Goal: Task Accomplishment & Management: Complete application form

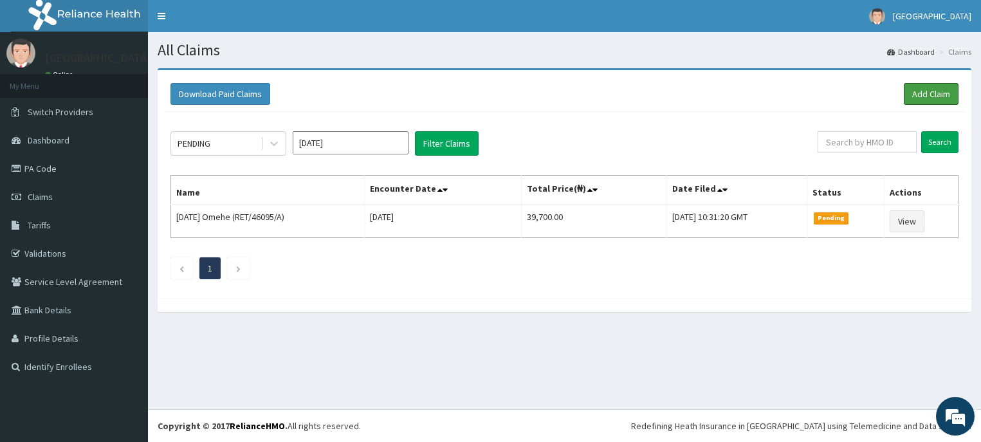
click at [944, 95] on link "Add Claim" at bounding box center [931, 94] width 55 height 22
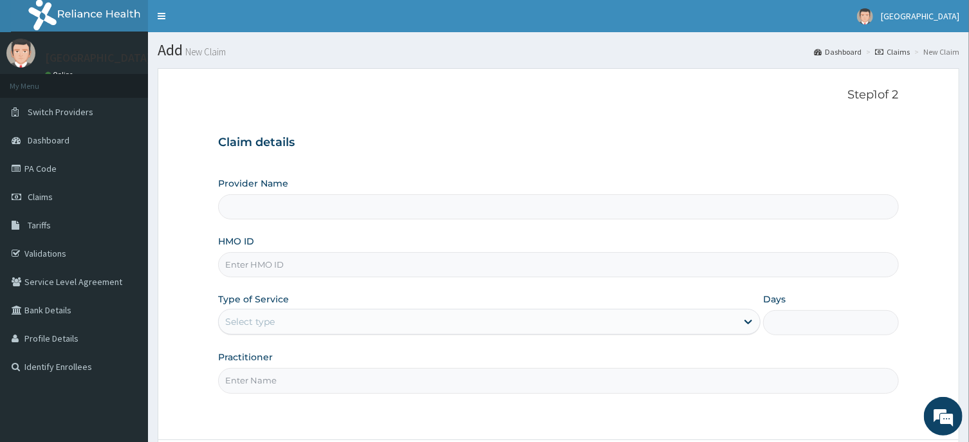
click at [386, 262] on input "HMO ID" at bounding box center [558, 264] width 680 height 25
type input "NBP/10021/D"
click at [473, 318] on div "Select type" at bounding box center [478, 321] width 518 height 21
click at [62, 199] on link "Claims" at bounding box center [74, 197] width 148 height 28
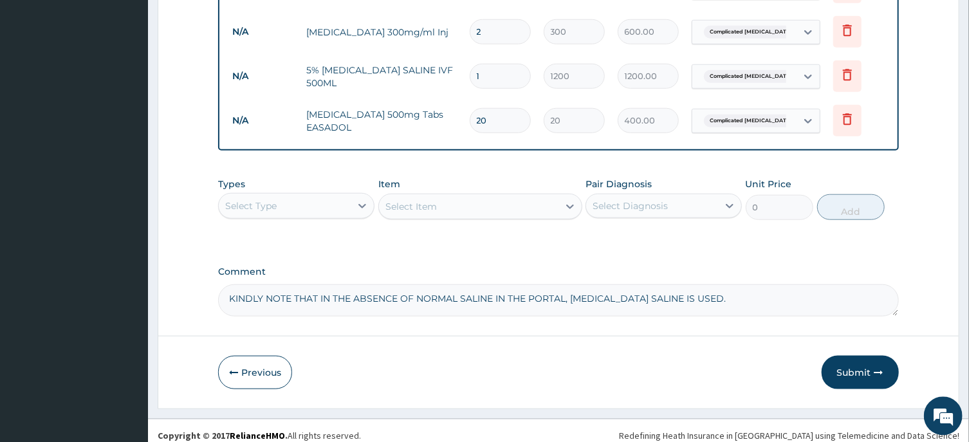
scroll to position [601, 0]
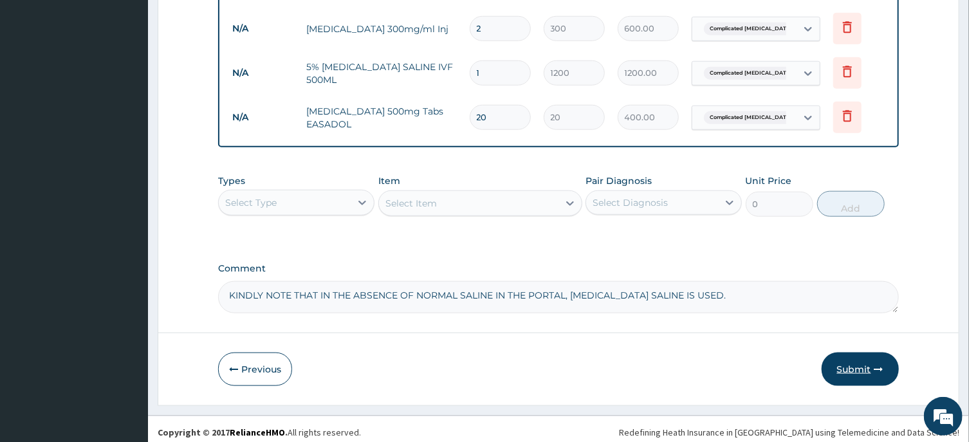
click at [873, 364] on button "Submit" at bounding box center [859, 368] width 77 height 33
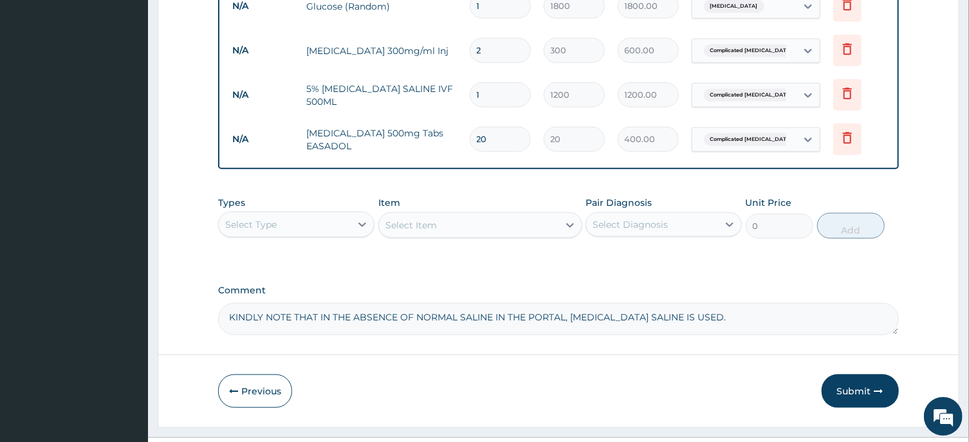
scroll to position [607, 0]
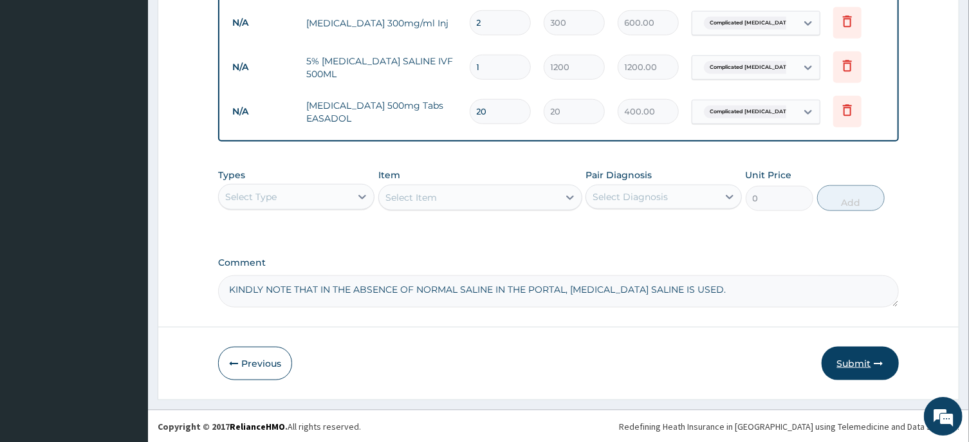
click at [845, 351] on button "Submit" at bounding box center [859, 363] width 77 height 33
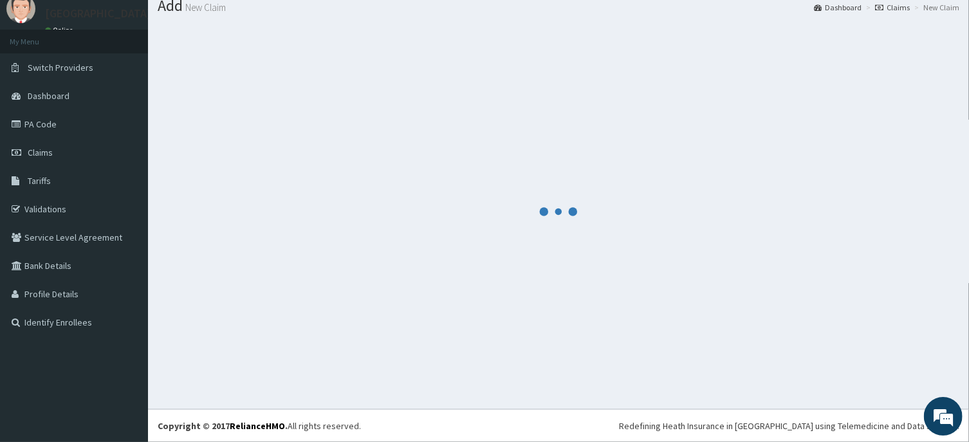
scroll to position [44, 0]
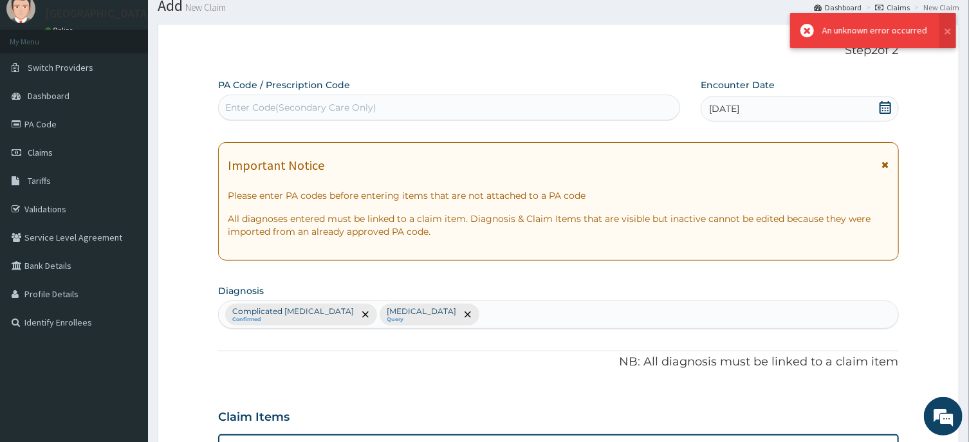
click at [845, 351] on div at bounding box center [558, 351] width 680 height 1
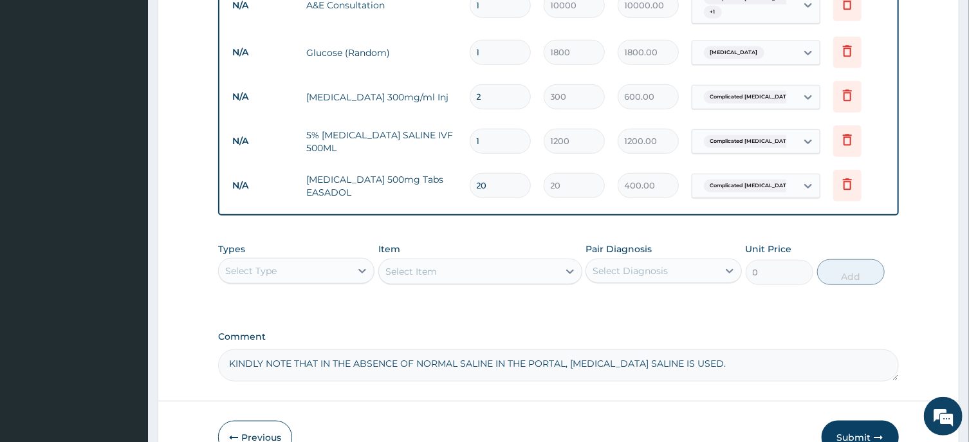
scroll to position [600, 0]
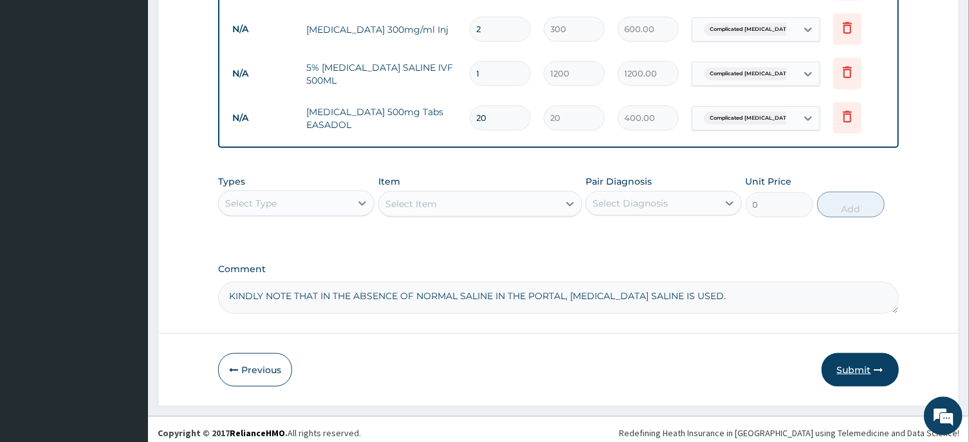
click at [864, 367] on button "Submit" at bounding box center [859, 369] width 77 height 33
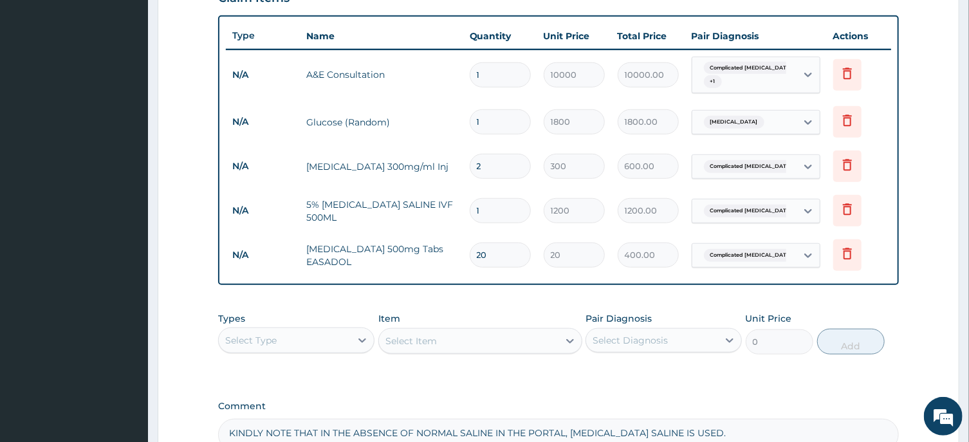
scroll to position [607, 0]
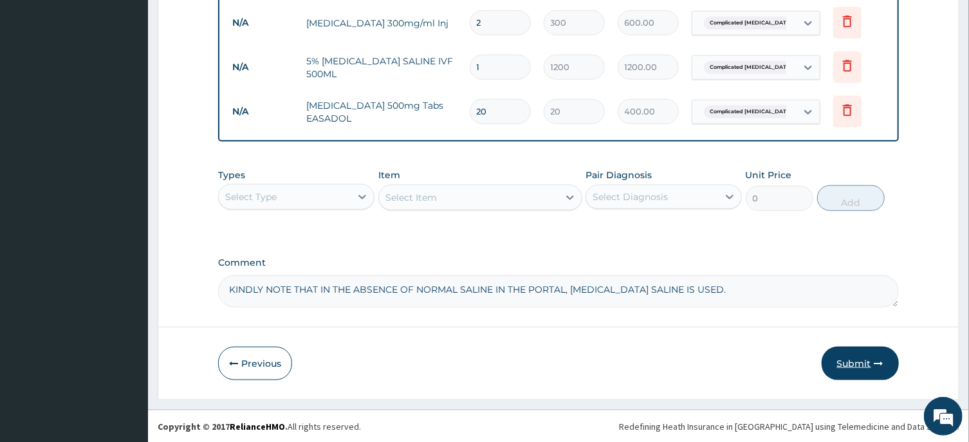
click at [864, 358] on button "Submit" at bounding box center [859, 363] width 77 height 33
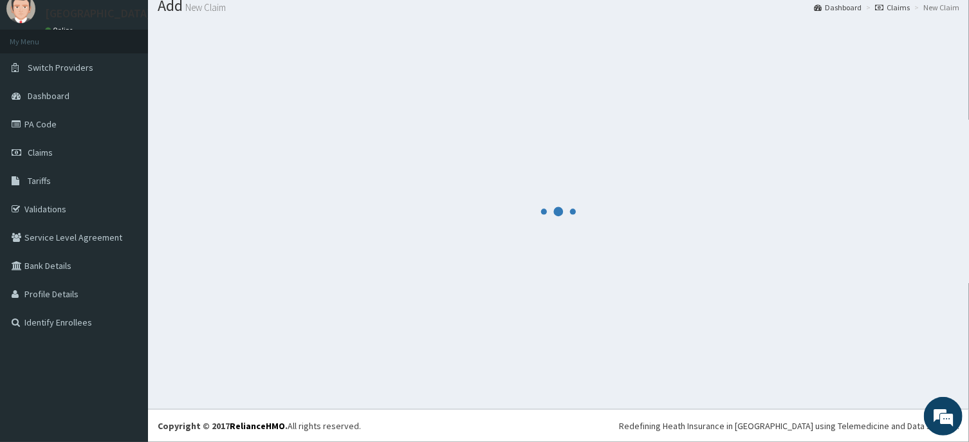
scroll to position [44, 0]
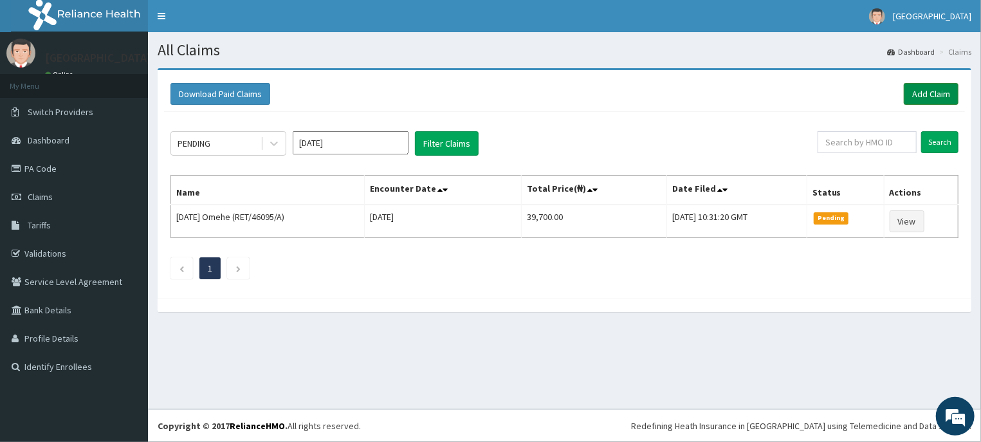
click at [933, 88] on link "Add Claim" at bounding box center [931, 94] width 55 height 22
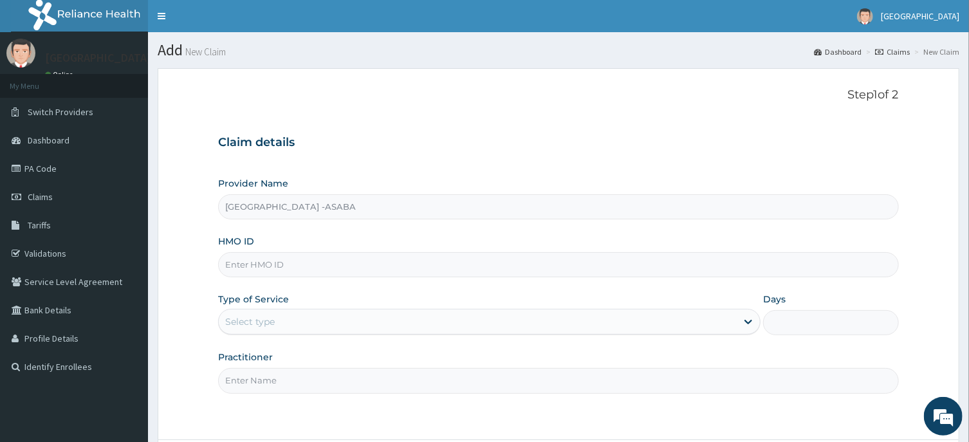
click at [485, 264] on input "HMO ID" at bounding box center [558, 264] width 680 height 25
type input "NBP/10021/D"
click at [490, 316] on div "Select type" at bounding box center [478, 321] width 518 height 21
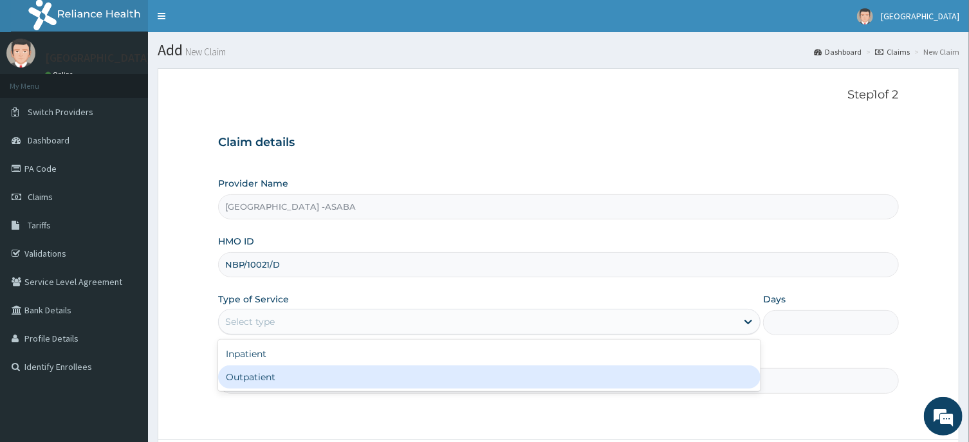
click at [474, 368] on div "Outpatient" at bounding box center [489, 376] width 542 height 23
type input "1"
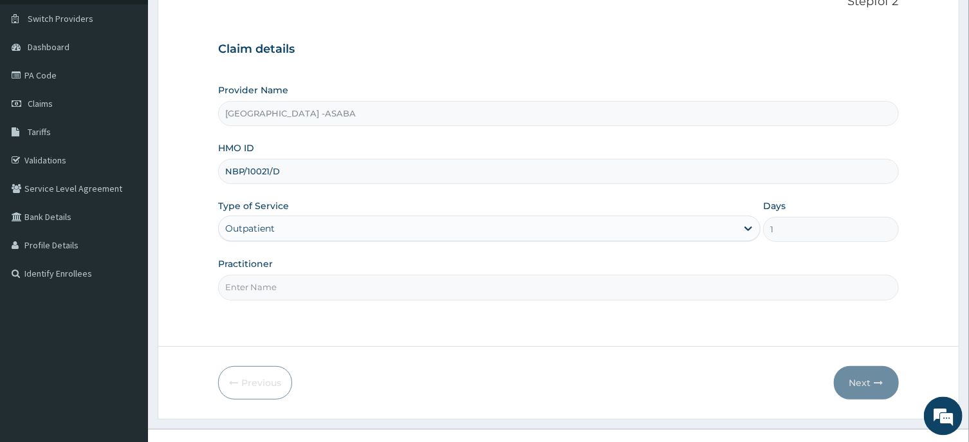
scroll to position [113, 0]
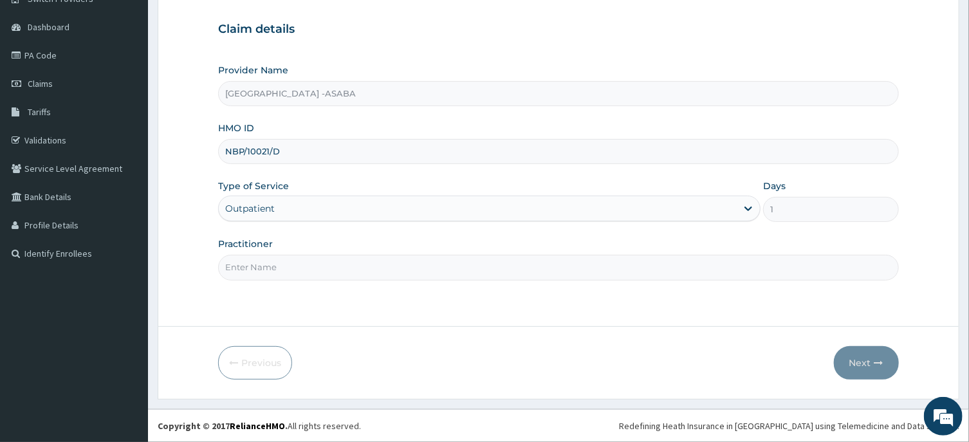
click at [595, 262] on input "Practitioner" at bounding box center [558, 267] width 680 height 25
type input "[PERSON_NAME]"
click at [868, 356] on button "Next" at bounding box center [866, 362] width 65 height 33
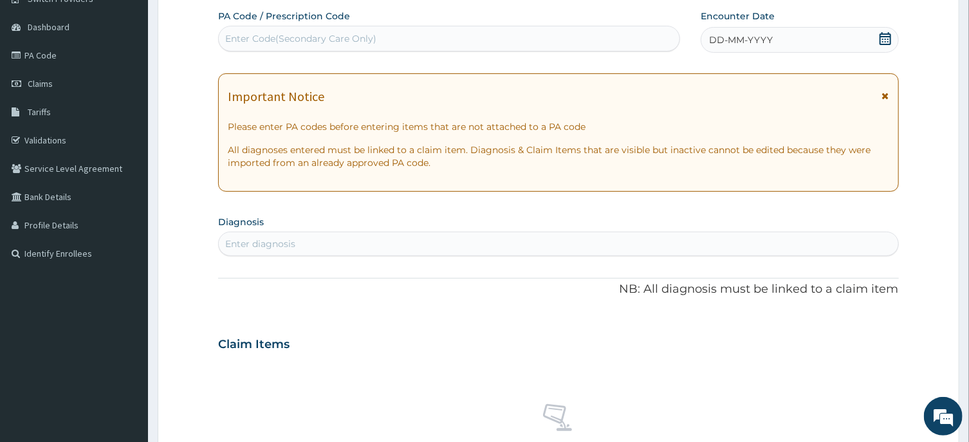
click at [396, 39] on div "Enter Code(Secondary Care Only)" at bounding box center [449, 38] width 461 height 21
click at [827, 37] on div "DD-MM-YYYY" at bounding box center [799, 40] width 198 height 26
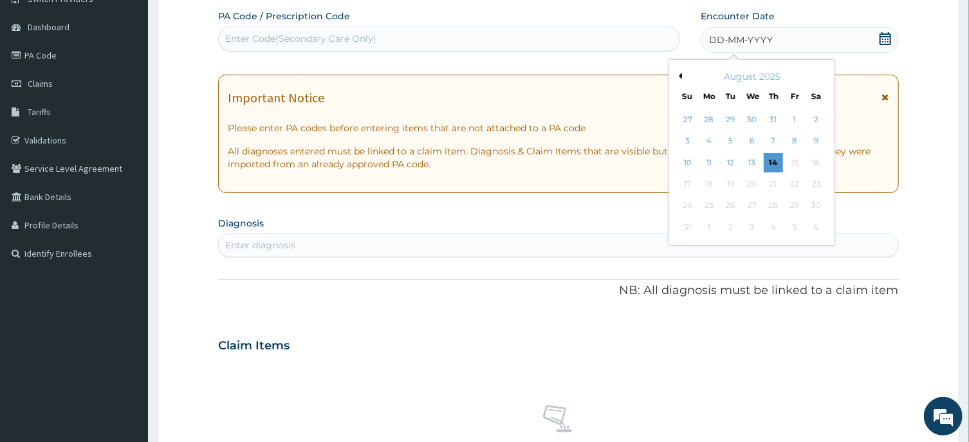
click at [681, 73] on button "Previous Month" at bounding box center [678, 76] width 6 height 6
click at [707, 120] on div "2" at bounding box center [708, 119] width 19 height 19
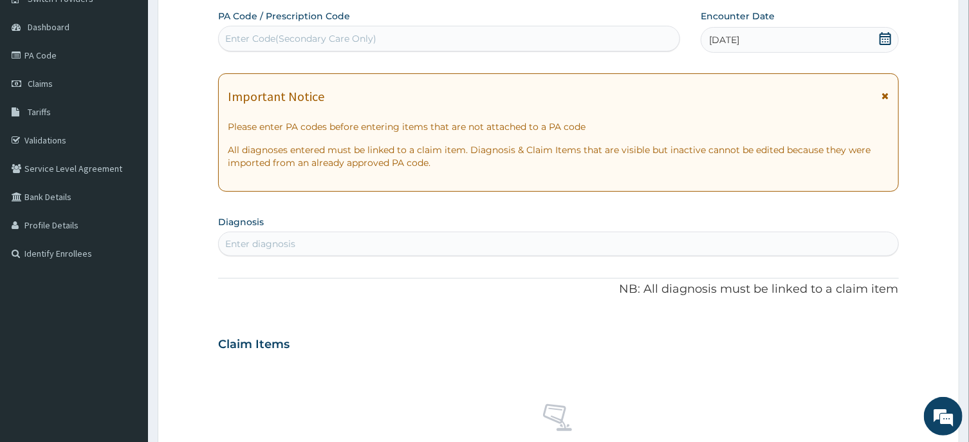
click at [517, 240] on div "Enter diagnosis" at bounding box center [558, 243] width 679 height 21
type input "MALARIA"
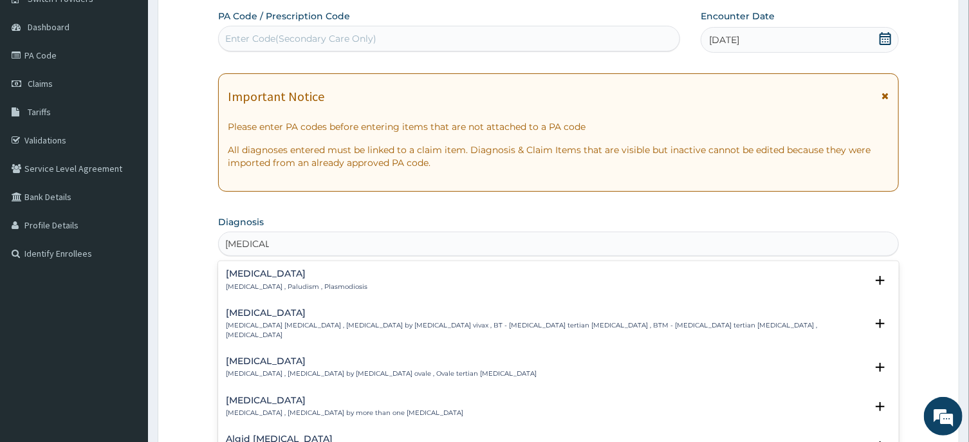
click at [235, 272] on h4 "[MEDICAL_DATA]" at bounding box center [297, 274] width 142 height 10
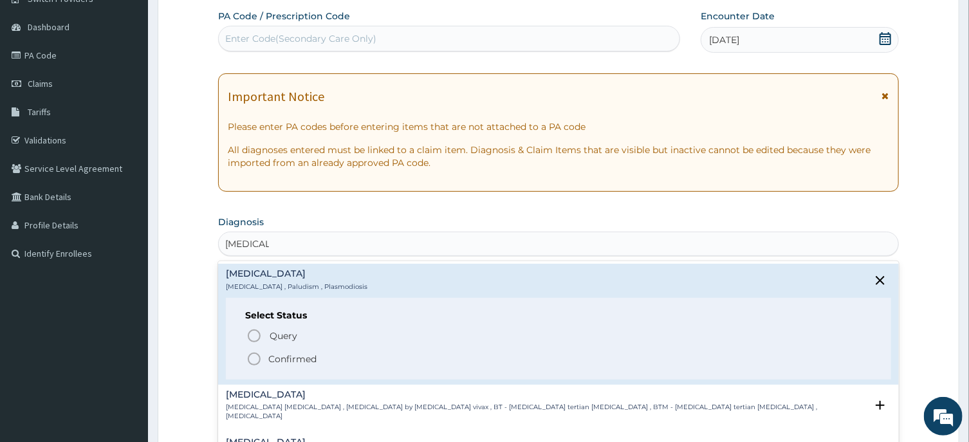
click at [255, 356] on icon "status option filled" at bounding box center [253, 358] width 15 height 15
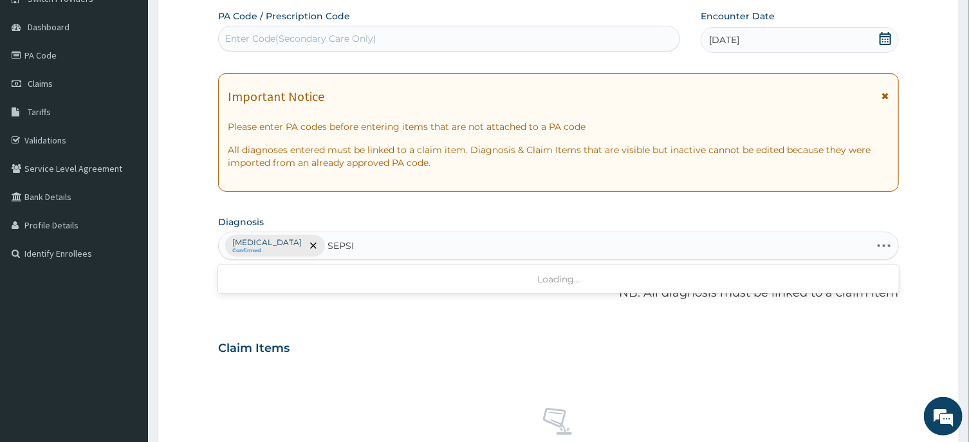
type input "[MEDICAL_DATA]"
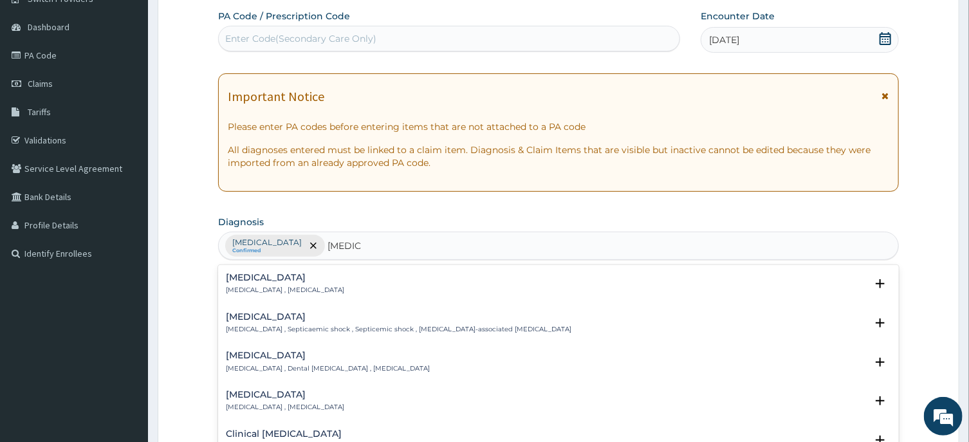
click at [245, 273] on h4 "Sepsis" at bounding box center [285, 278] width 118 height 10
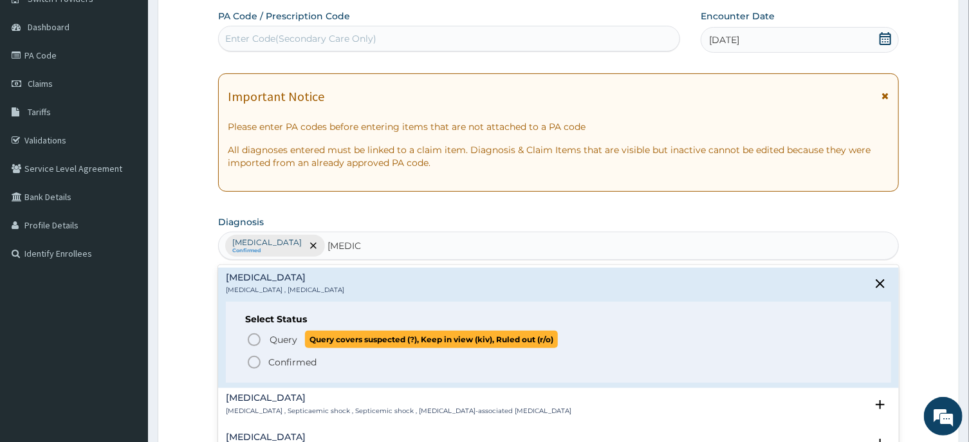
click at [252, 338] on icon "status option query" at bounding box center [253, 339] width 15 height 15
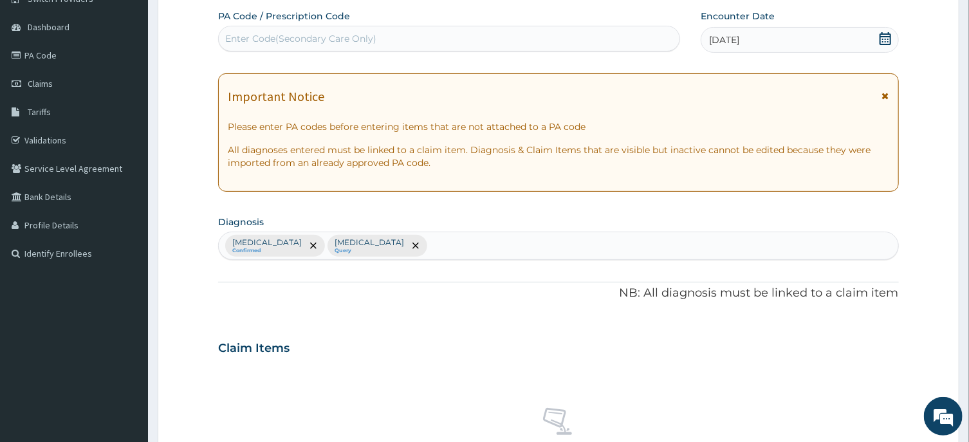
scroll to position [486, 0]
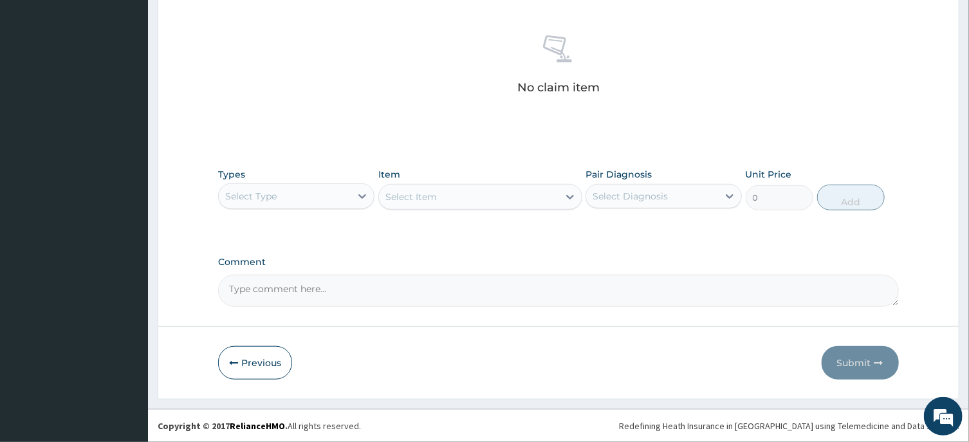
click at [347, 187] on div "Select Type" at bounding box center [285, 196] width 132 height 21
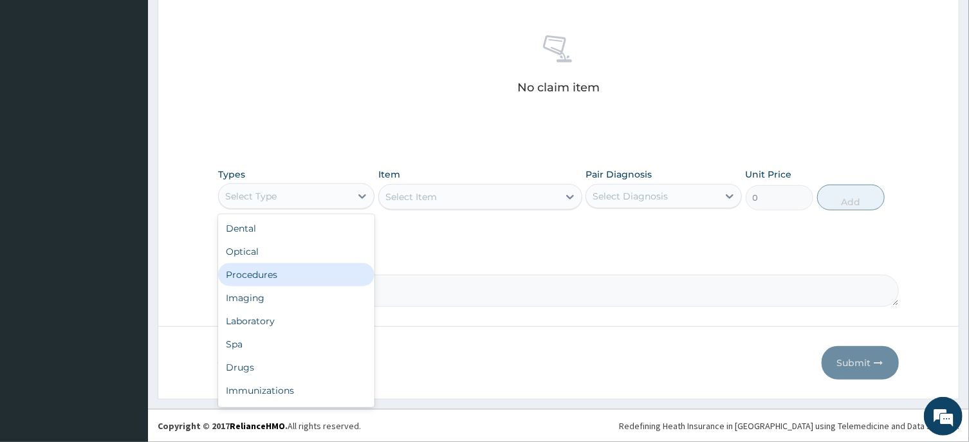
click at [307, 275] on div "Procedures" at bounding box center [296, 274] width 156 height 23
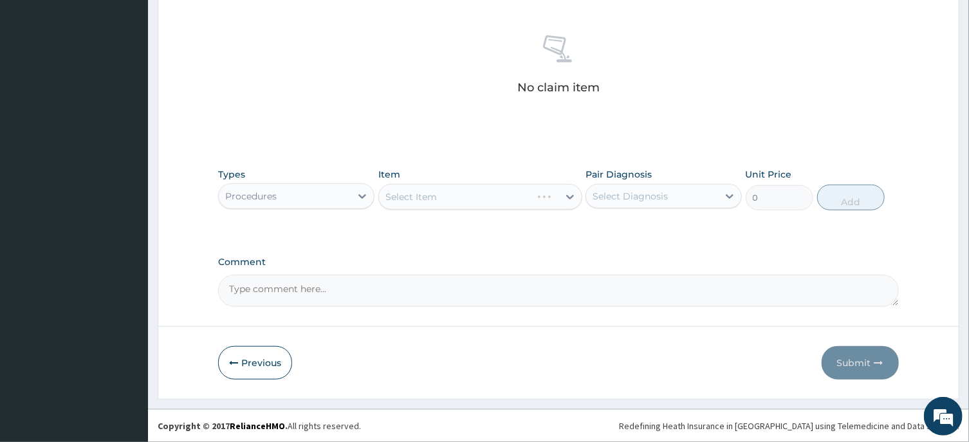
click at [477, 197] on div "Select Item" at bounding box center [455, 197] width 152 height 21
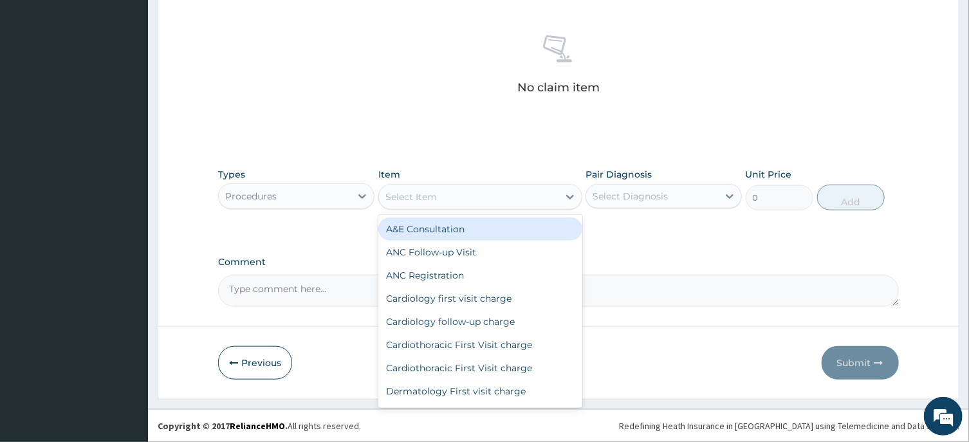
click at [439, 190] on div "Select Item" at bounding box center [468, 197] width 179 height 21
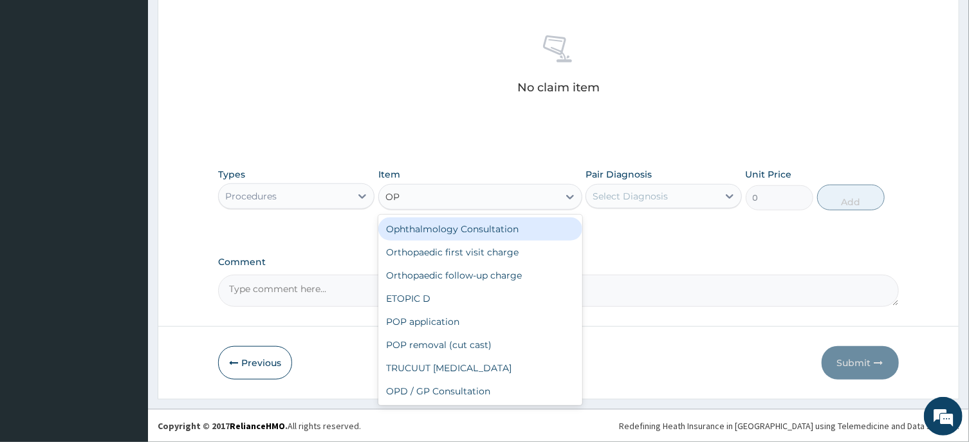
type input "OPD"
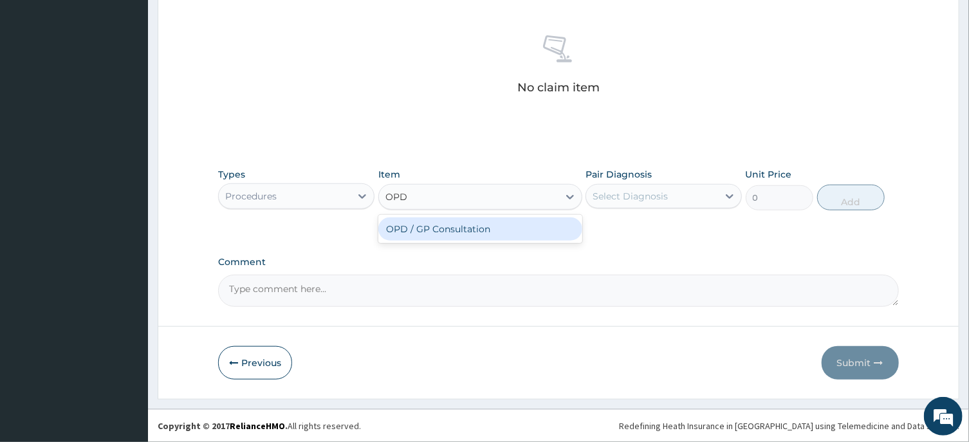
click at [502, 235] on div "OPD / GP Consultation" at bounding box center [480, 228] width 204 height 23
type input "4000"
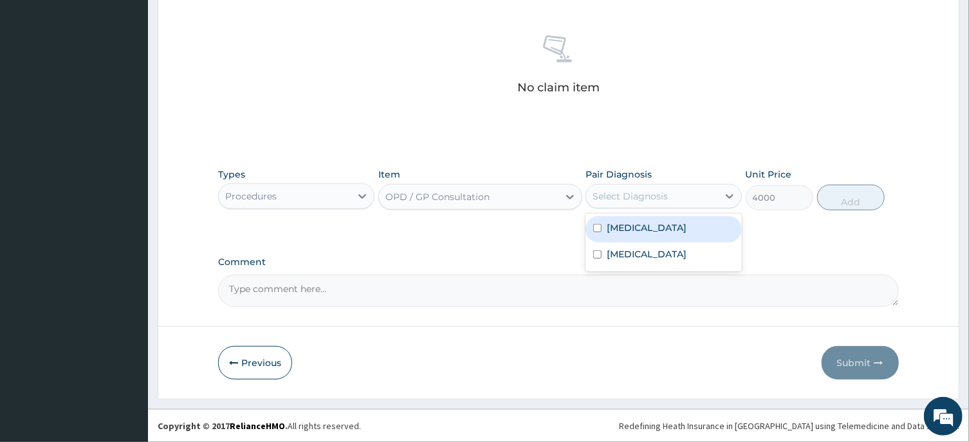
click at [665, 196] on div "Select Diagnosis" at bounding box center [629, 196] width 75 height 13
click at [651, 233] on div "Malaria" at bounding box center [663, 229] width 156 height 26
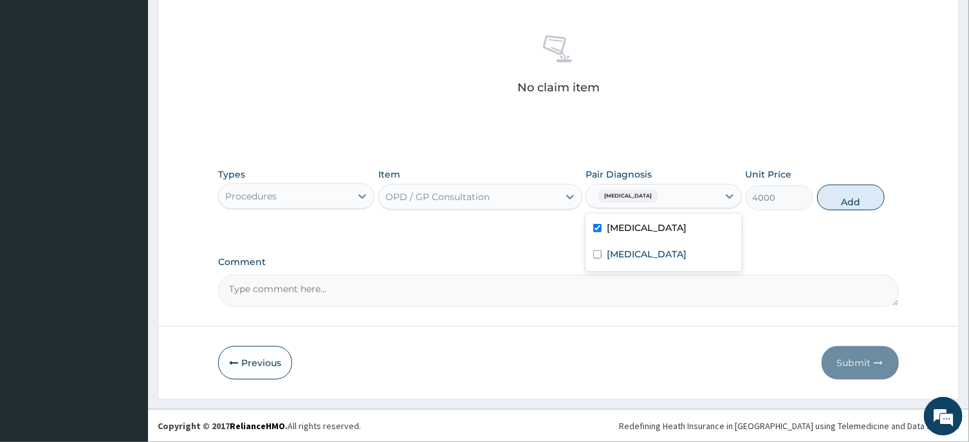
checkbox input "true"
click at [652, 257] on div "Sepsis" at bounding box center [663, 255] width 156 height 26
checkbox input "true"
click at [858, 208] on button "Add" at bounding box center [851, 198] width 68 height 26
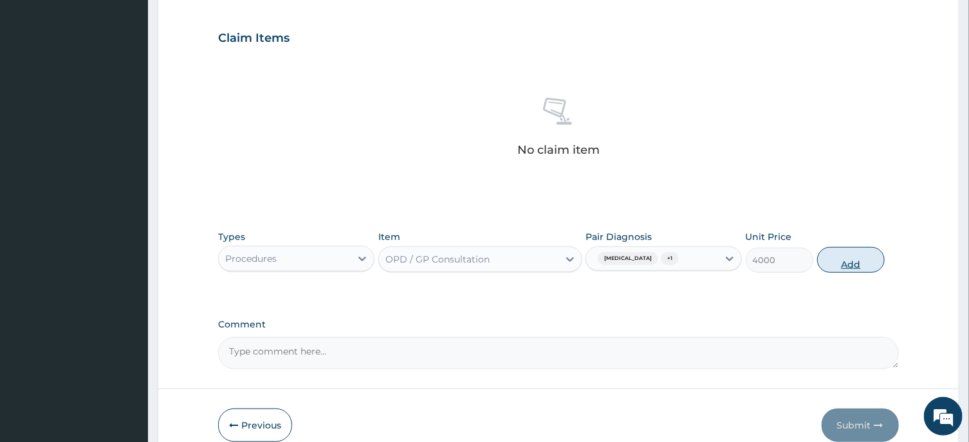
type input "0"
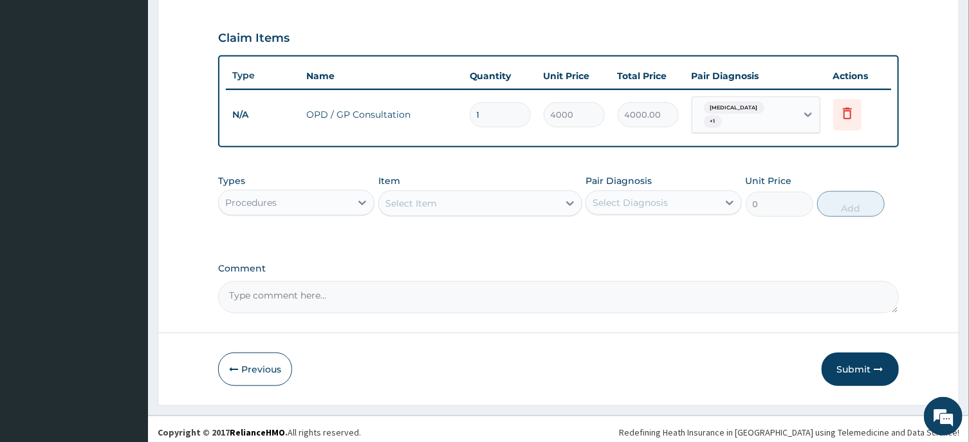
click at [320, 196] on div "Procedures" at bounding box center [285, 202] width 132 height 21
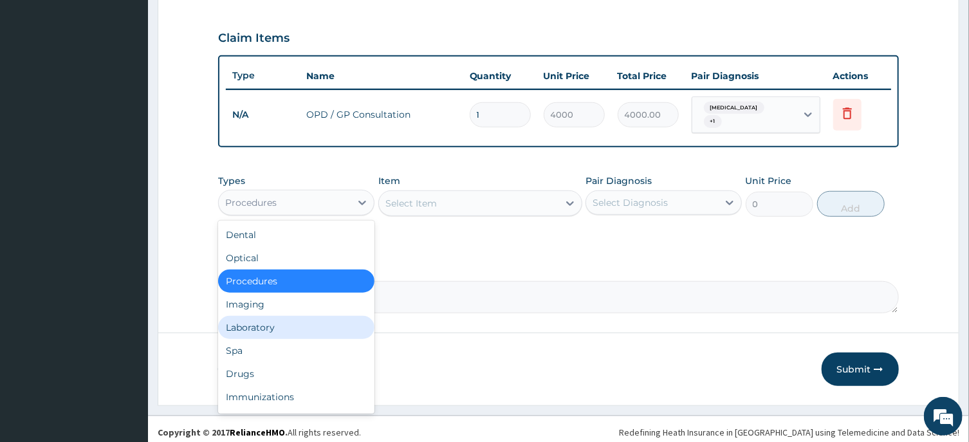
click at [297, 320] on div "Laboratory" at bounding box center [296, 327] width 156 height 23
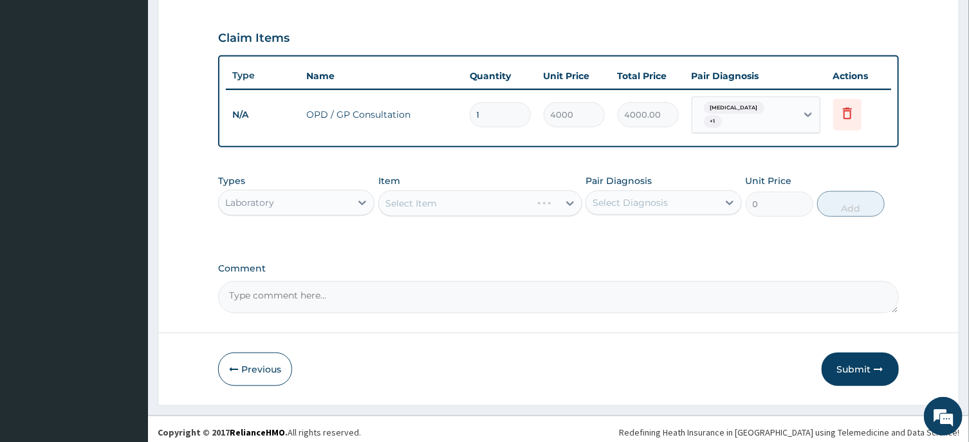
click at [518, 190] on div "Select Item" at bounding box center [480, 203] width 204 height 26
click at [518, 193] on div "Select Item" at bounding box center [468, 203] width 179 height 21
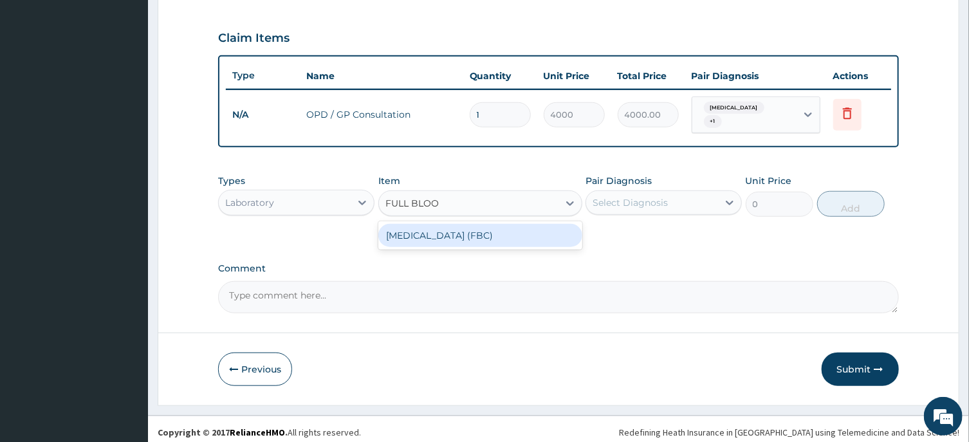
type input "FULL BLOOD"
click at [527, 230] on div "Full Blood Count (FBC)" at bounding box center [480, 235] width 204 height 23
type input "6000"
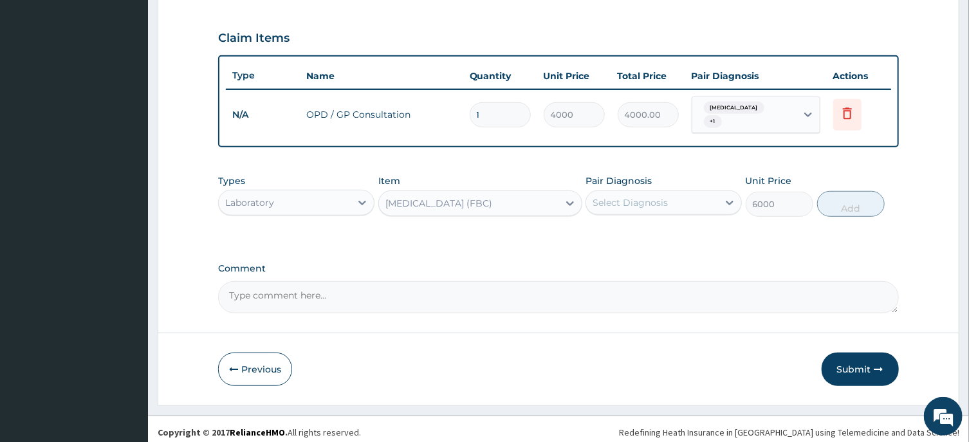
click at [686, 198] on div "Select Diagnosis" at bounding box center [652, 202] width 132 height 21
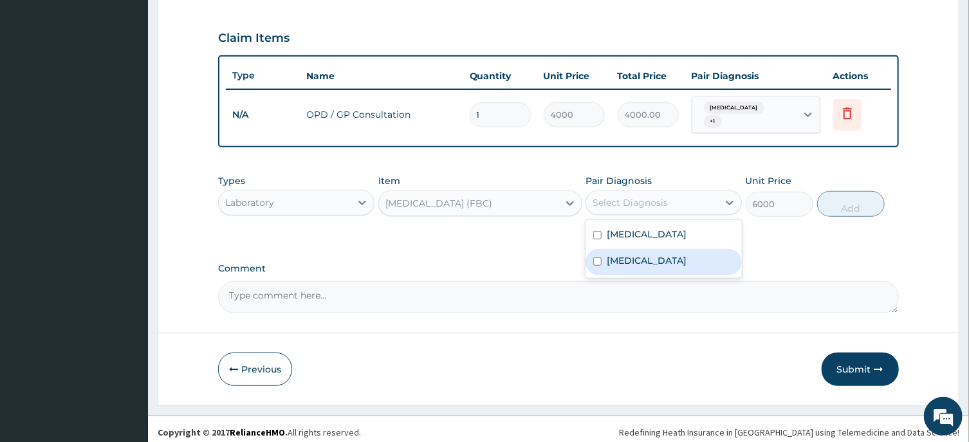
click at [670, 257] on div "Sepsis" at bounding box center [663, 262] width 156 height 26
checkbox input "true"
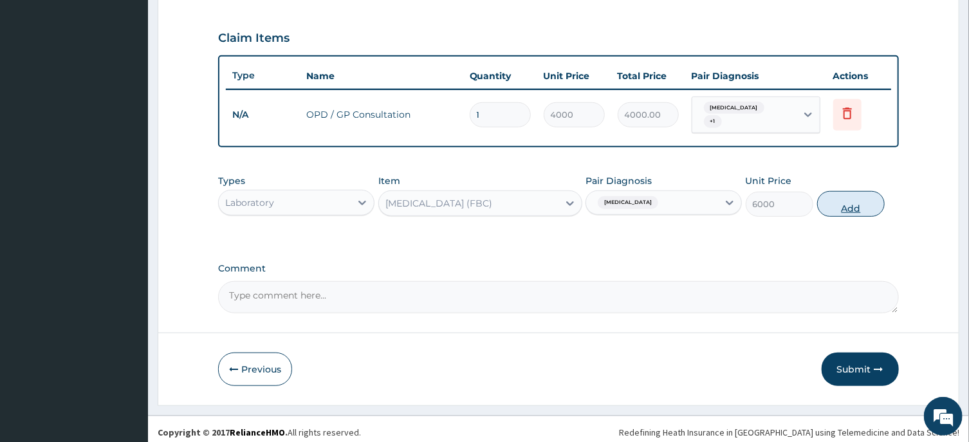
click at [845, 196] on button "Add" at bounding box center [851, 204] width 68 height 26
type input "0"
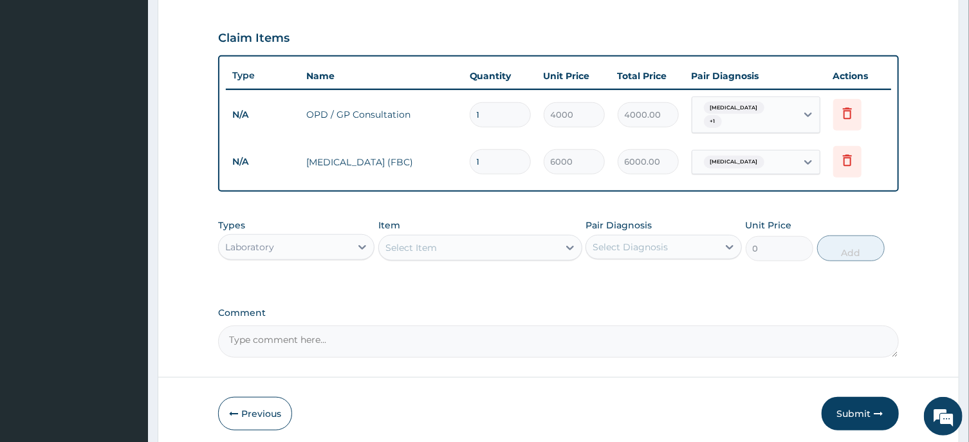
click at [446, 237] on div "Select Item" at bounding box center [468, 247] width 179 height 21
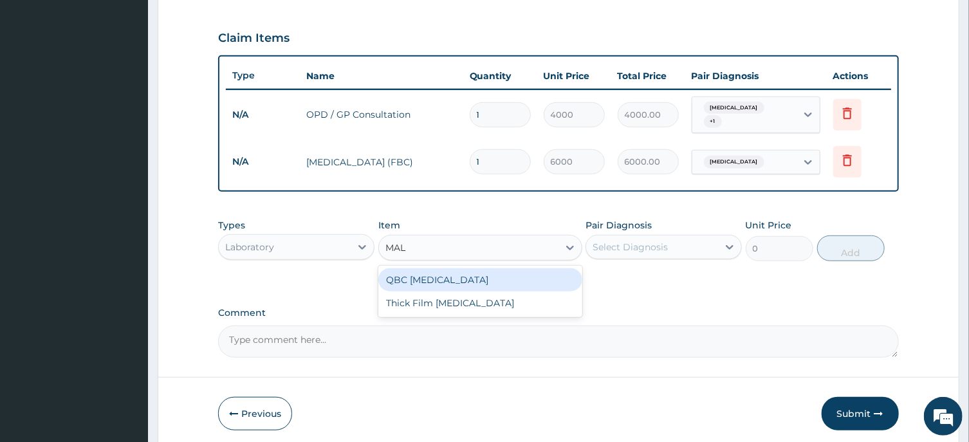
type input "MALA"
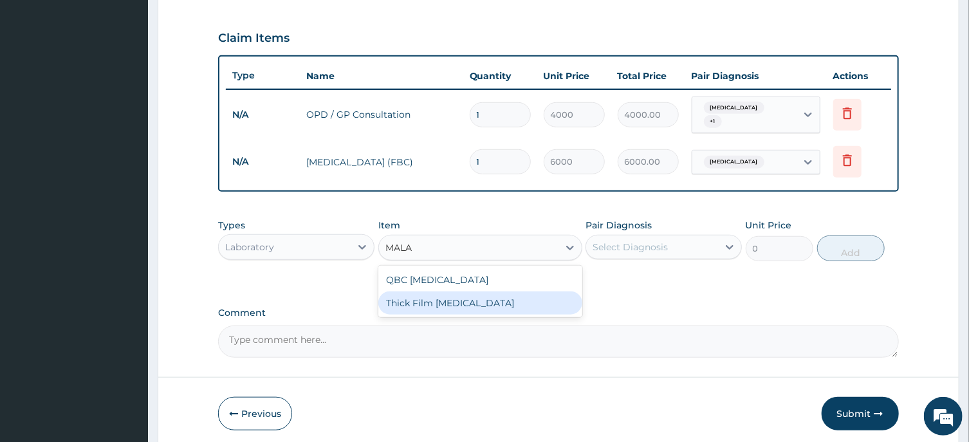
click at [463, 291] on div "Thick Film Malaria" at bounding box center [480, 302] width 204 height 23
type input "2000"
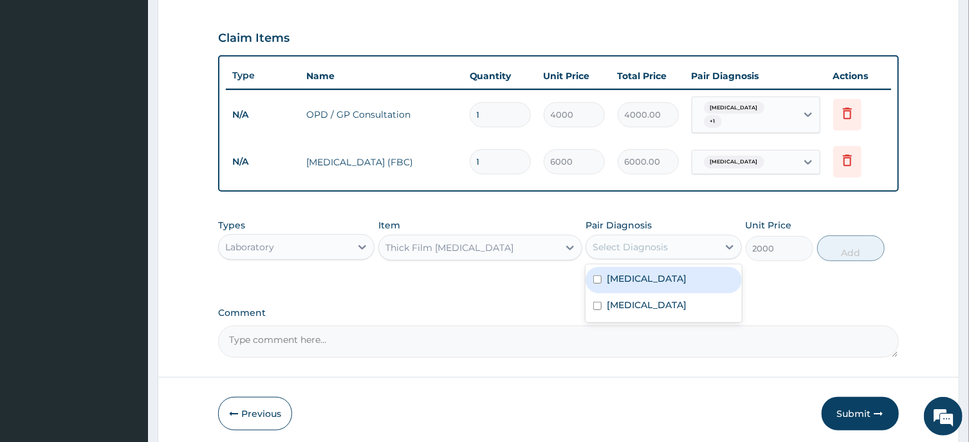
click at [682, 241] on div "Select Diagnosis" at bounding box center [652, 247] width 132 height 21
click at [657, 267] on div "Malaria" at bounding box center [663, 280] width 156 height 26
checkbox input "true"
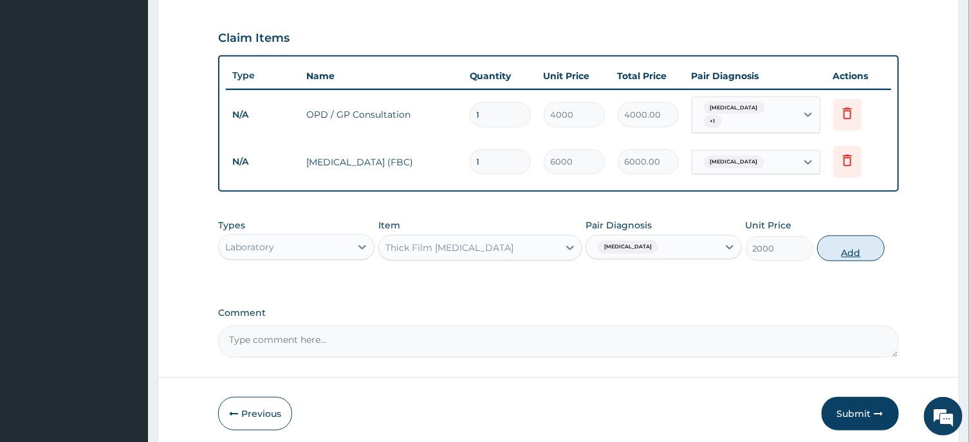
click at [850, 235] on button "Add" at bounding box center [851, 248] width 68 height 26
type input "0"
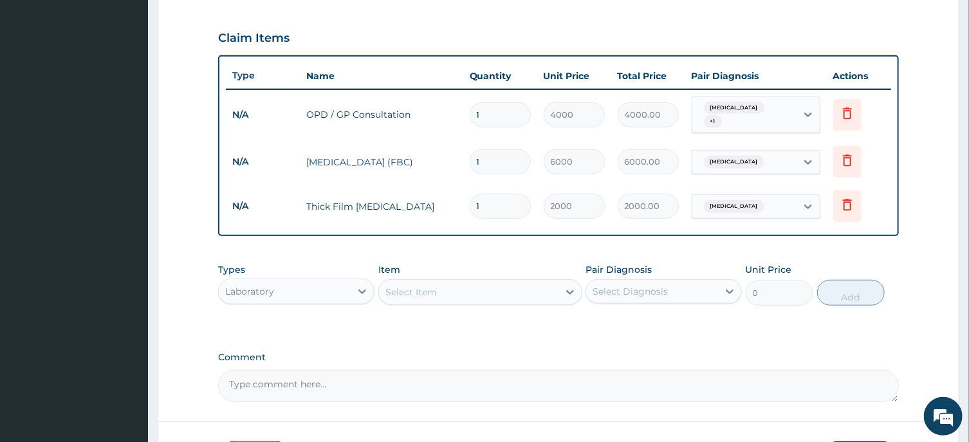
click at [338, 281] on div "Laboratory" at bounding box center [285, 291] width 132 height 21
type input "DRUG"
click at [329, 316] on div "Drugs" at bounding box center [296, 323] width 156 height 23
click at [519, 285] on div "Select Item" at bounding box center [480, 292] width 204 height 26
click at [518, 284] on div "Select Item" at bounding box center [468, 292] width 179 height 21
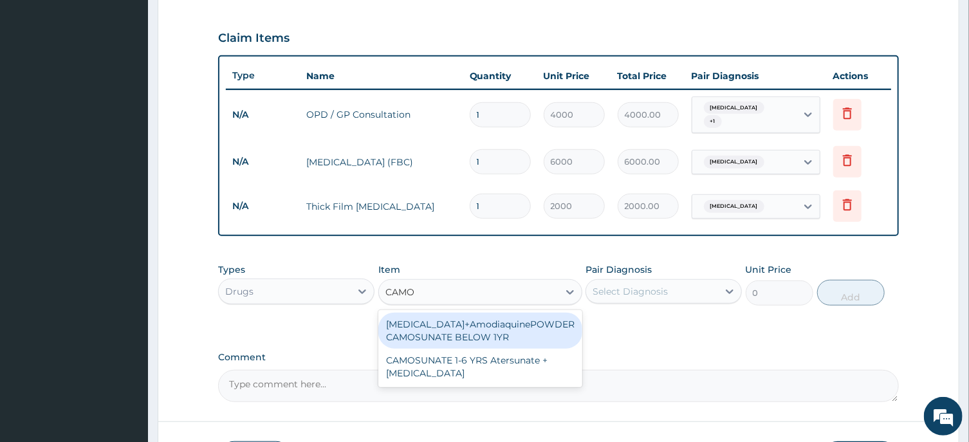
type input "CAMOS"
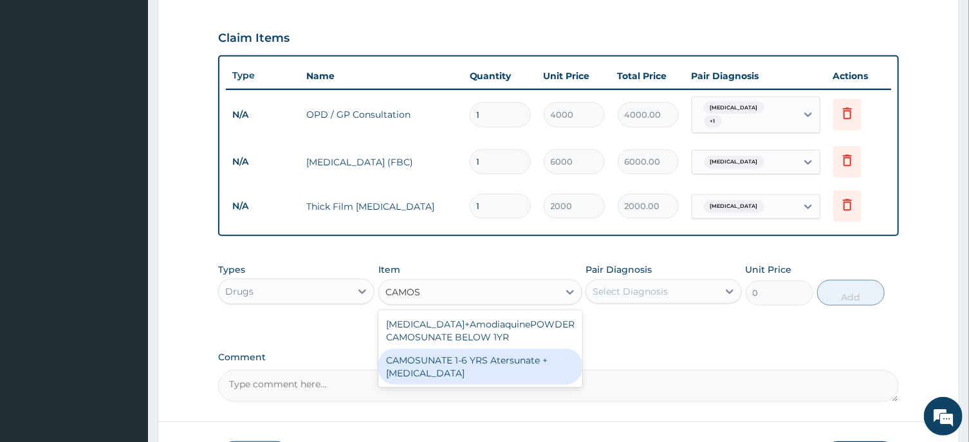
click at [530, 361] on div "CAMOSUNATE 1-6 YRS Atersunate + Amodiaquine" at bounding box center [480, 367] width 204 height 36
type input "1500"
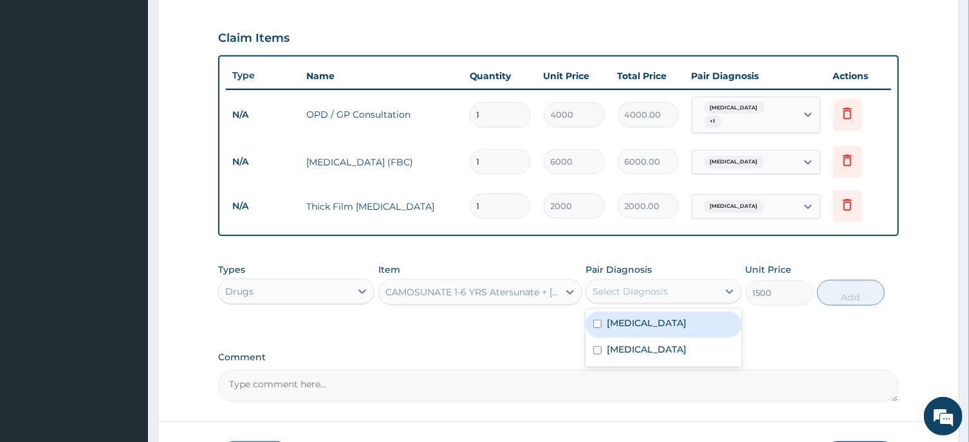
click at [639, 281] on div "Select Diagnosis" at bounding box center [652, 291] width 132 height 21
click at [644, 313] on div "Malaria" at bounding box center [663, 324] width 156 height 26
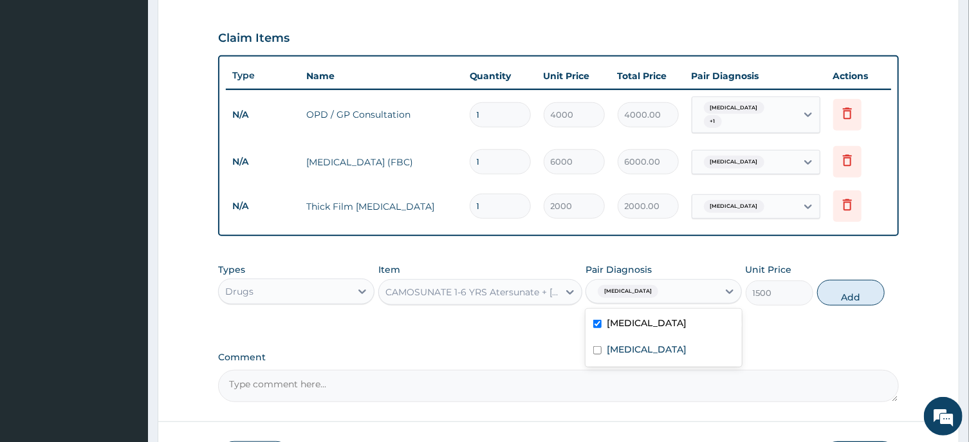
checkbox input "true"
click at [852, 282] on button "Add" at bounding box center [851, 293] width 68 height 26
type input "0"
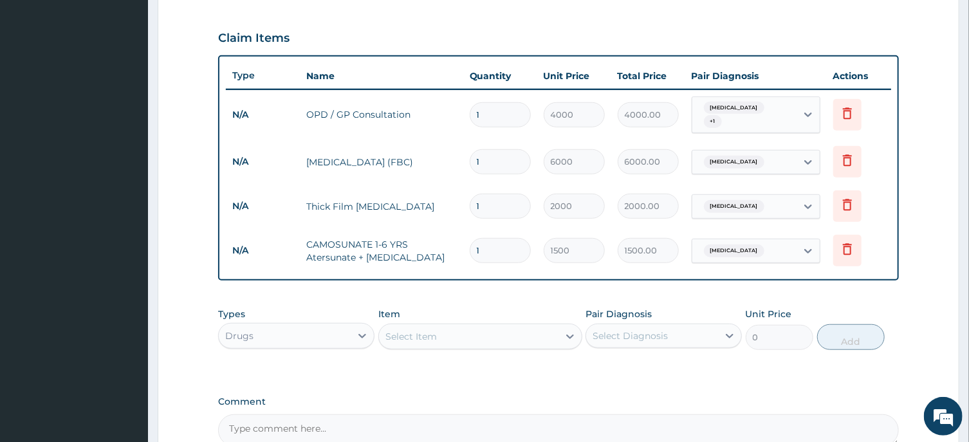
click at [513, 241] on input "1" at bounding box center [500, 250] width 61 height 25
type input "0.00"
type input "2"
type input "3000.00"
type input "2"
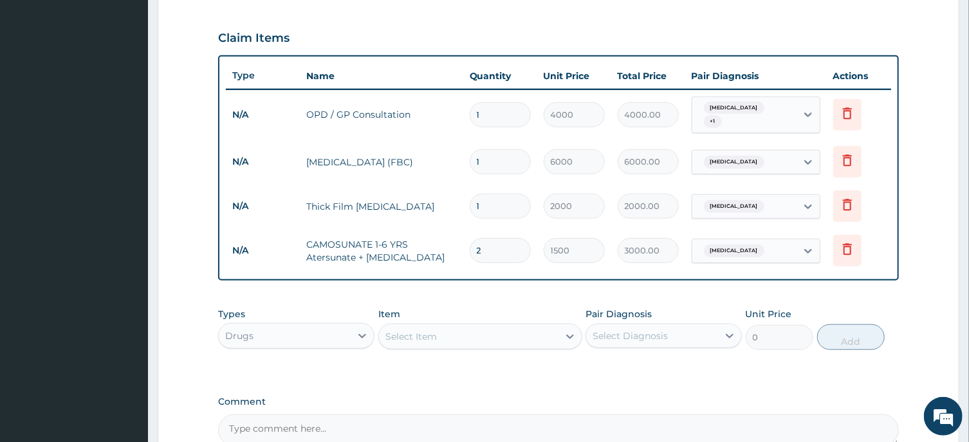
click at [548, 328] on div "Select Item" at bounding box center [468, 336] width 179 height 21
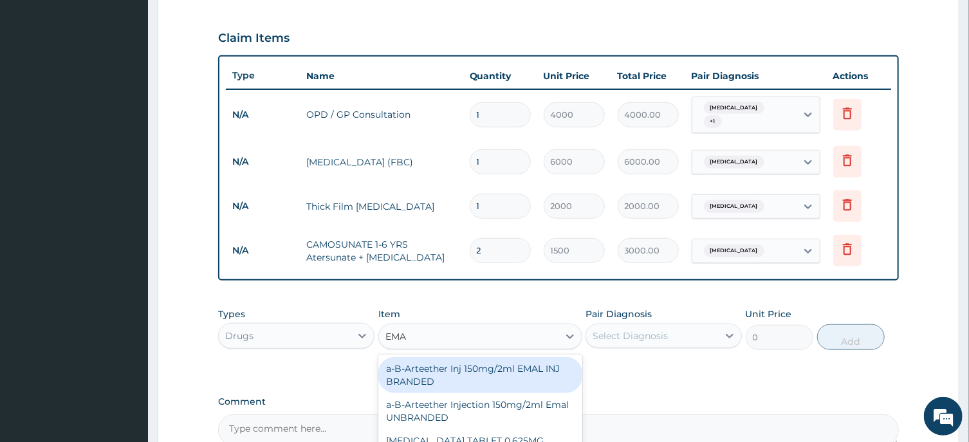
type input "EMAL"
click at [562, 365] on div "a-B-Arteether Inj 150mg/2ml EMAL INJ BRANDED" at bounding box center [480, 375] width 204 height 36
type input "2000"
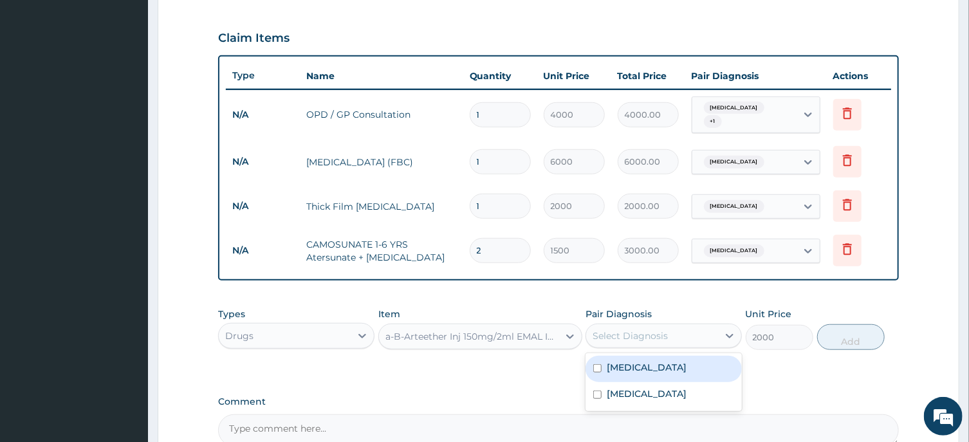
click at [655, 329] on div "Select Diagnosis" at bounding box center [629, 335] width 75 height 13
click at [601, 364] on input "checkbox" at bounding box center [597, 368] width 8 height 8
checkbox input "true"
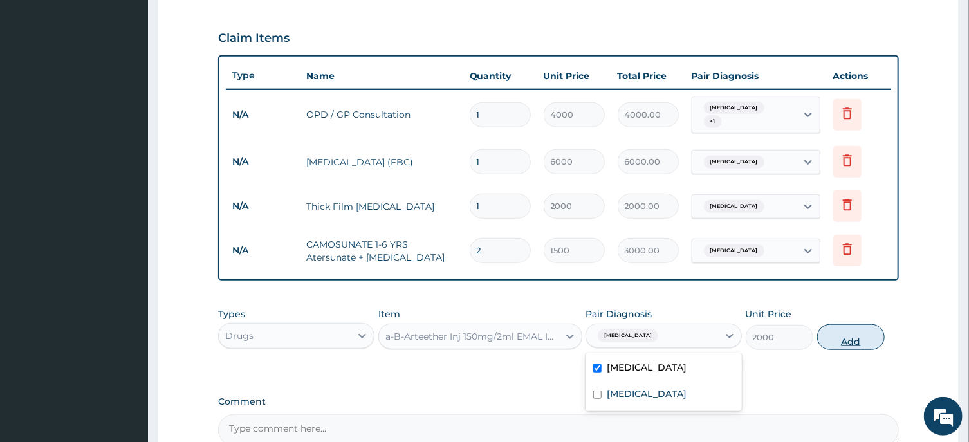
click at [847, 332] on button "Add" at bounding box center [851, 337] width 68 height 26
type input "0"
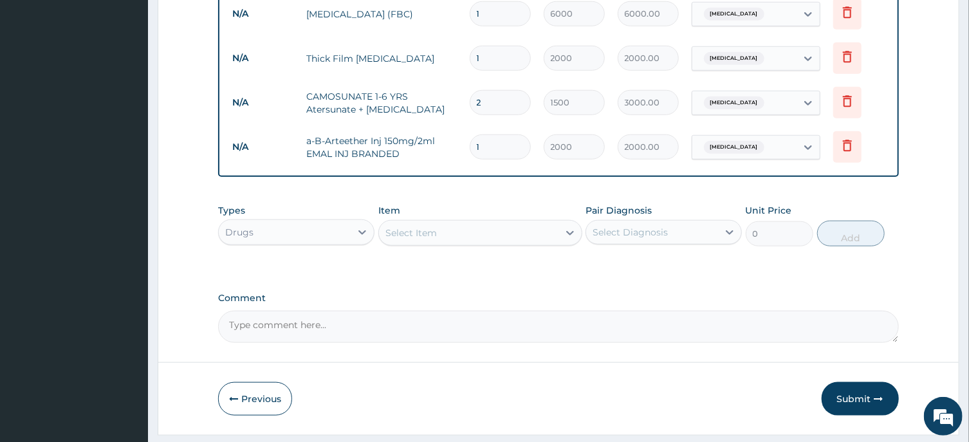
scroll to position [601, 0]
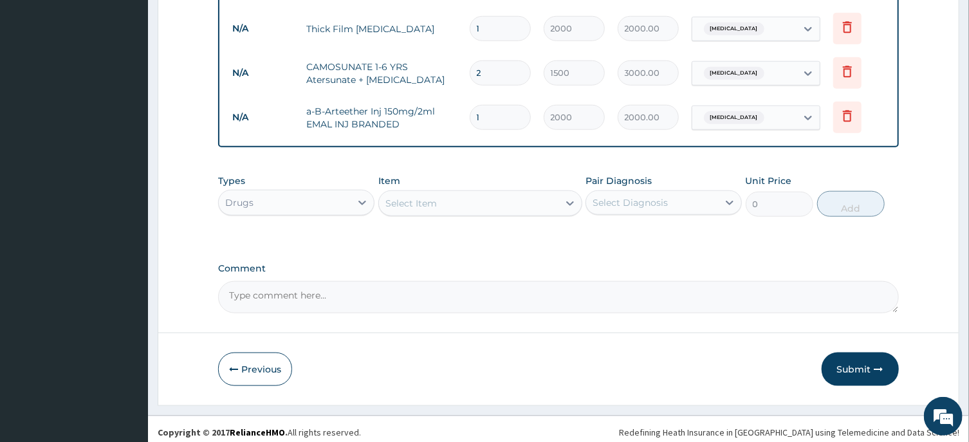
click at [511, 106] on input "1" at bounding box center [500, 117] width 61 height 25
type input "0.00"
type input "3"
type input "6000.00"
type input "3"
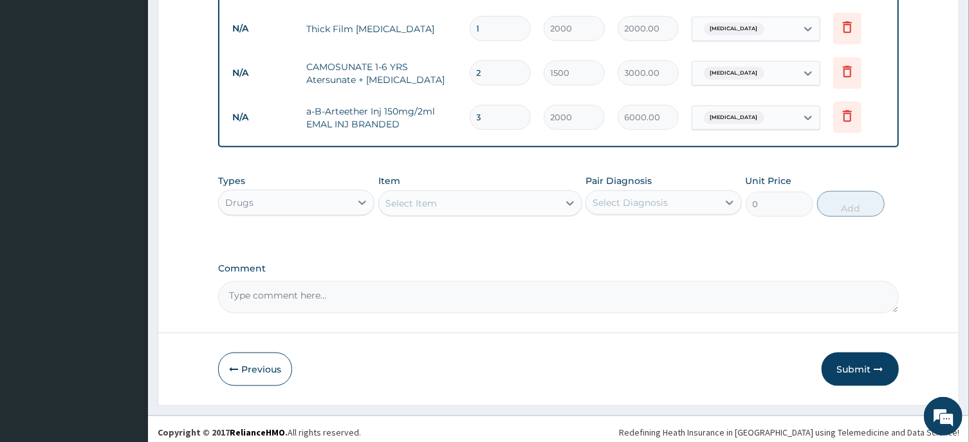
click at [513, 193] on div "Select Item" at bounding box center [468, 203] width 179 height 21
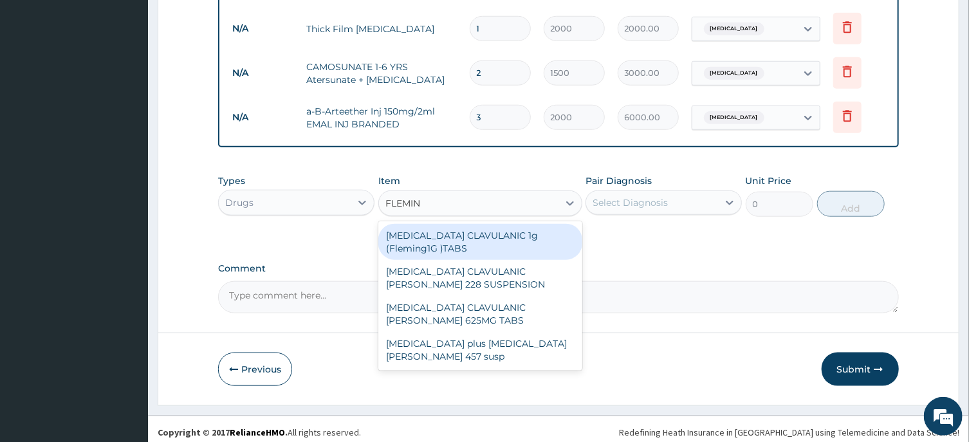
type input "FLEMING"
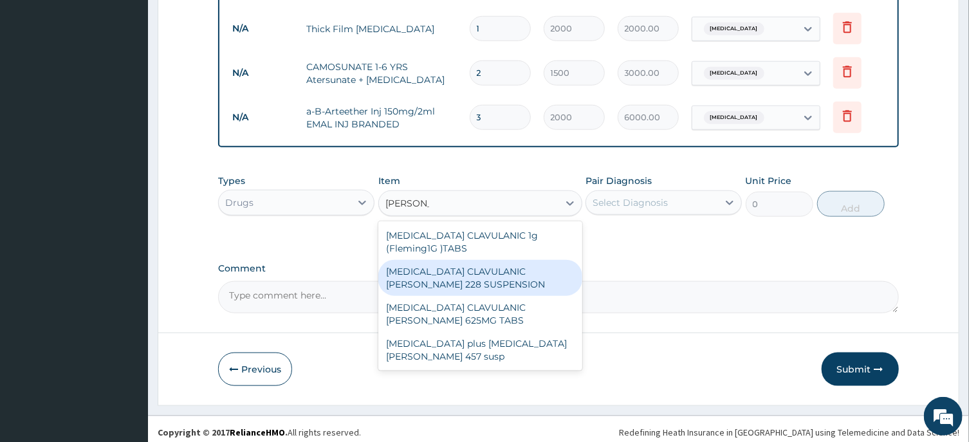
click at [565, 264] on div "AMOXICILLIN CLAVULANIC FLEMING 228 SUSPENSION" at bounding box center [480, 278] width 204 height 36
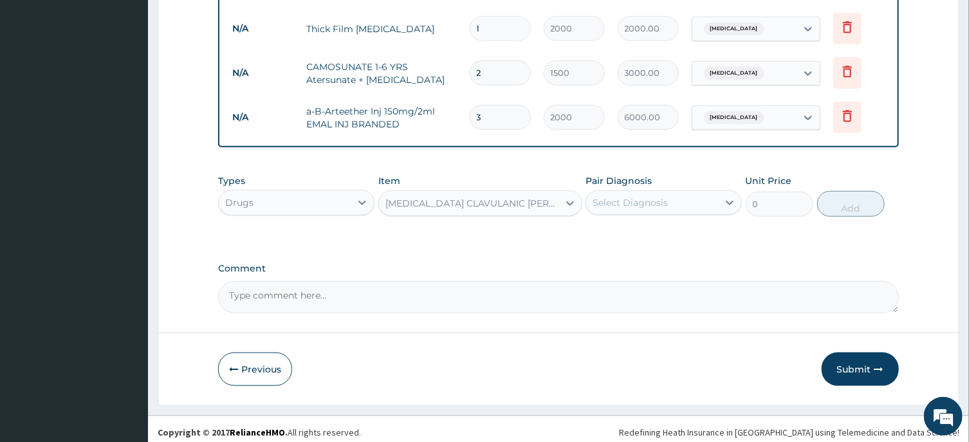
type input "3800"
click at [657, 196] on div "Select Diagnosis" at bounding box center [629, 202] width 75 height 13
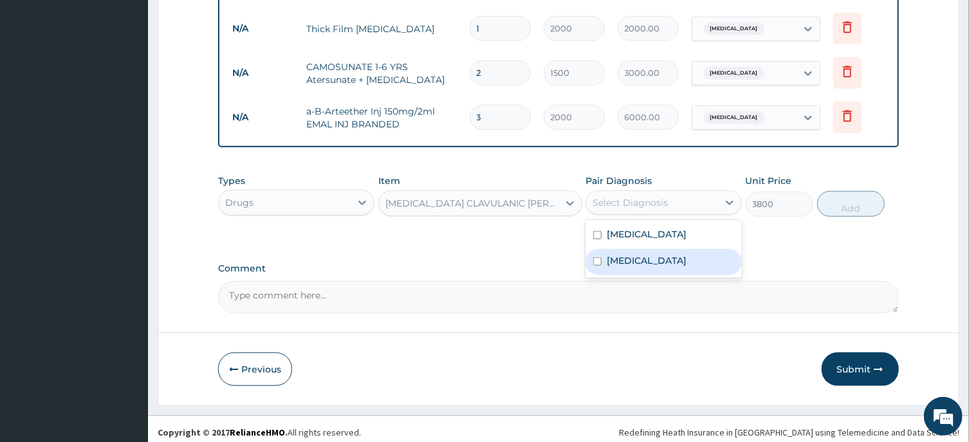
click at [651, 249] on div "Sepsis" at bounding box center [663, 262] width 156 height 26
checkbox input "true"
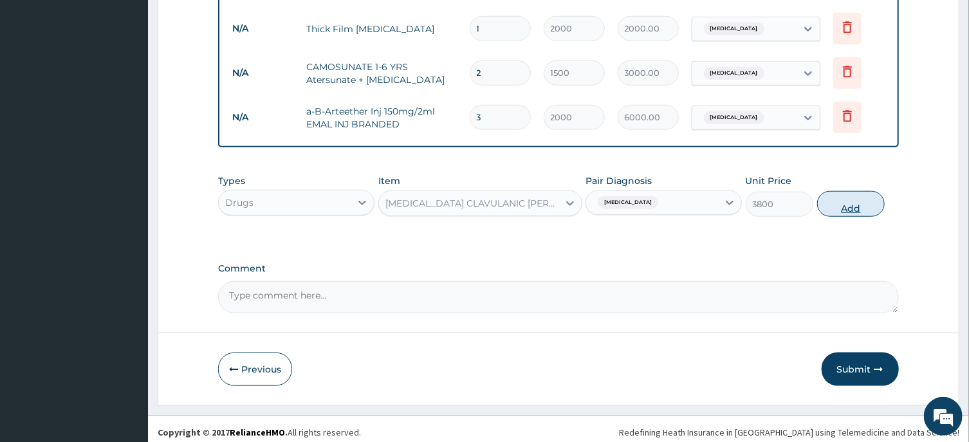
click at [852, 196] on button "Add" at bounding box center [851, 204] width 68 height 26
type input "0"
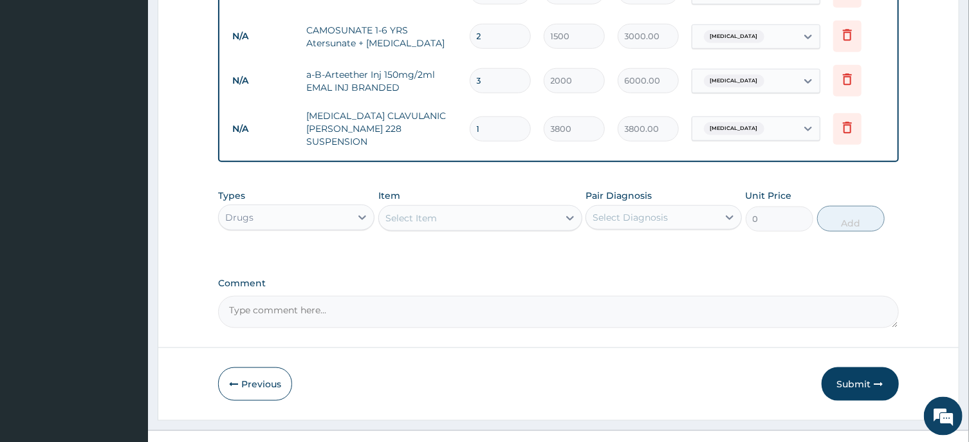
scroll to position [645, 0]
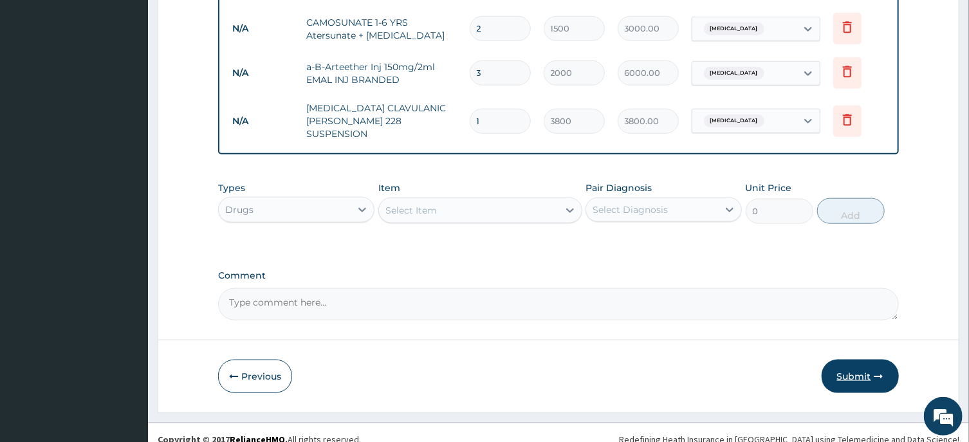
click at [860, 360] on button "Submit" at bounding box center [859, 376] width 77 height 33
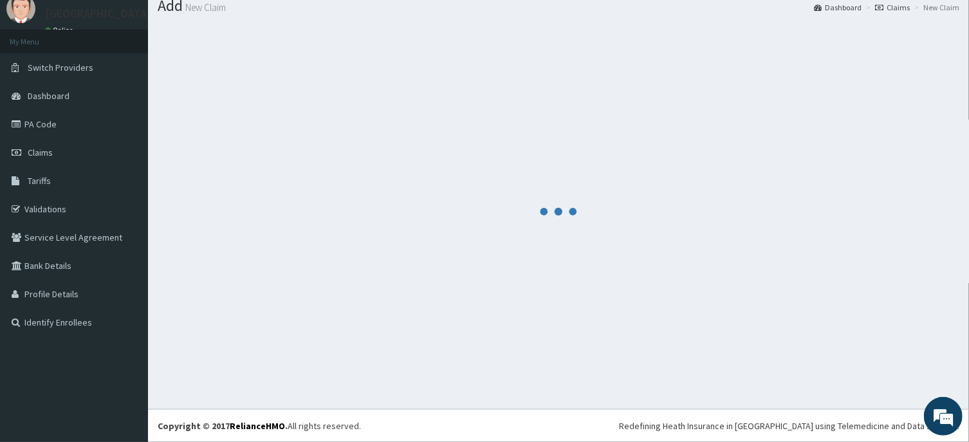
scroll to position [44, 0]
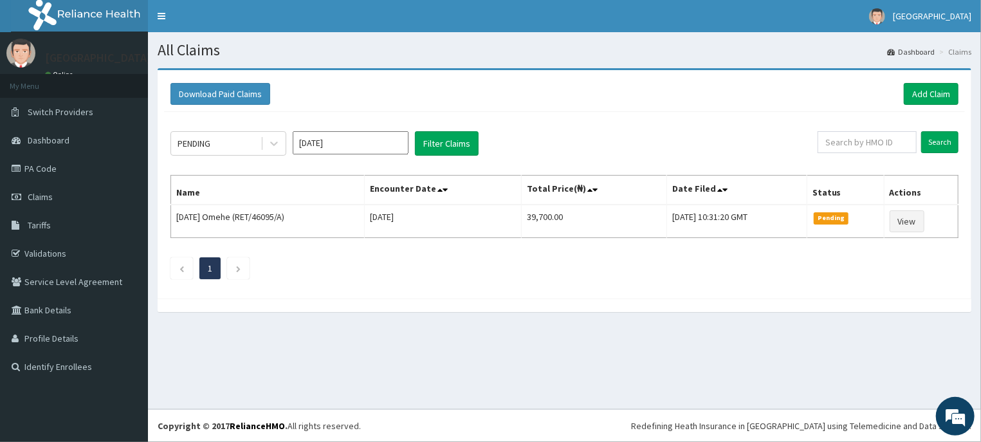
click at [339, 147] on input "Aug 2025" at bounding box center [351, 142] width 116 height 23
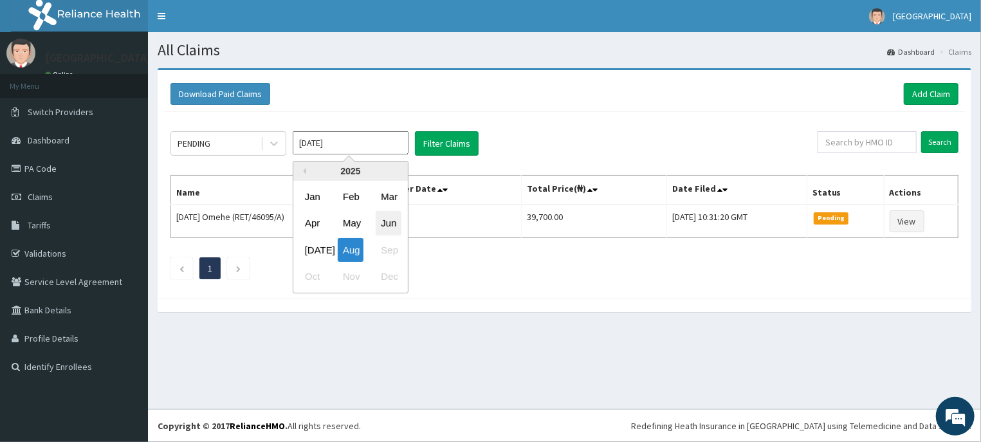
click at [392, 226] on div "Jun" at bounding box center [389, 224] width 26 height 24
type input "Jun 2025"
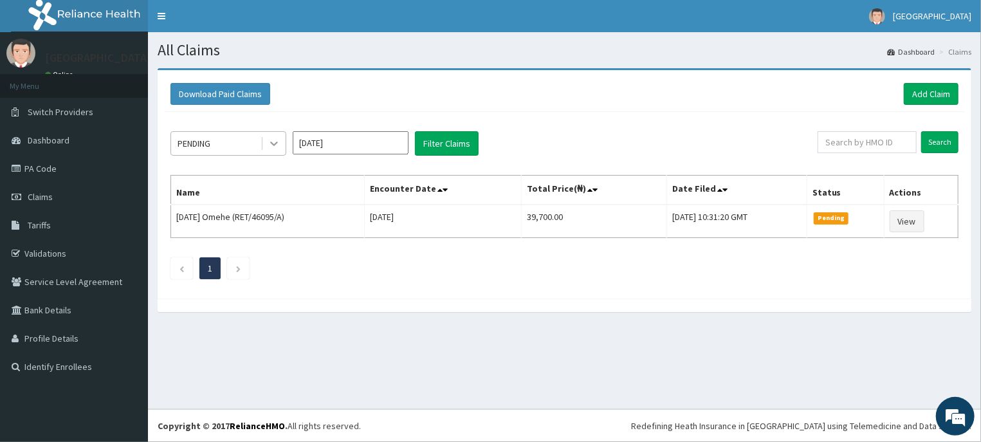
click at [271, 151] on div at bounding box center [273, 143] width 23 height 23
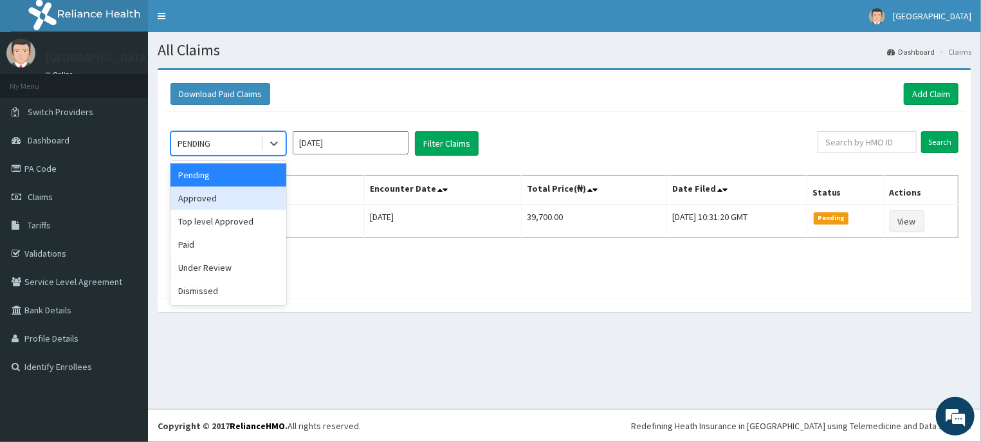
click at [251, 205] on div "Approved" at bounding box center [228, 198] width 116 height 23
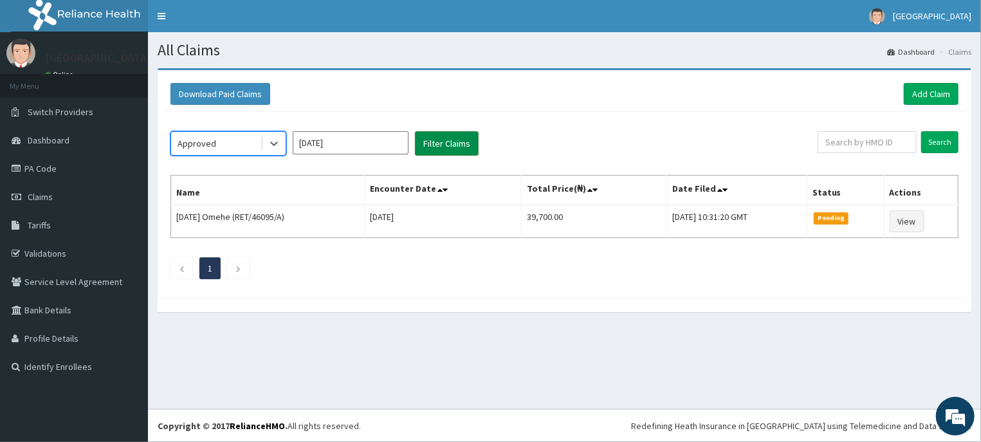
click at [455, 136] on button "Filter Claims" at bounding box center [447, 143] width 64 height 24
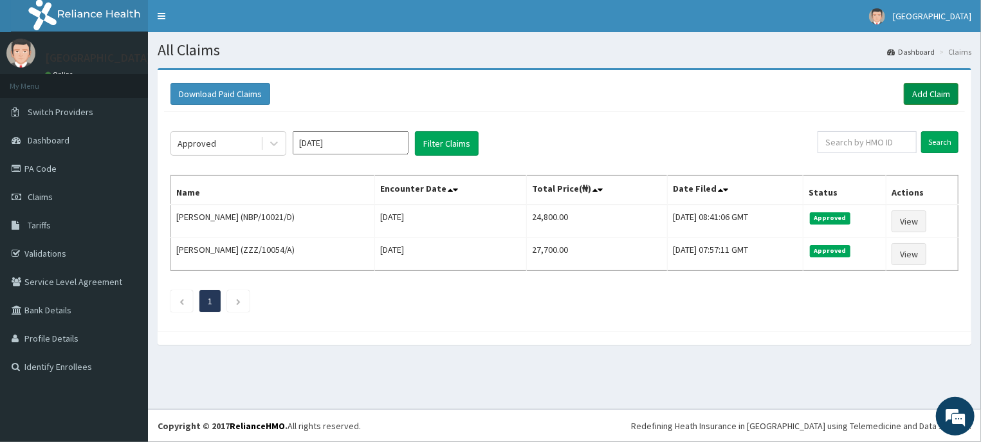
click at [931, 95] on link "Add Claim" at bounding box center [931, 94] width 55 height 22
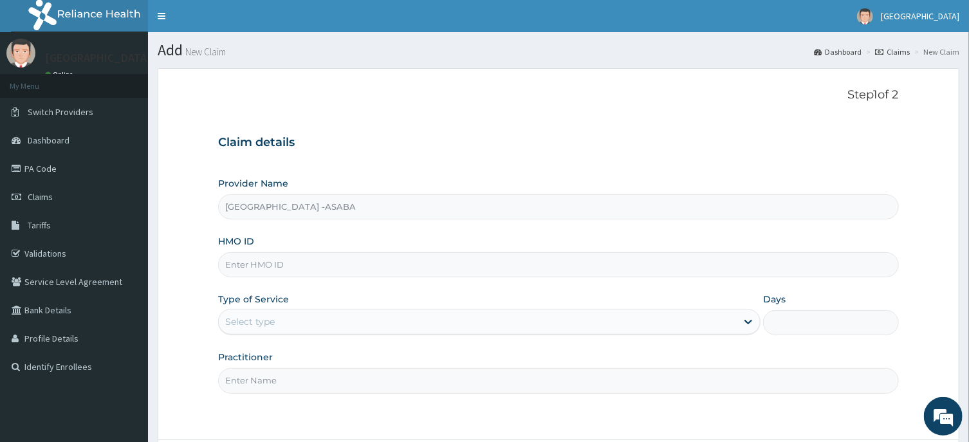
click at [415, 265] on input "HMO ID" at bounding box center [558, 264] width 680 height 25
type input "ENP/12017/A"
click at [453, 327] on div "Select type" at bounding box center [478, 321] width 518 height 21
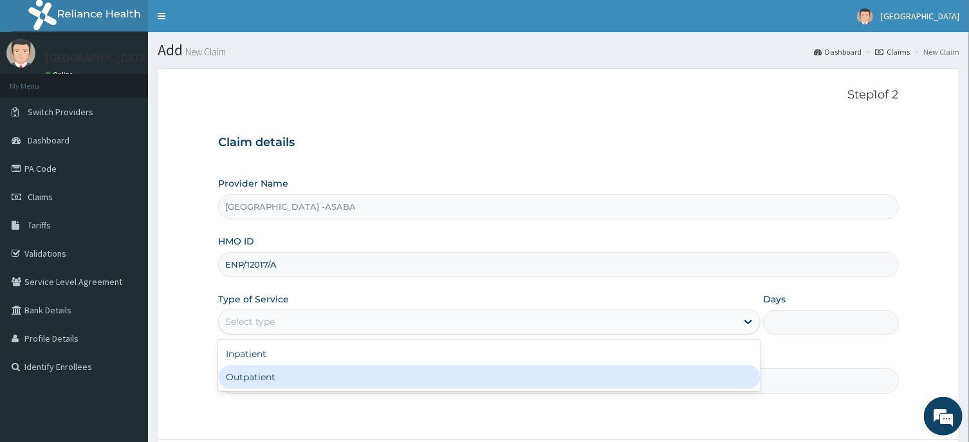
click at [452, 385] on div "Outpatient" at bounding box center [489, 376] width 542 height 23
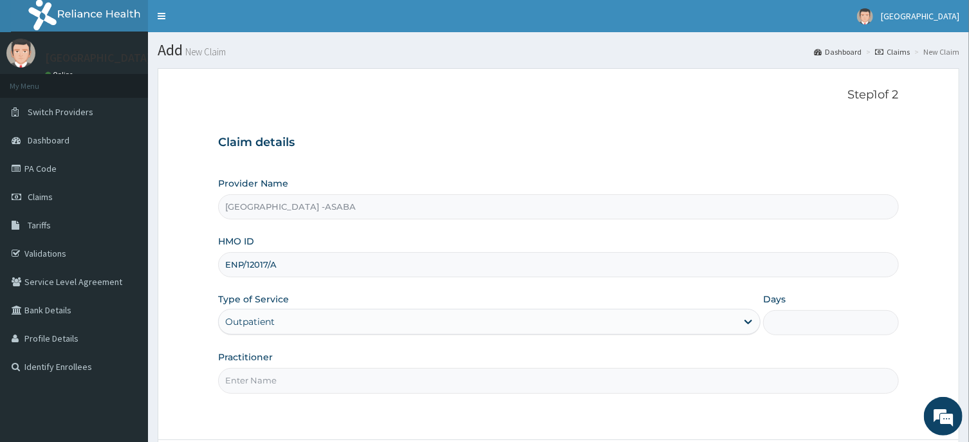
type input "1"
click at [745, 378] on input "Practitioner" at bounding box center [558, 380] width 680 height 25
type input "[PERSON_NAME]"
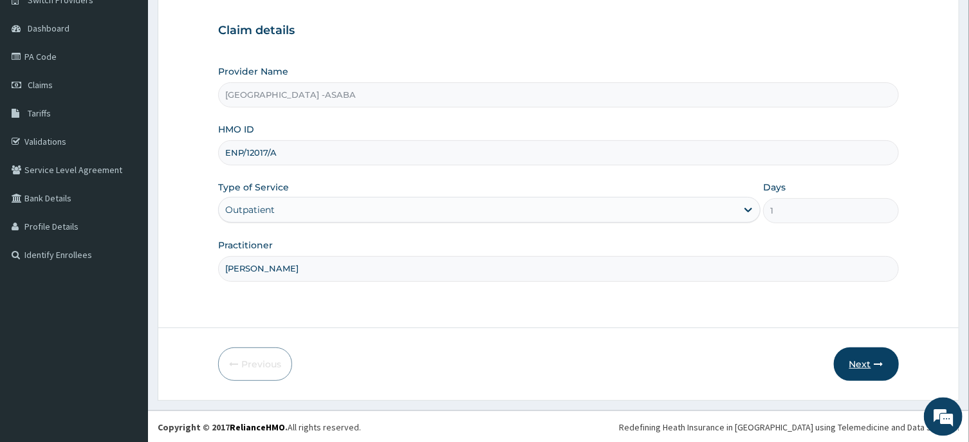
click at [859, 365] on button "Next" at bounding box center [866, 363] width 65 height 33
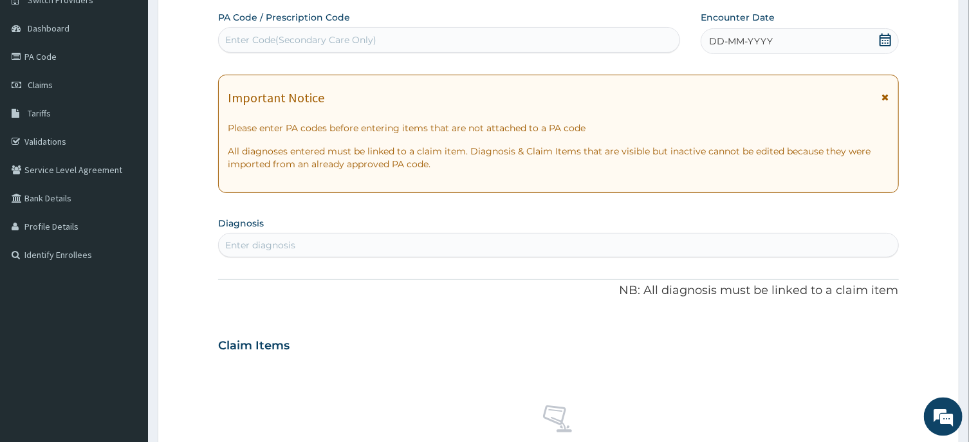
click at [808, 33] on div "DD-MM-YYYY" at bounding box center [799, 41] width 198 height 26
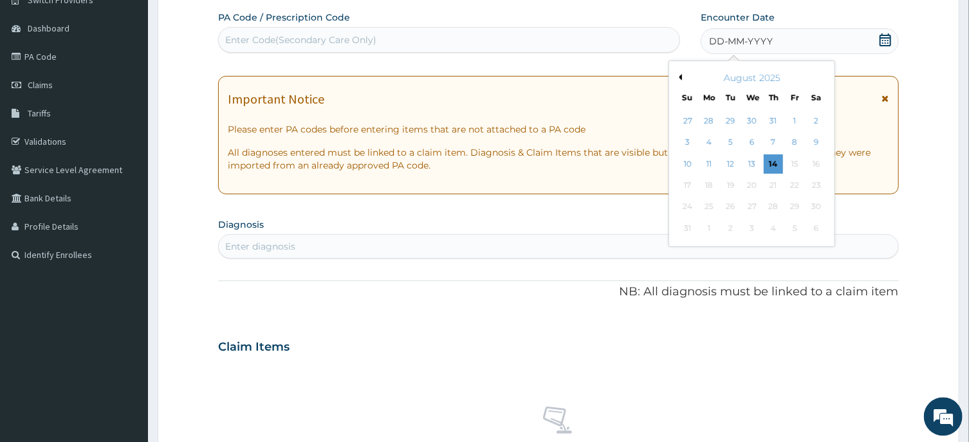
click at [679, 75] on button "Previous Month" at bounding box center [678, 76] width 6 height 6
click at [727, 143] on div "10" at bounding box center [729, 141] width 19 height 19
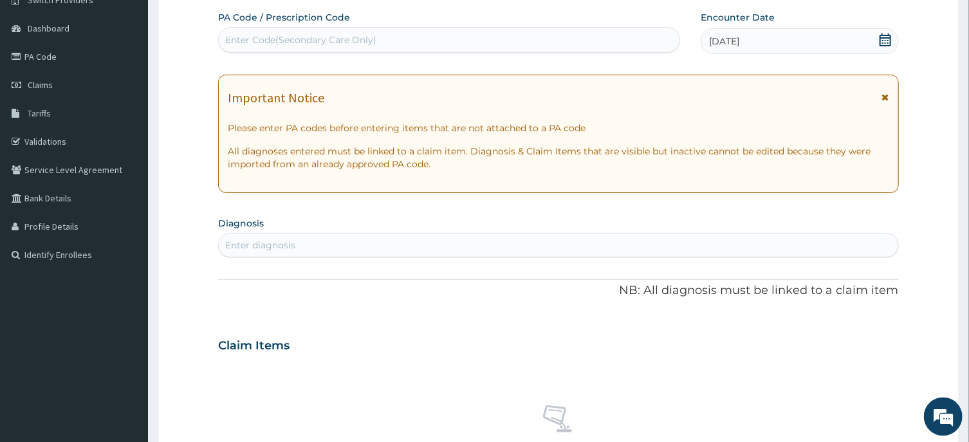
click at [589, 246] on div "Enter diagnosis" at bounding box center [558, 244] width 679 height 21
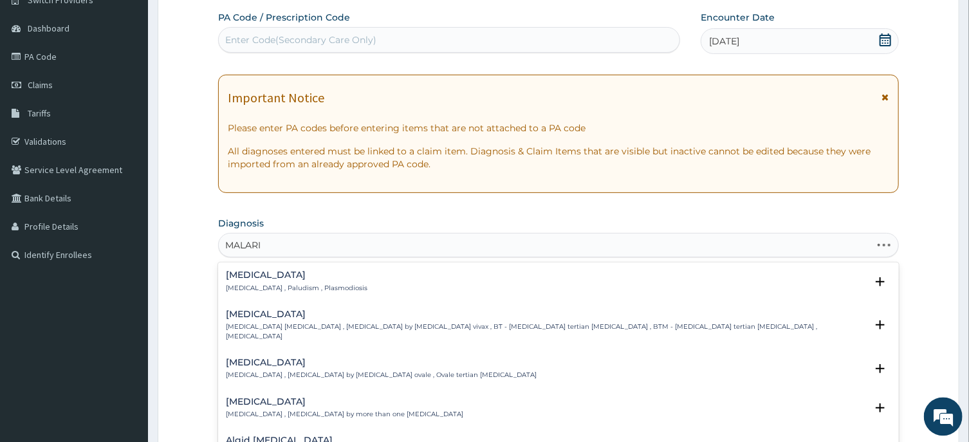
type input "[MEDICAL_DATA]"
click at [246, 273] on h4 "[MEDICAL_DATA]" at bounding box center [297, 274] width 142 height 10
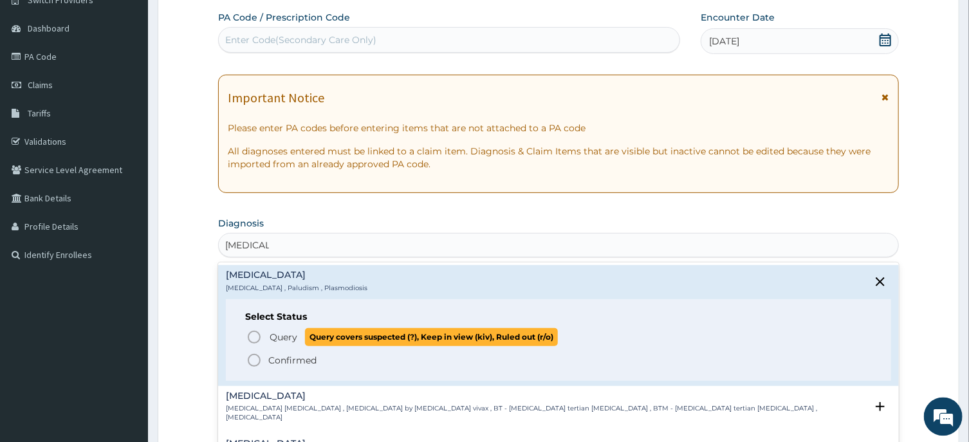
click at [254, 333] on icon "status option query" at bounding box center [253, 336] width 15 height 15
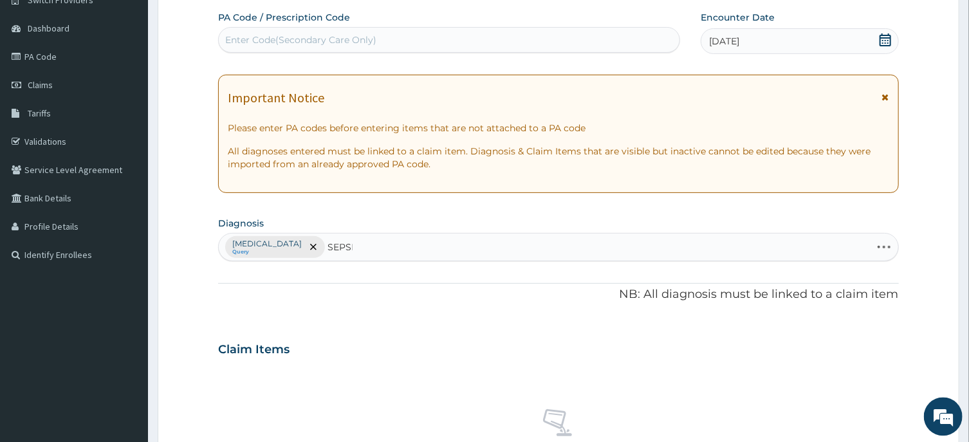
type input "[MEDICAL_DATA]"
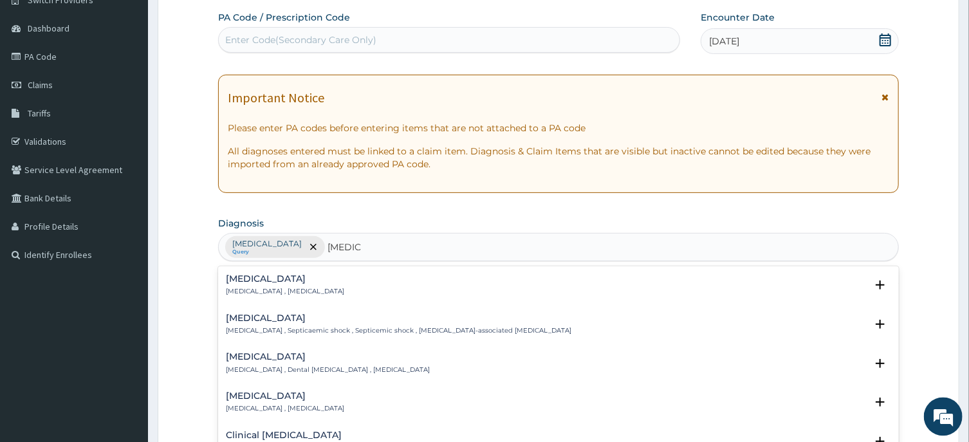
click at [239, 287] on p "[MEDICAL_DATA] , [MEDICAL_DATA]" at bounding box center [285, 290] width 118 height 9
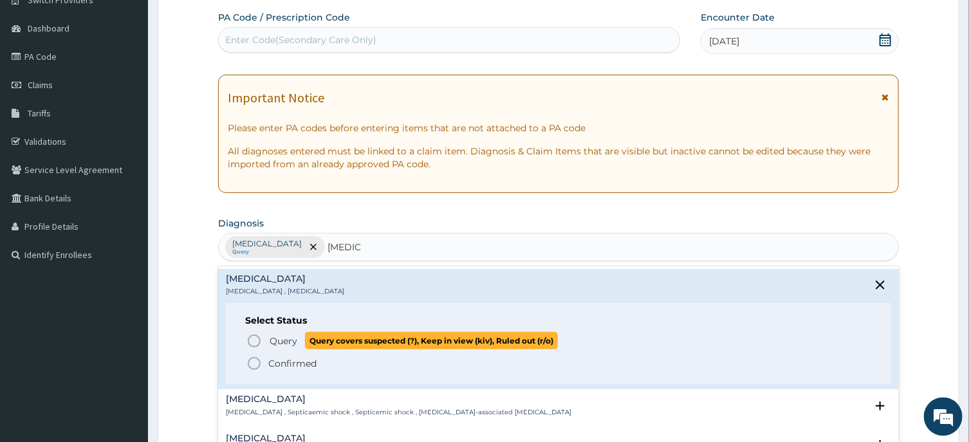
click at [254, 339] on icon "status option query" at bounding box center [253, 340] width 15 height 15
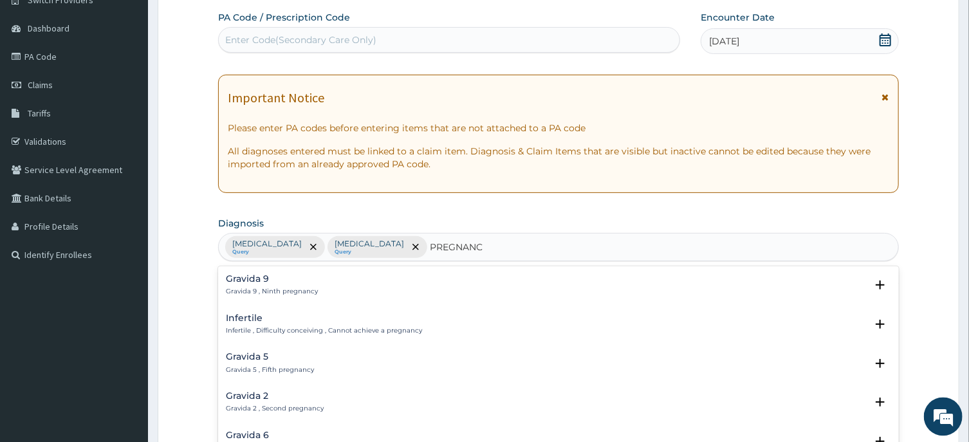
type input "PREGNANCY"
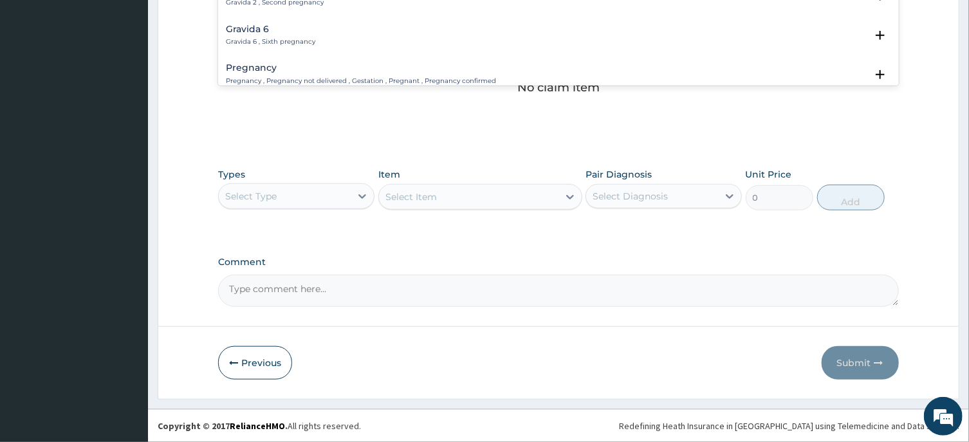
scroll to position [64, 0]
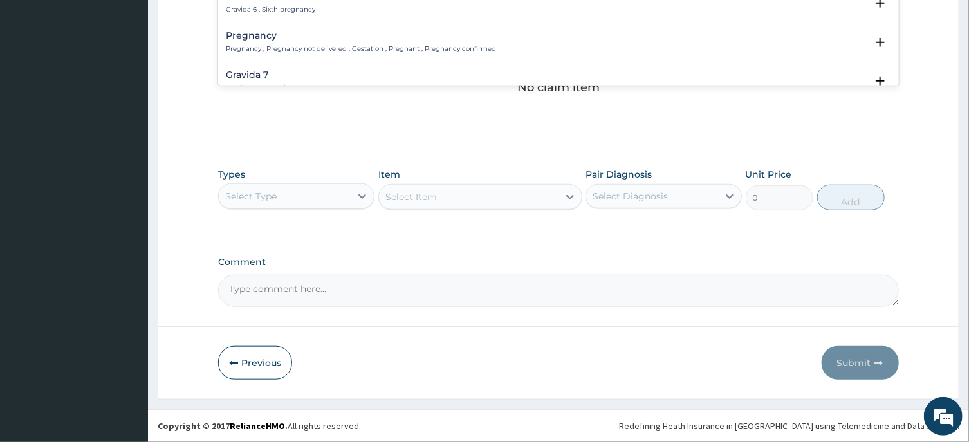
click at [253, 41] on h4 "Pregnancy" at bounding box center [361, 36] width 270 height 10
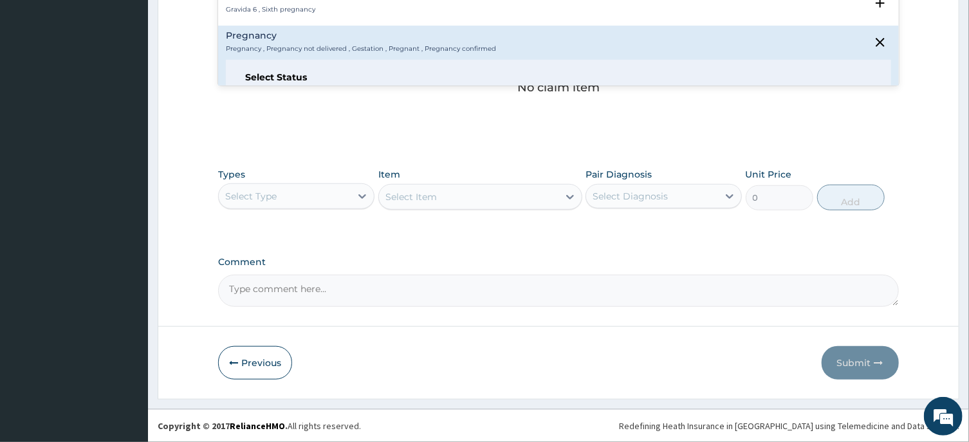
scroll to position [96, 0]
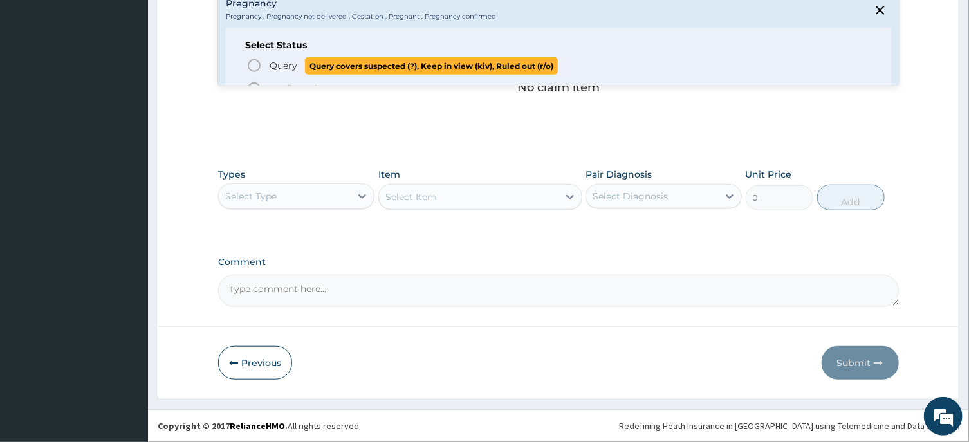
click at [248, 66] on circle "status option query" at bounding box center [254, 66] width 12 height 12
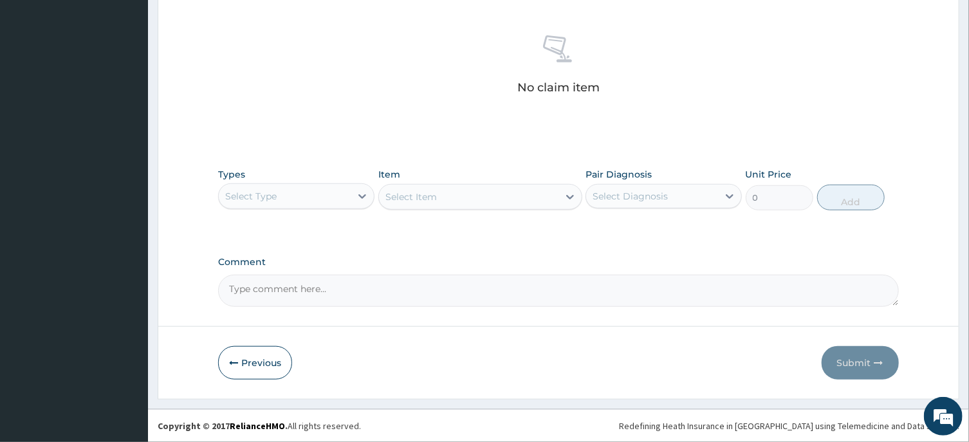
click at [357, 183] on div "Select Type" at bounding box center [296, 196] width 156 height 26
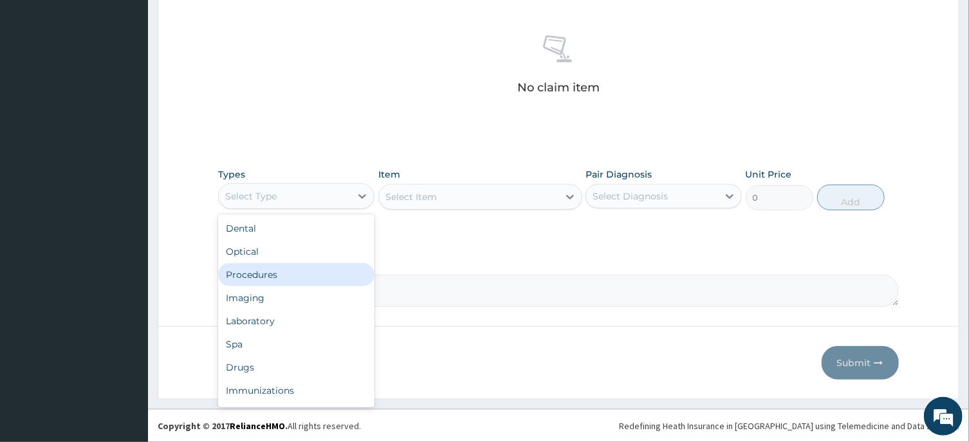
click at [325, 271] on div "Procedures" at bounding box center [296, 274] width 156 height 23
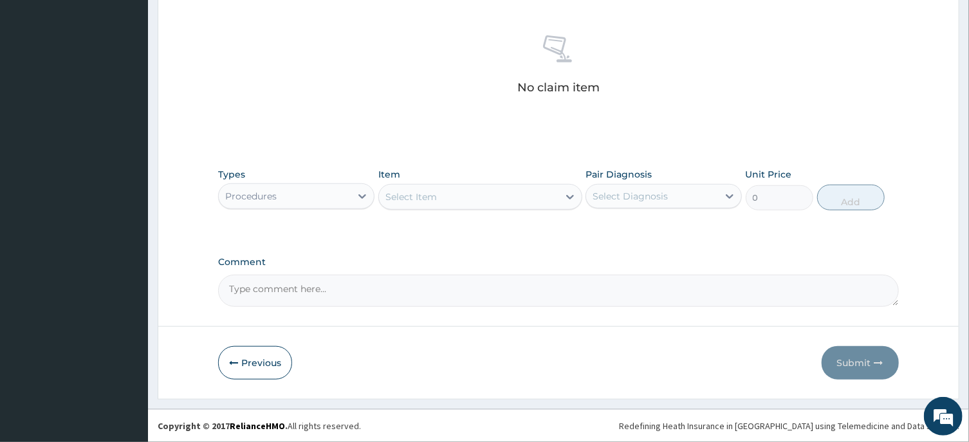
click at [479, 197] on div "Select Item" at bounding box center [468, 197] width 179 height 21
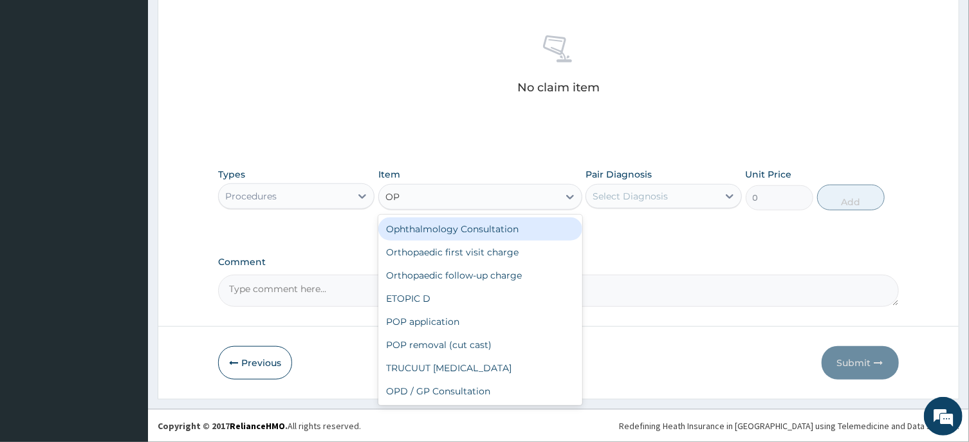
type input "OPD"
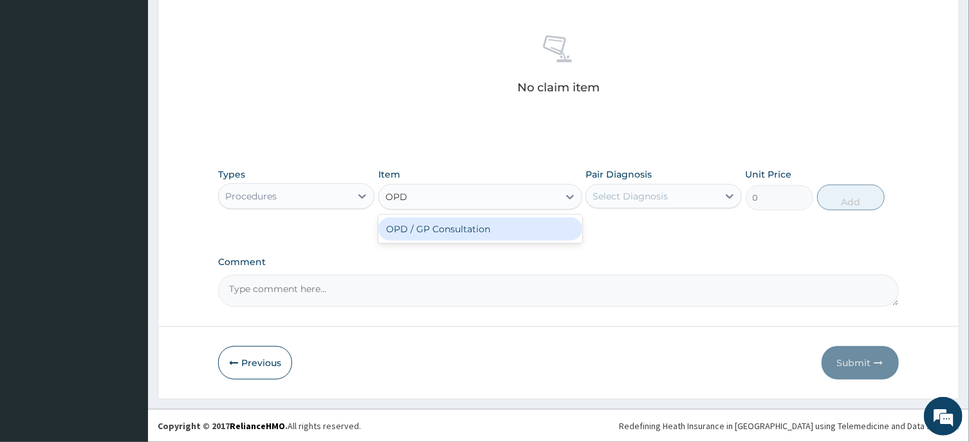
click at [498, 232] on div "OPD / GP Consultation" at bounding box center [480, 228] width 204 height 23
type input "4000"
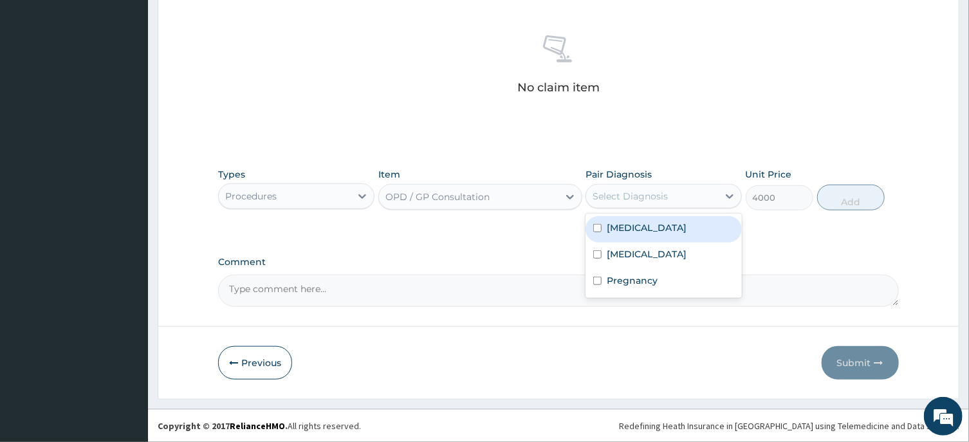
click at [706, 190] on div "Select Diagnosis" at bounding box center [652, 196] width 132 height 21
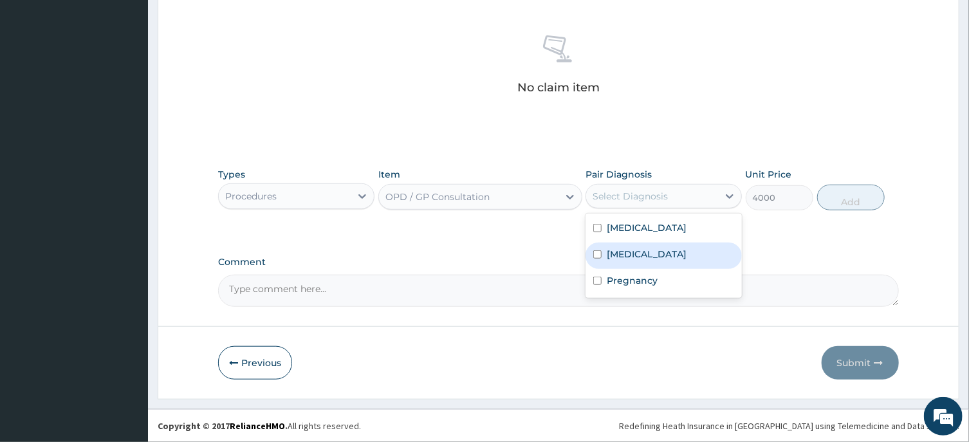
click at [672, 245] on div "[MEDICAL_DATA]" at bounding box center [663, 255] width 156 height 26
checkbox input "true"
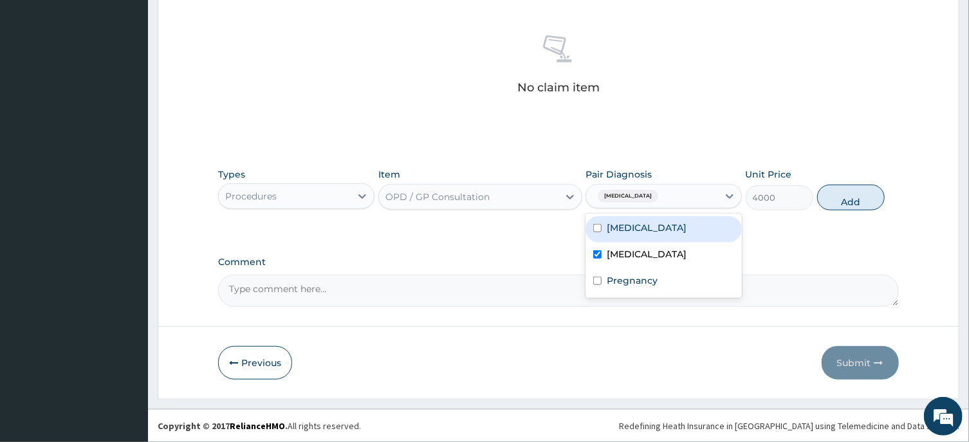
click at [671, 224] on div "[MEDICAL_DATA]" at bounding box center [663, 229] width 156 height 26
checkbox input "true"
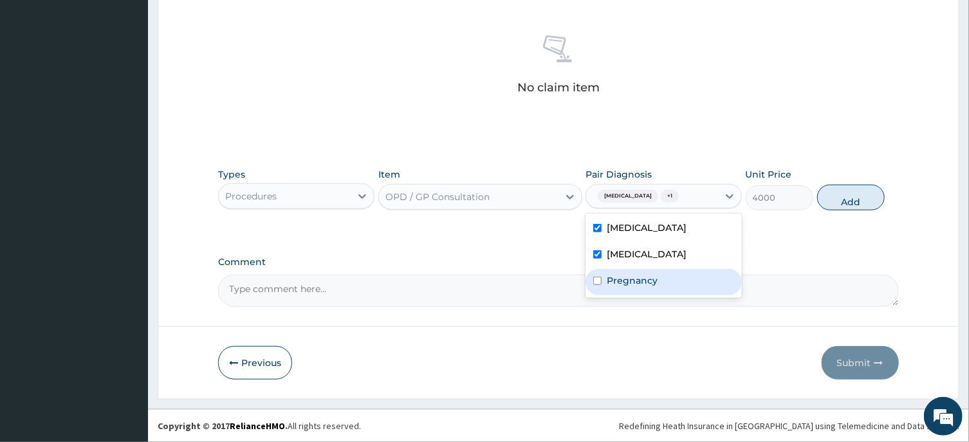
click at [671, 293] on div "Pregnancy" at bounding box center [663, 282] width 156 height 26
checkbox input "true"
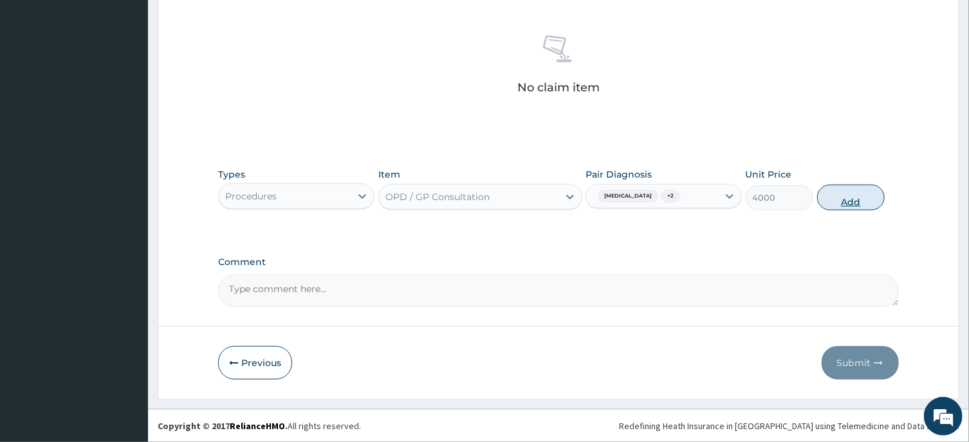
click at [851, 188] on button "Add" at bounding box center [851, 198] width 68 height 26
type input "0"
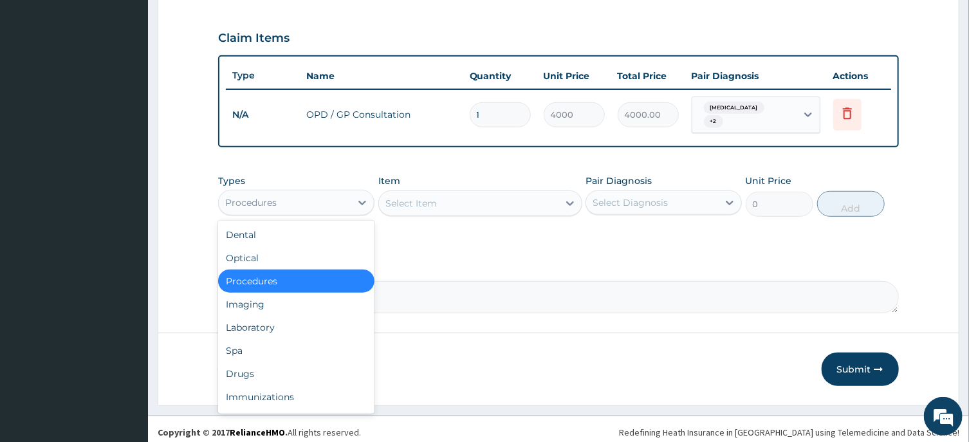
click at [337, 199] on div "Procedures" at bounding box center [285, 202] width 132 height 21
click at [321, 325] on div "Laboratory" at bounding box center [296, 327] width 156 height 23
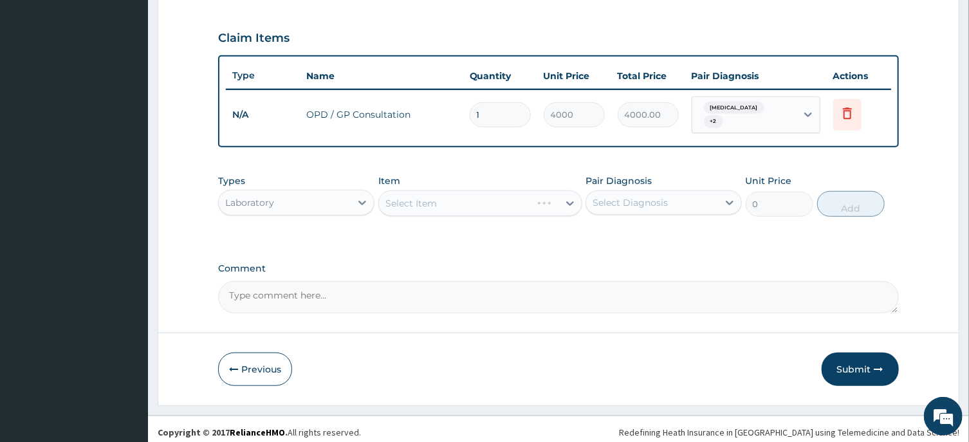
click at [501, 194] on div "Select Item" at bounding box center [480, 203] width 204 height 26
click at [500, 194] on div "Select Item" at bounding box center [468, 203] width 179 height 21
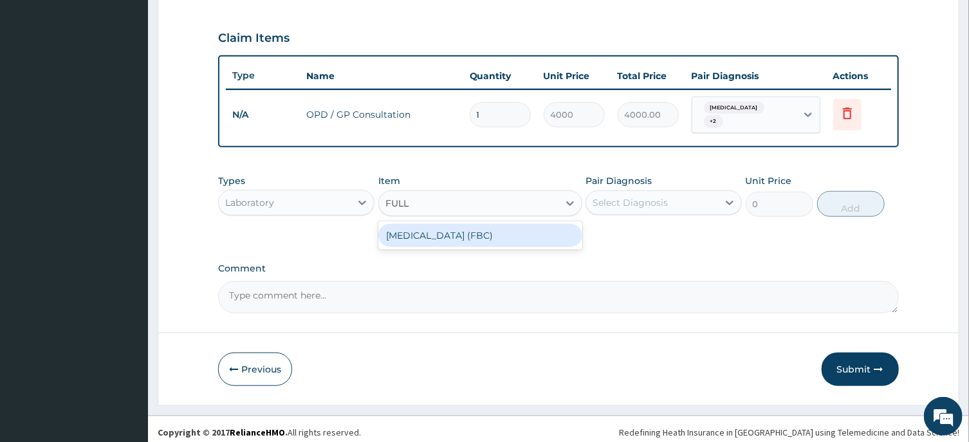
type input "FULL B"
click at [525, 233] on div "[MEDICAL_DATA] (FBC)" at bounding box center [480, 235] width 204 height 23
type input "6000"
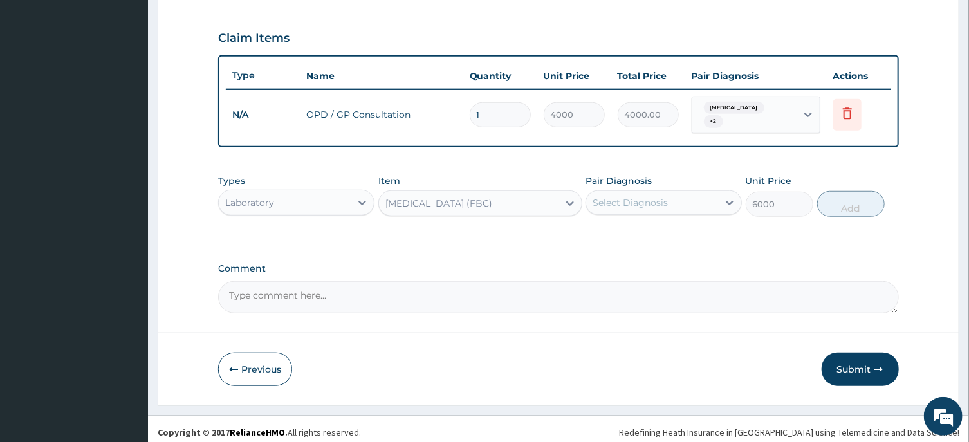
click at [677, 196] on div "Select Diagnosis" at bounding box center [652, 202] width 132 height 21
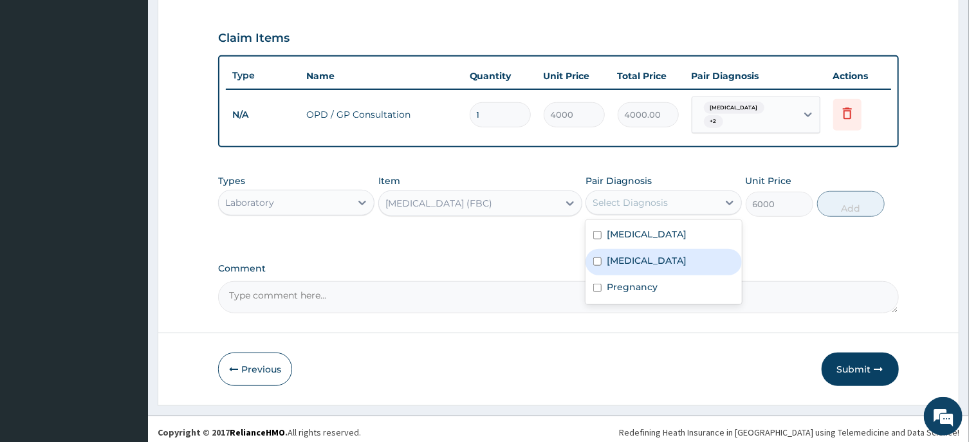
click at [639, 252] on div "[MEDICAL_DATA]" at bounding box center [663, 262] width 156 height 26
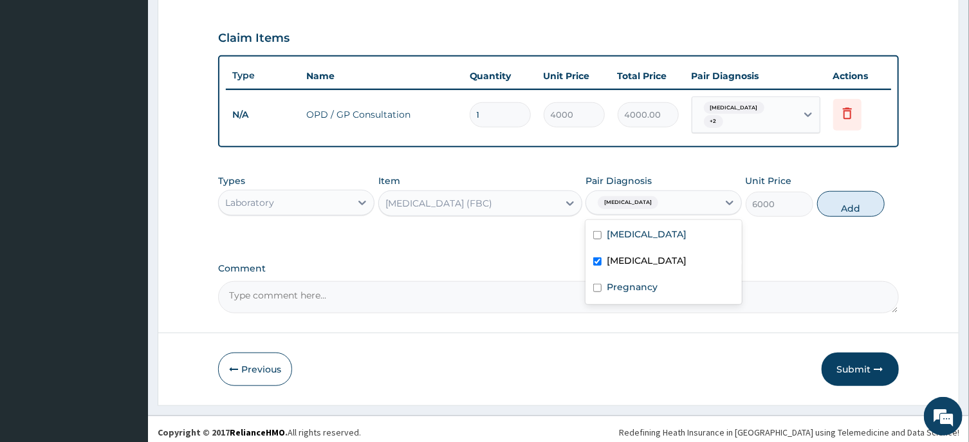
checkbox input "true"
click at [854, 199] on button "Add" at bounding box center [851, 204] width 68 height 26
type input "0"
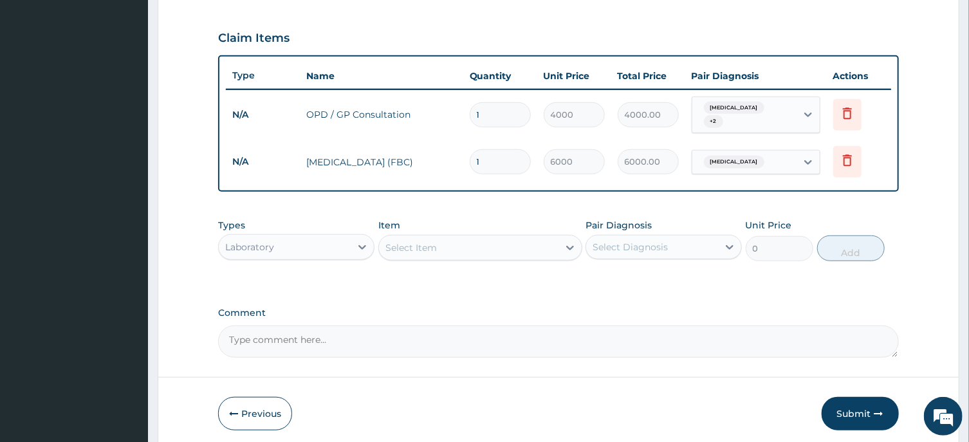
click at [511, 244] on div "Select Item" at bounding box center [468, 247] width 179 height 21
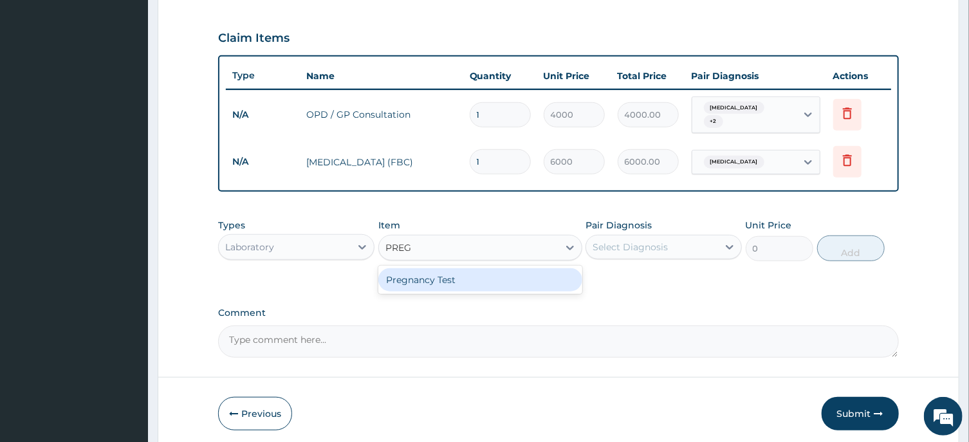
type input "PREGN"
click at [512, 271] on div "Pregnancy Test" at bounding box center [480, 279] width 204 height 23
type input "2000"
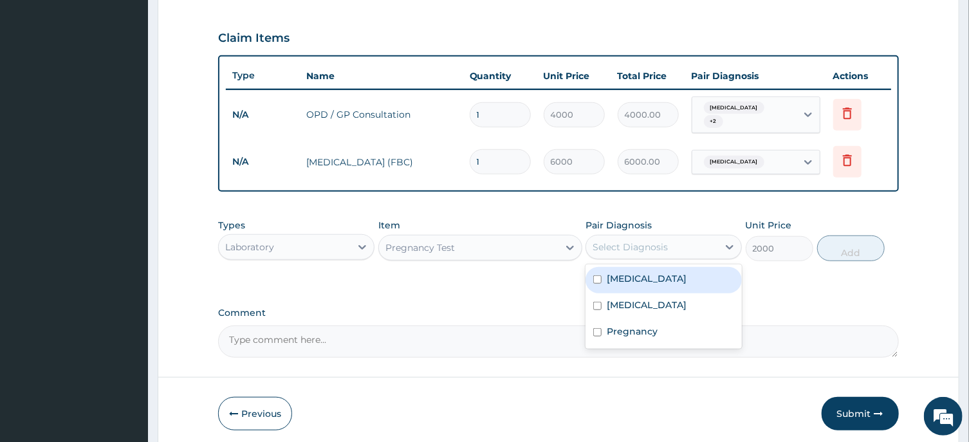
click at [676, 244] on div "Select Diagnosis" at bounding box center [652, 247] width 132 height 21
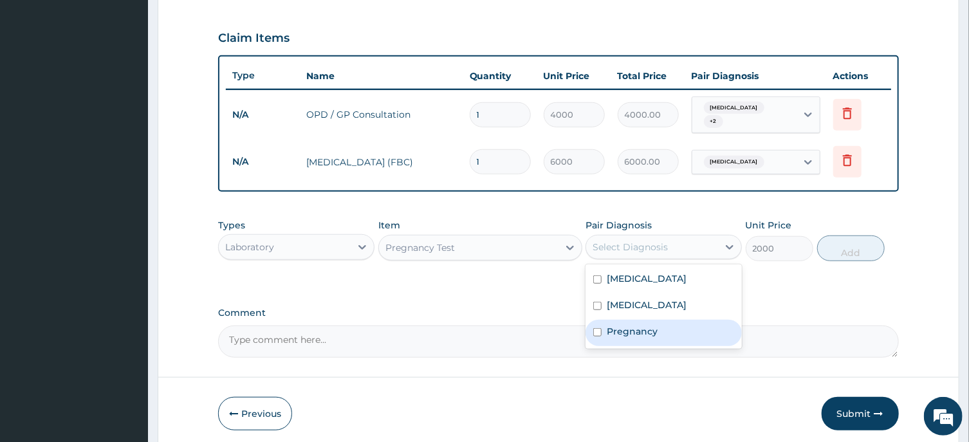
click at [670, 331] on div "Pregnancy" at bounding box center [663, 333] width 156 height 26
checkbox input "true"
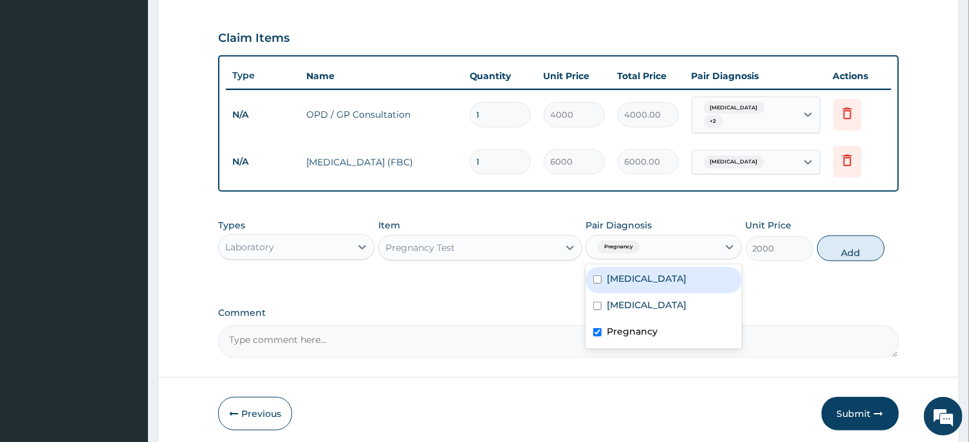
click at [504, 249] on div "Pregnancy Test" at bounding box center [468, 247] width 179 height 21
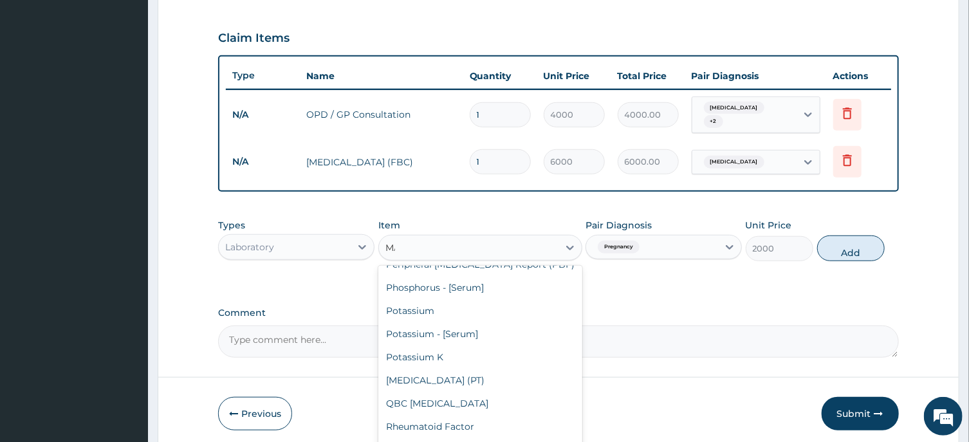
scroll to position [0, 0]
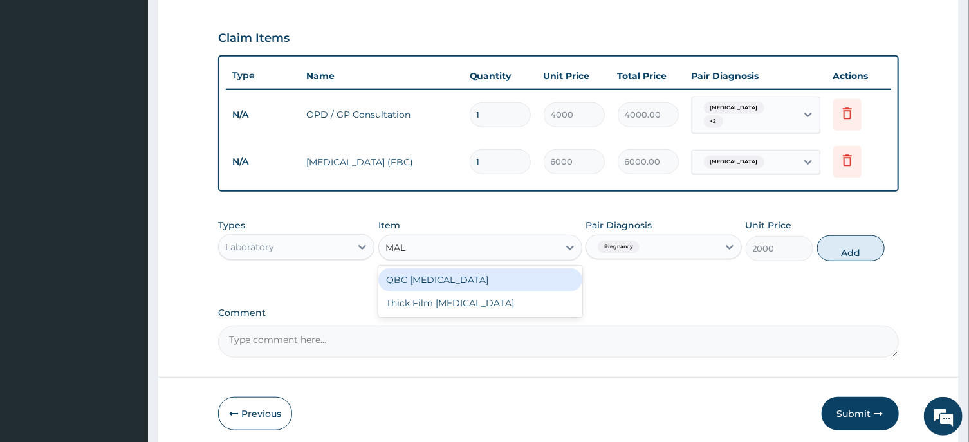
type input "MALA"
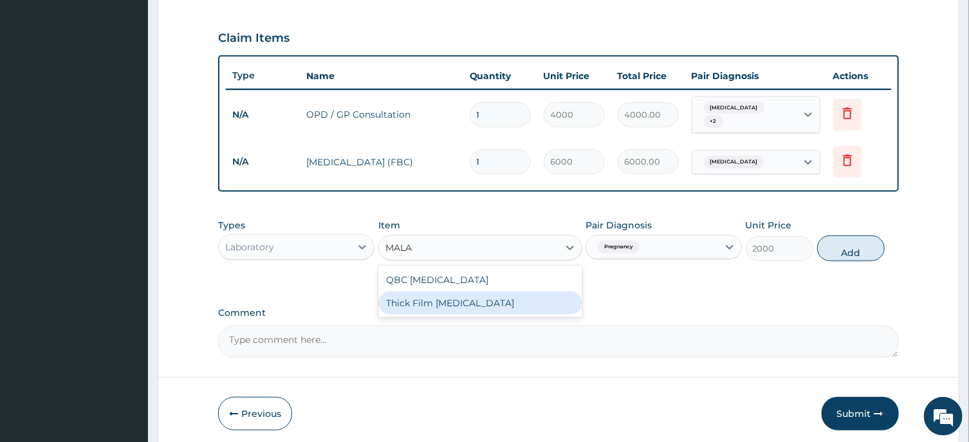
click at [517, 301] on div "Thick Film [MEDICAL_DATA]" at bounding box center [480, 302] width 204 height 23
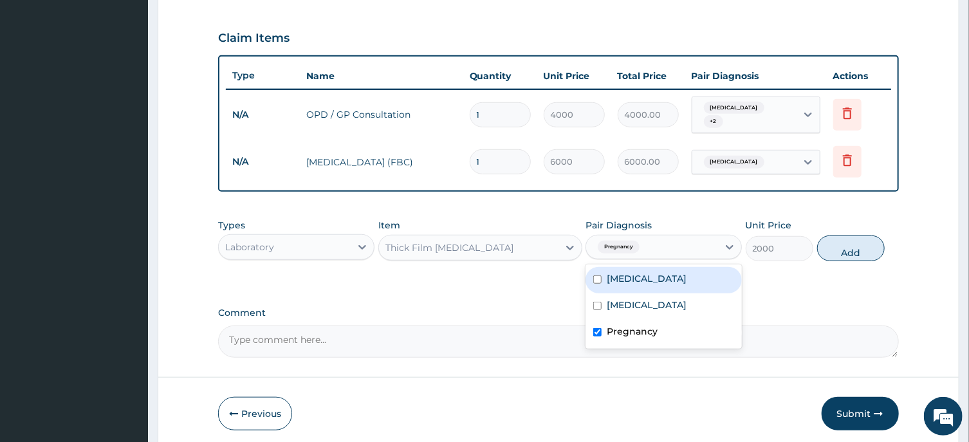
click at [687, 241] on div "Pregnancy" at bounding box center [652, 247] width 132 height 22
click at [654, 325] on label "Pregnancy" at bounding box center [632, 331] width 51 height 13
checkbox input "false"
click at [677, 277] on div "[MEDICAL_DATA]" at bounding box center [663, 280] width 156 height 26
checkbox input "true"
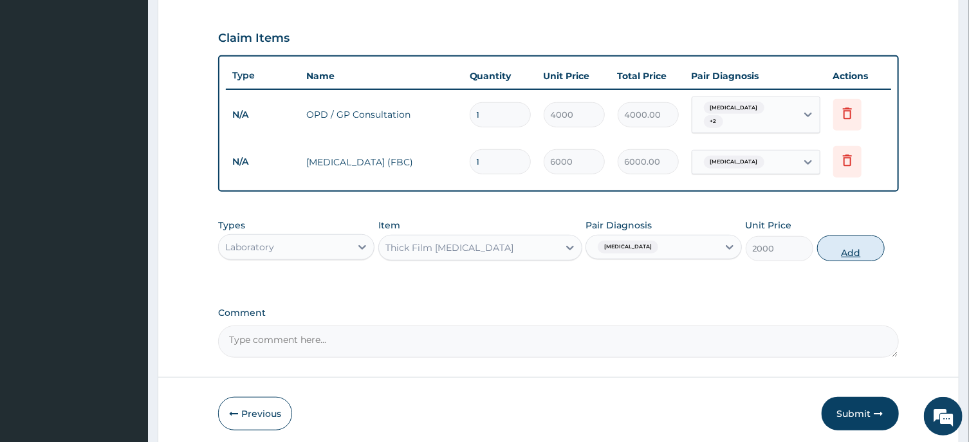
click at [854, 237] on button "Add" at bounding box center [851, 248] width 68 height 26
type input "0"
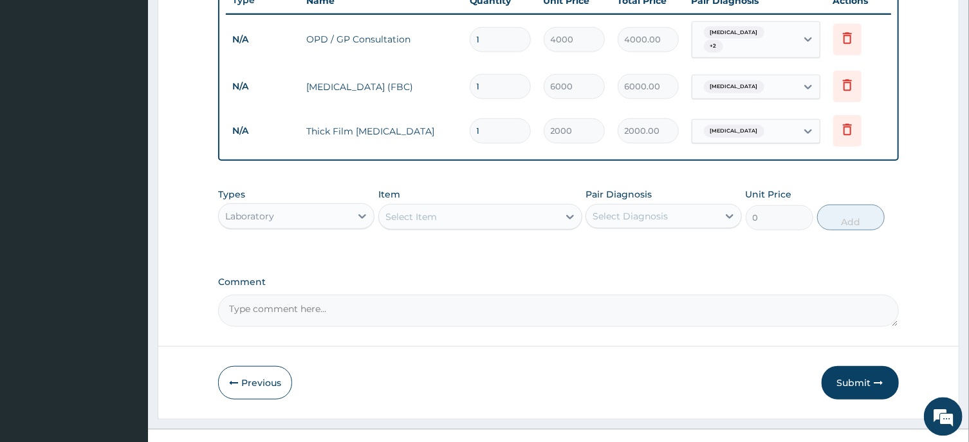
scroll to position [512, 0]
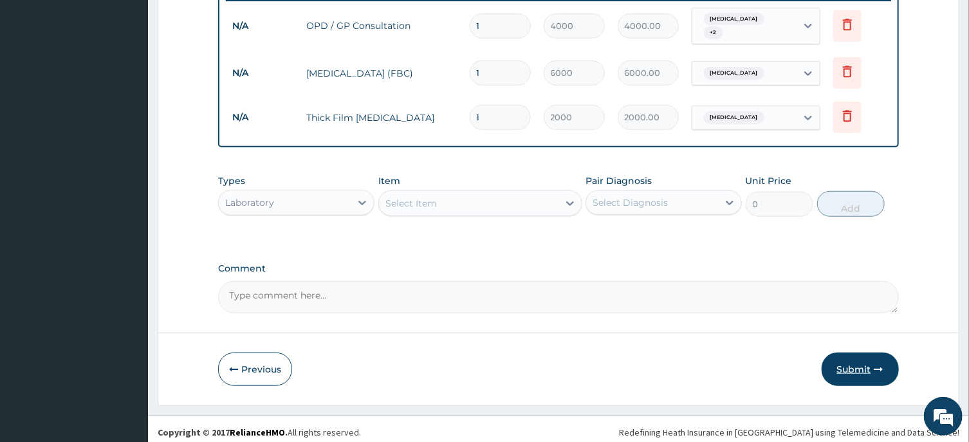
click at [859, 362] on button "Submit" at bounding box center [859, 368] width 77 height 33
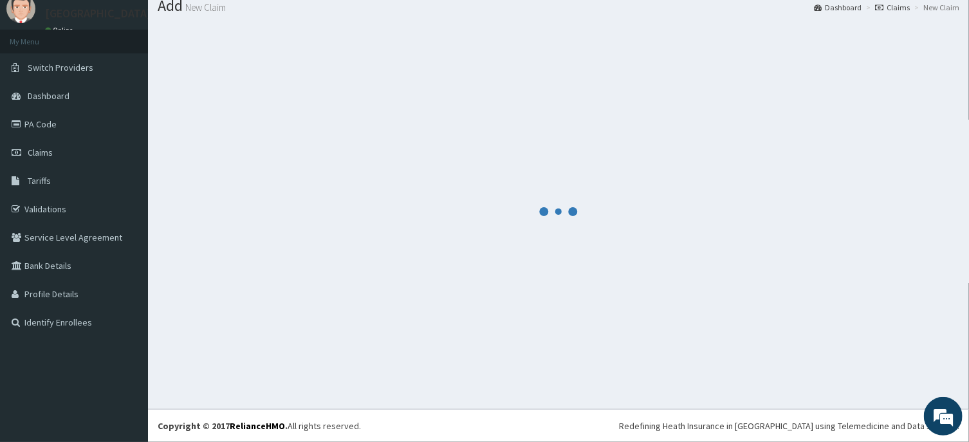
scroll to position [44, 0]
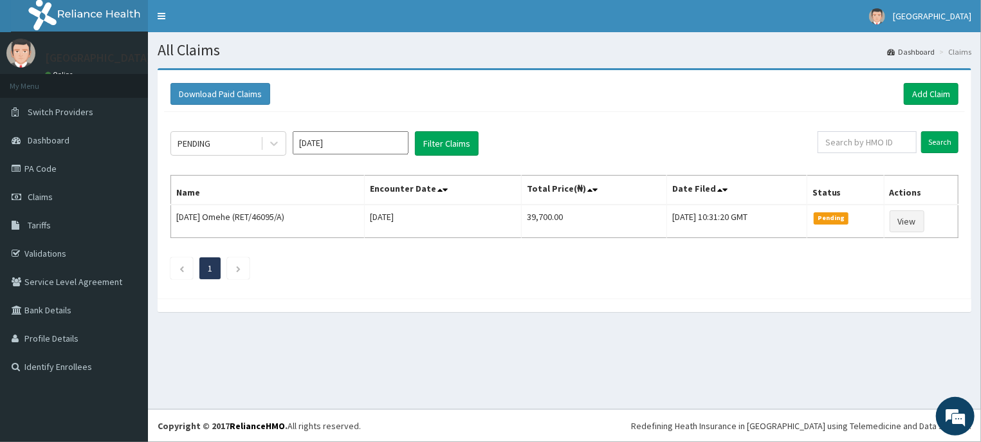
click at [362, 136] on input "[DATE]" at bounding box center [351, 142] width 116 height 23
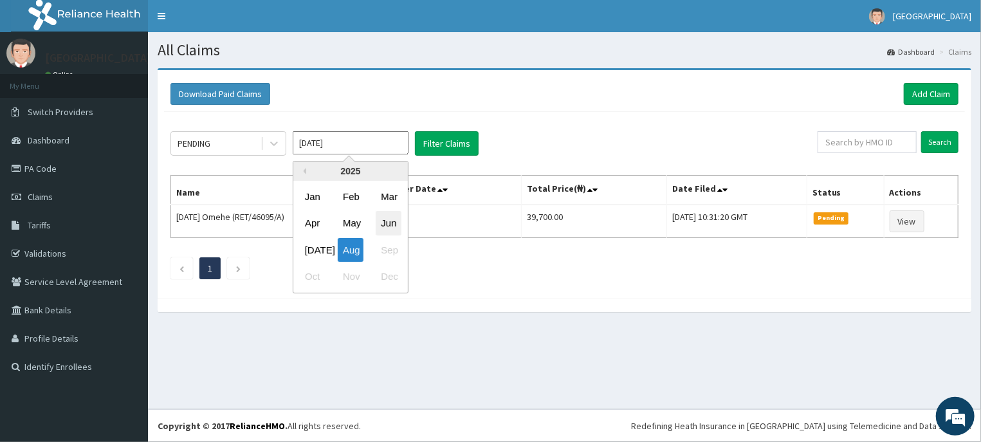
click at [392, 223] on div "Jun" at bounding box center [389, 224] width 26 height 24
type input "[DATE]"
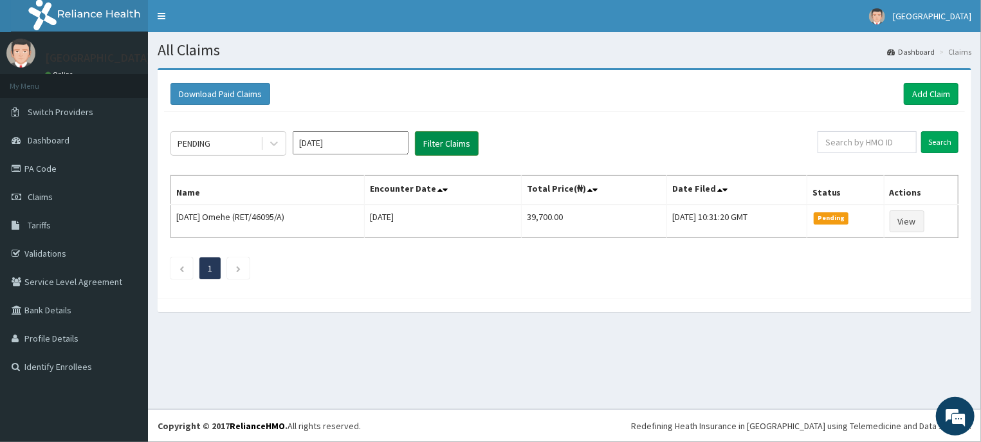
click at [446, 137] on button "Filter Claims" at bounding box center [447, 143] width 64 height 24
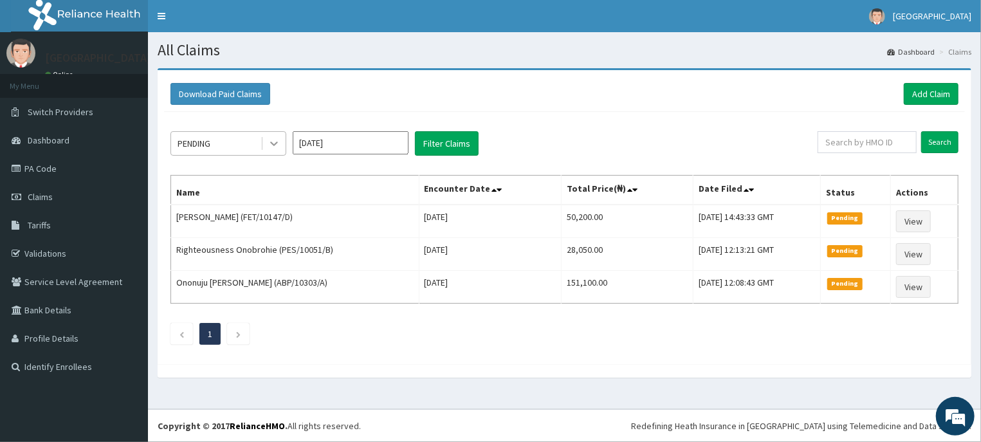
click at [275, 140] on icon at bounding box center [274, 143] width 13 height 13
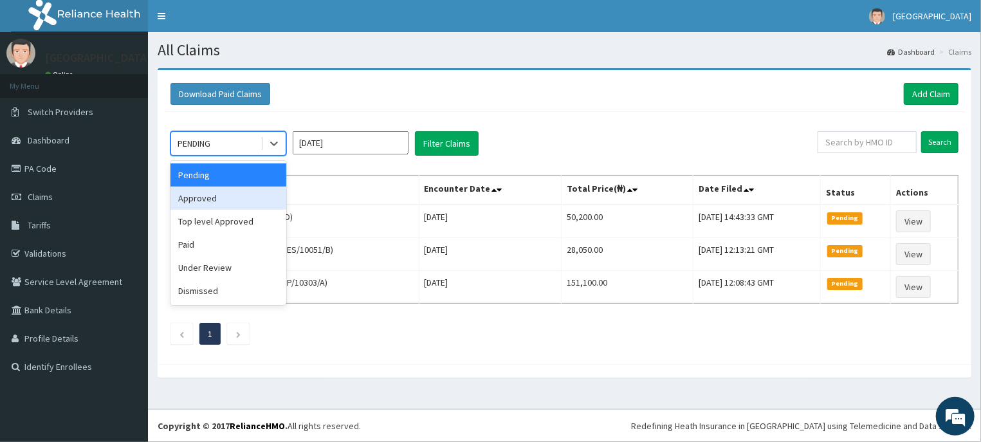
click at [250, 199] on div "Approved" at bounding box center [228, 198] width 116 height 23
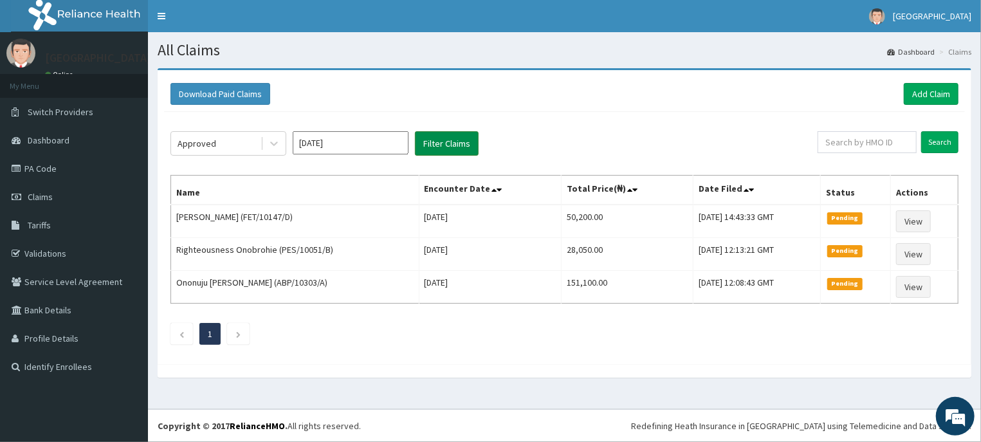
click at [441, 146] on button "Filter Claims" at bounding box center [447, 143] width 64 height 24
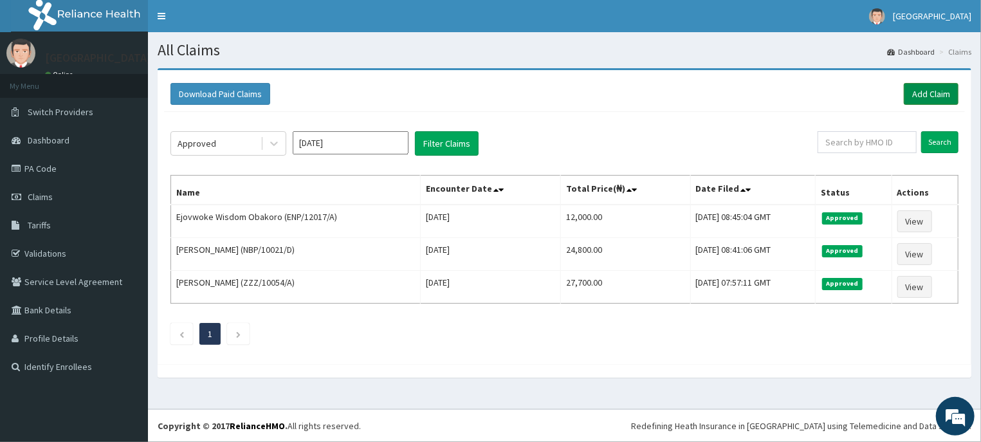
click at [933, 89] on link "Add Claim" at bounding box center [931, 94] width 55 height 22
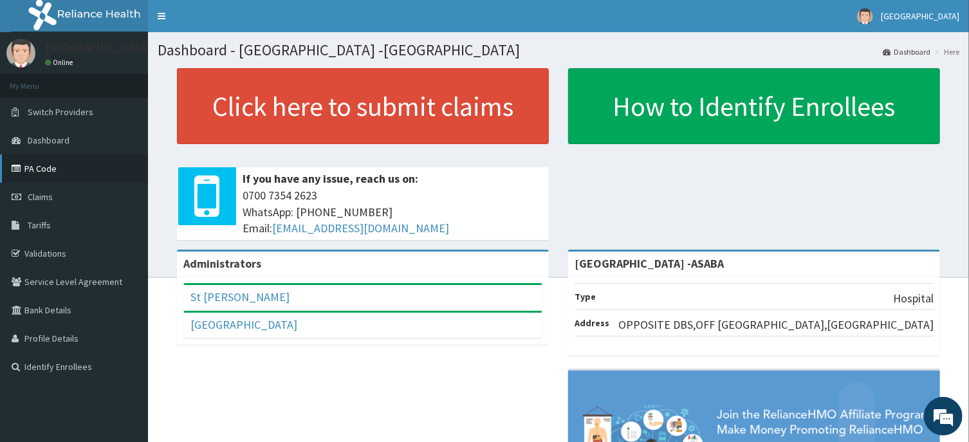
click at [55, 166] on link "PA Code" at bounding box center [74, 168] width 148 height 28
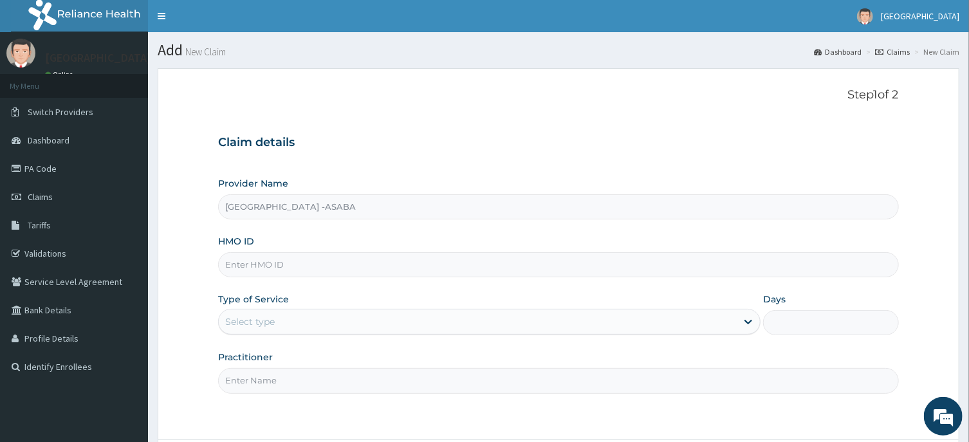
click at [435, 321] on div "Select type" at bounding box center [478, 321] width 518 height 21
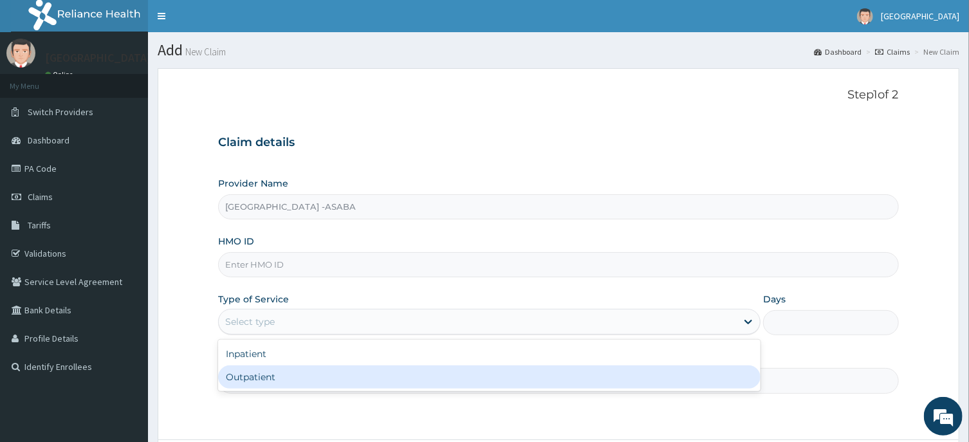
click at [443, 374] on div "Outpatient" at bounding box center [489, 376] width 542 height 23
type input "1"
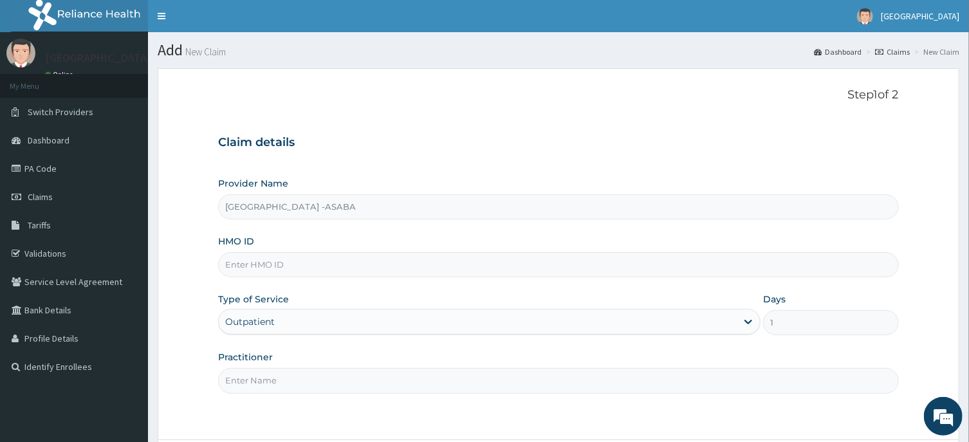
click at [421, 387] on input "Practitioner" at bounding box center [558, 380] width 680 height 25
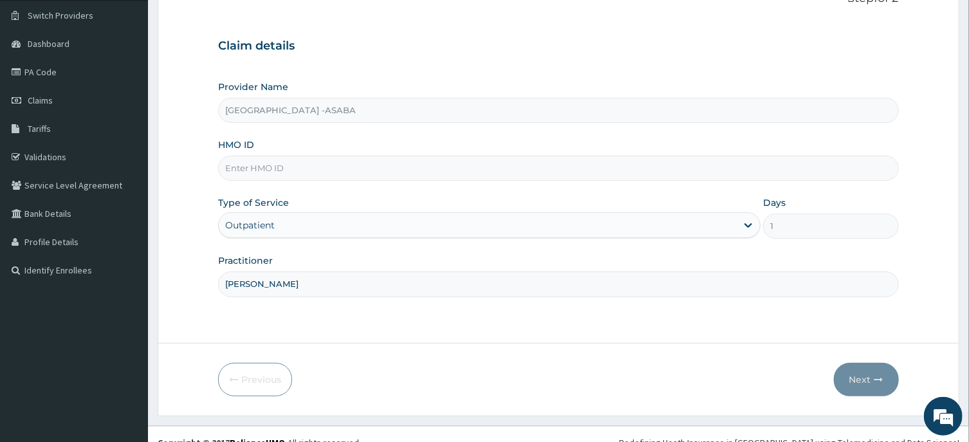
scroll to position [113, 0]
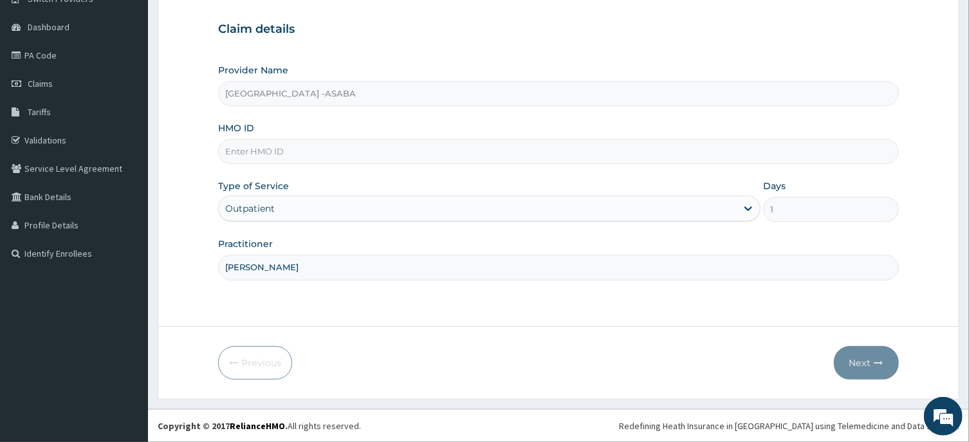
type input "[PERSON_NAME]"
click at [491, 156] on input "HMO ID" at bounding box center [558, 151] width 680 height 25
type input "RET/41776/A"
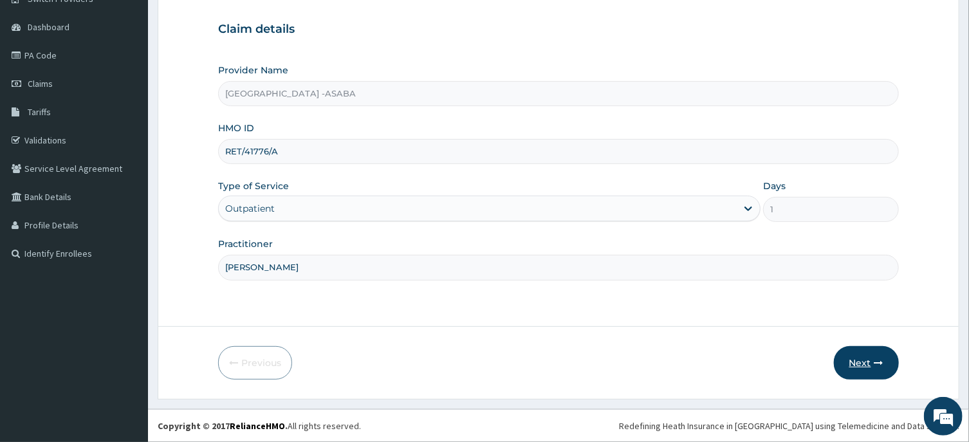
click at [867, 356] on button "Next" at bounding box center [866, 362] width 65 height 33
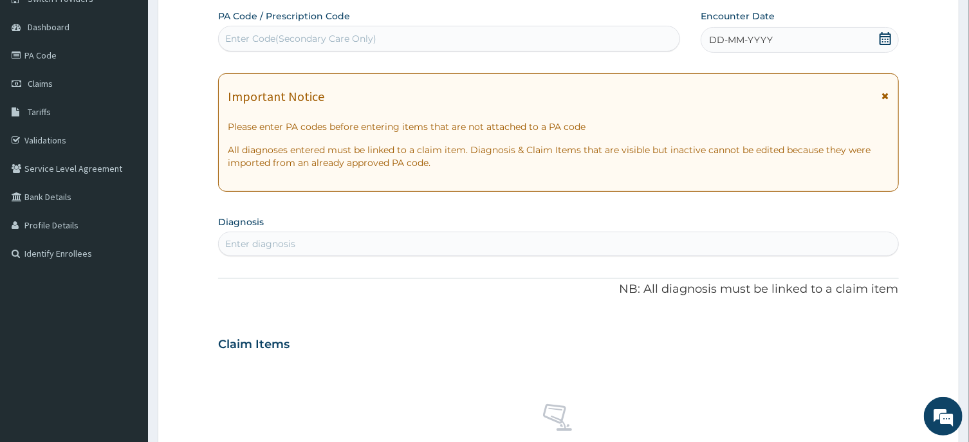
click at [531, 39] on div "Enter Code(Secondary Care Only)" at bounding box center [449, 38] width 461 height 21
type input "PA/FDDA3B"
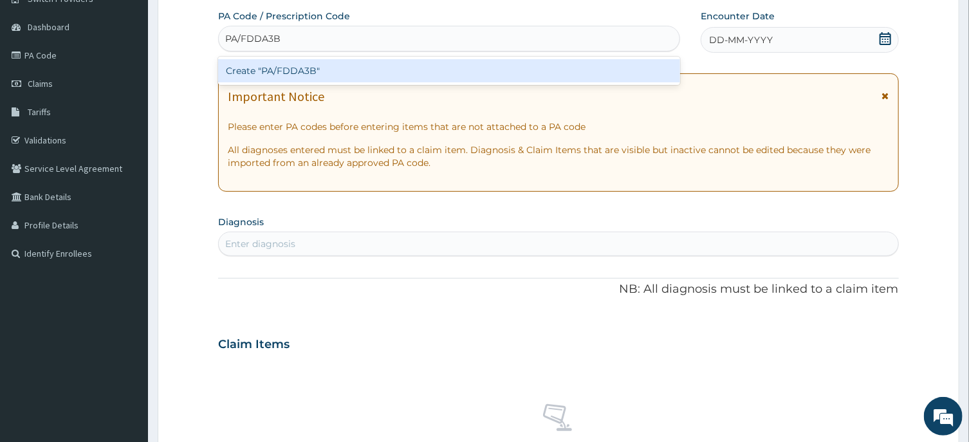
click at [549, 71] on div "Create "PA/FDDA3B"" at bounding box center [449, 70] width 462 height 23
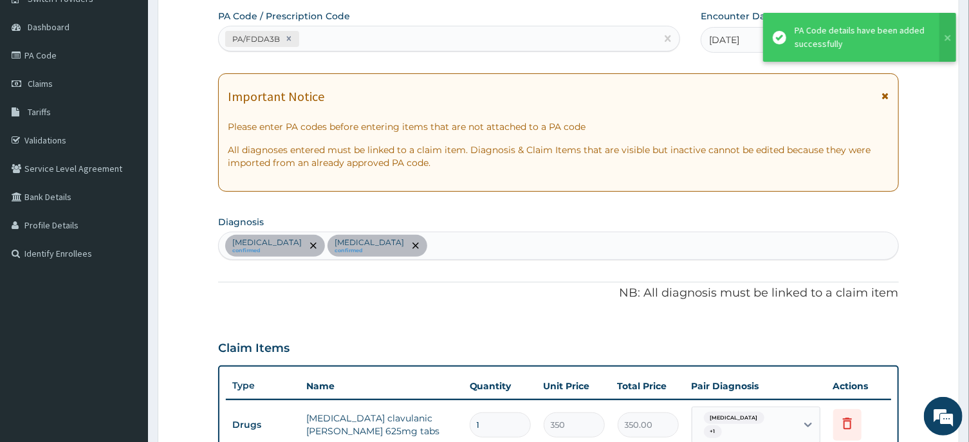
scroll to position [505, 0]
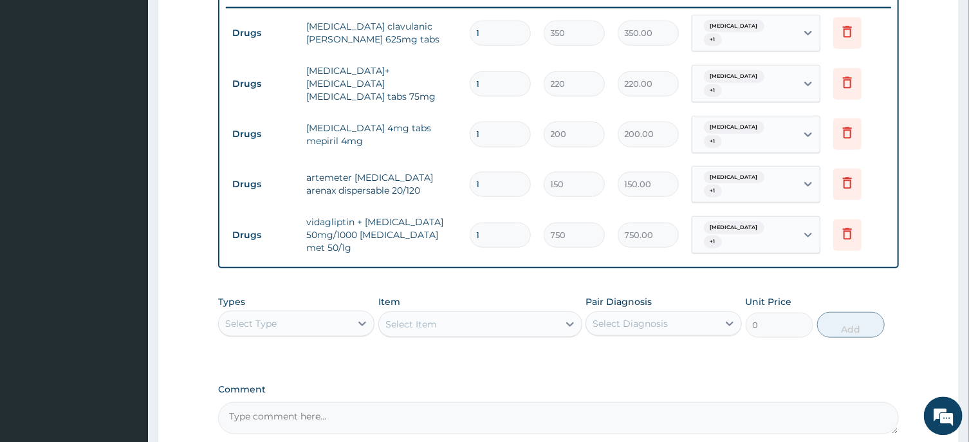
click at [499, 126] on input "1" at bounding box center [500, 134] width 61 height 25
type input "0.00"
type input "3"
type input "600.00"
type input "30"
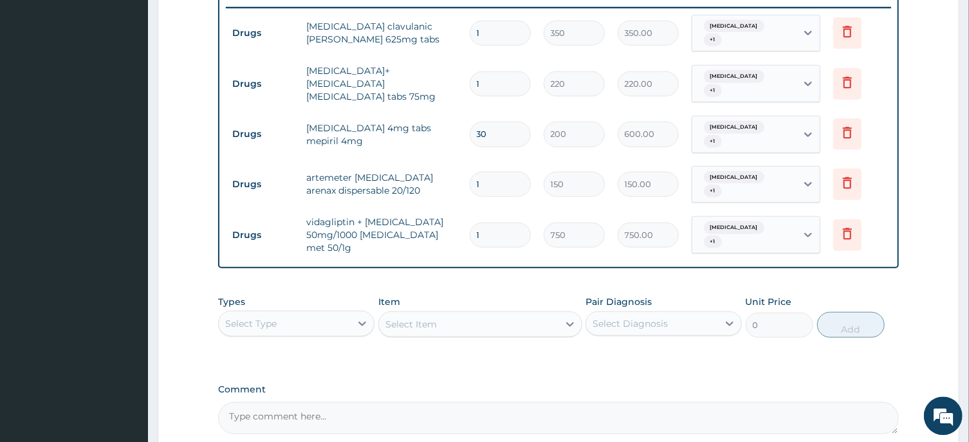
type input "6000.00"
type input "30"
click at [497, 86] on input "1" at bounding box center [500, 83] width 61 height 25
type input "10"
type input "2200.00"
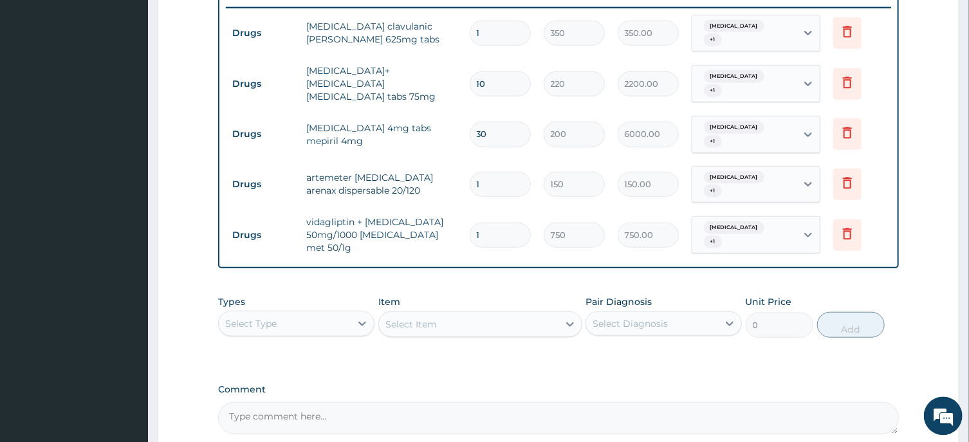
type input "10"
click at [487, 26] on input "1" at bounding box center [500, 33] width 61 height 25
type input "14"
type input "4900.00"
type input "14"
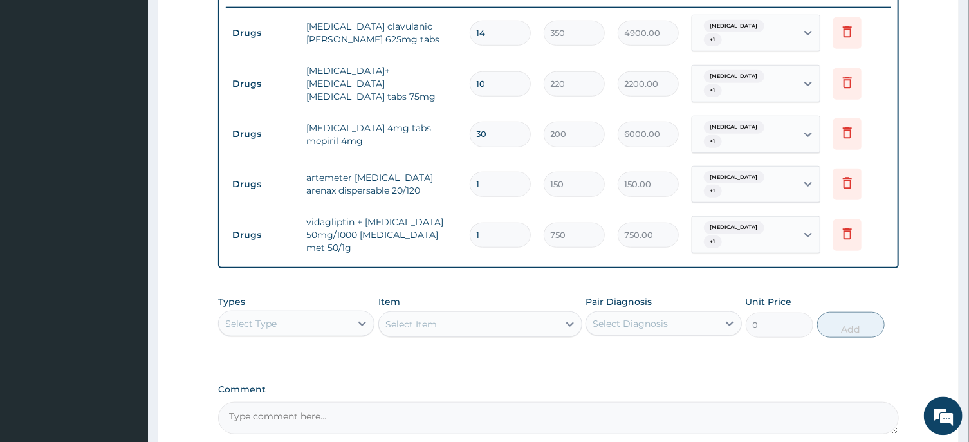
click at [502, 178] on input "1" at bounding box center [500, 184] width 61 height 25
click at [497, 172] on input "1" at bounding box center [500, 184] width 61 height 25
type input "0.00"
type input "9"
type input "1350.00"
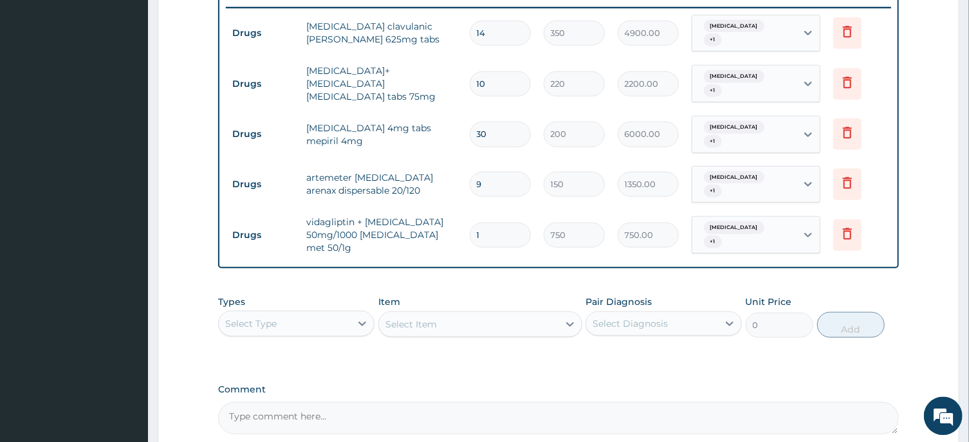
type input "0.00"
type input "1"
type input "150.00"
type input "12"
type input "1800.00"
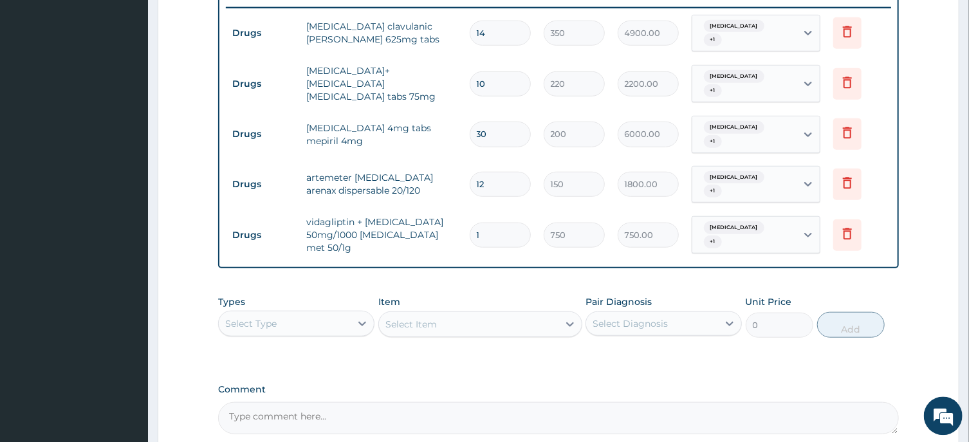
type input "12"
click at [509, 224] on input "1" at bounding box center [500, 235] width 61 height 25
type input "0.00"
type input "6"
type input "4500.00"
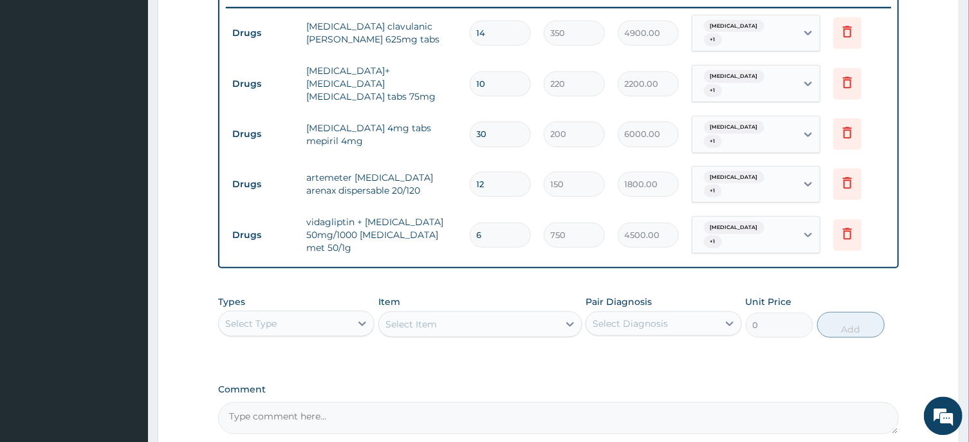
type input "60"
type input "45000.00"
type input "60"
click at [566, 402] on textarea "Comment" at bounding box center [558, 418] width 680 height 32
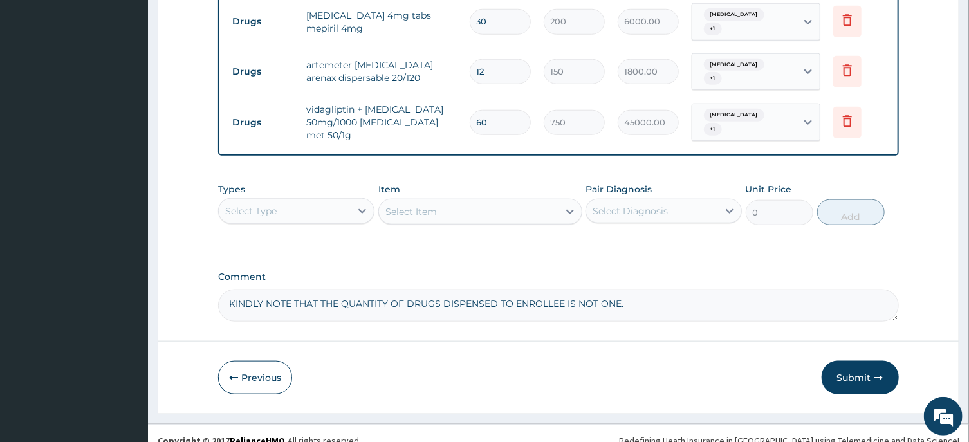
type textarea "KINDLY NOTE THAT THE QUANTITY OF DRUGS DISPENSED TO ENROLLEE IS NOT ONE."
click at [324, 201] on div "Select Type" at bounding box center [285, 211] width 132 height 21
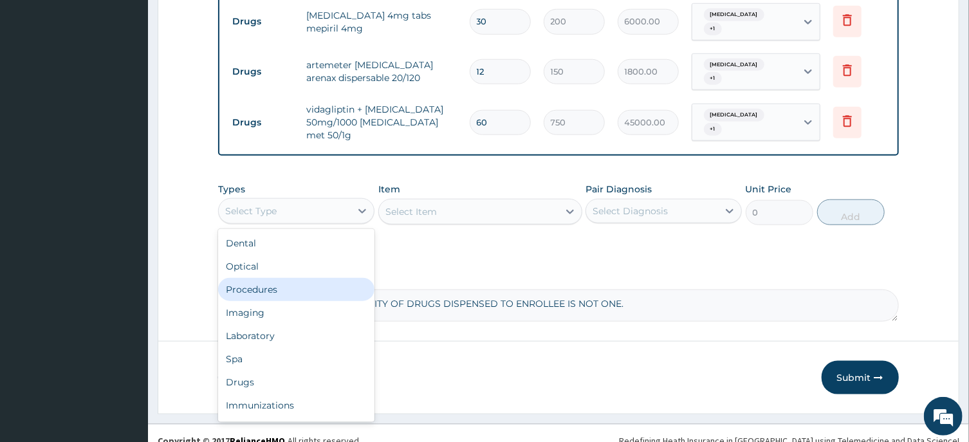
click at [315, 278] on div "Procedures" at bounding box center [296, 289] width 156 height 23
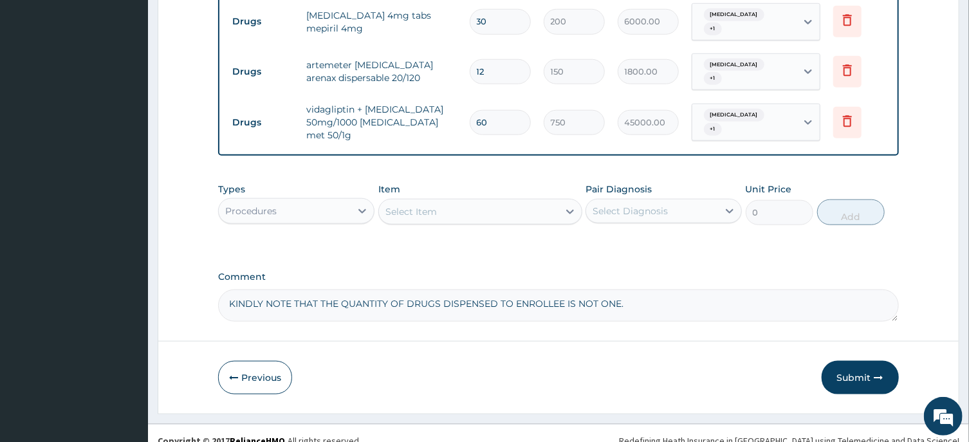
click at [491, 201] on div "Select Item" at bounding box center [468, 211] width 179 height 21
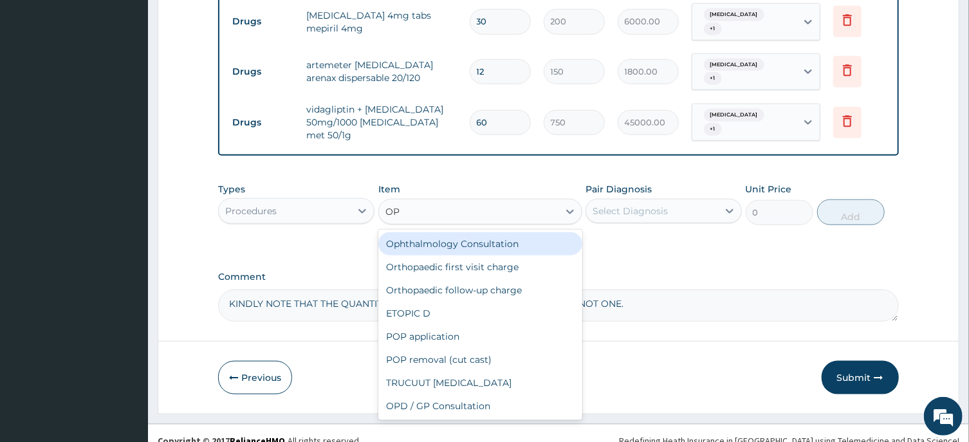
type input "OPD"
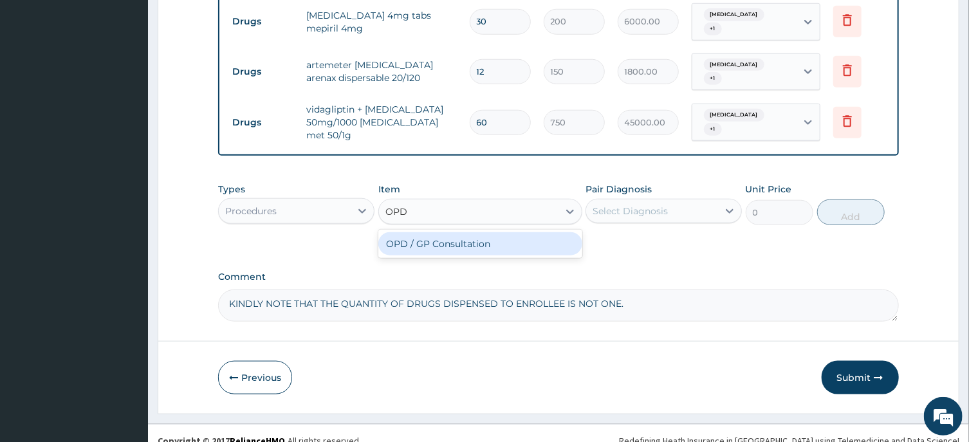
click at [509, 232] on div "OPD / GP Consultation" at bounding box center [480, 243] width 204 height 23
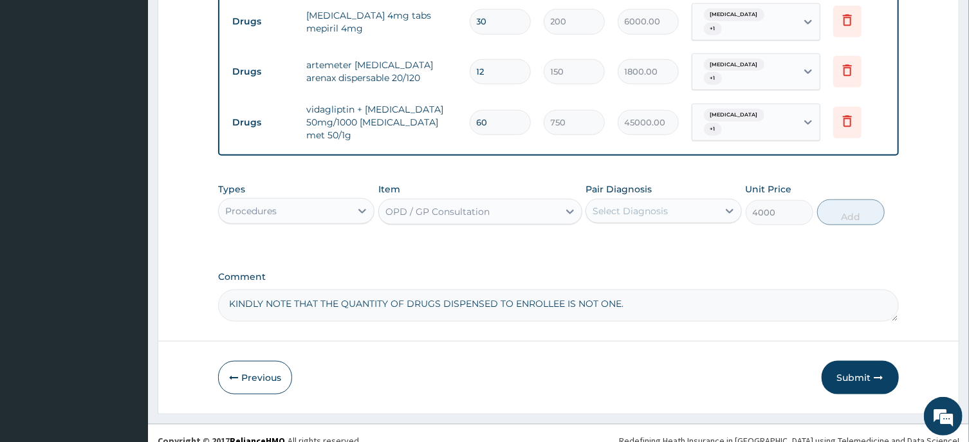
type input "4000"
click at [661, 206] on div "Select Diagnosis" at bounding box center [652, 211] width 132 height 21
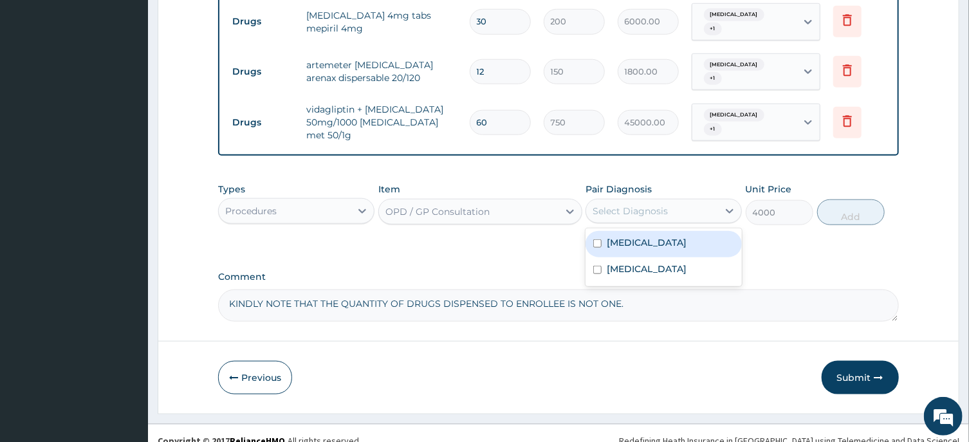
click at [670, 236] on label "Type 1 diabetes mellitus" at bounding box center [647, 242] width 80 height 13
checkbox input "true"
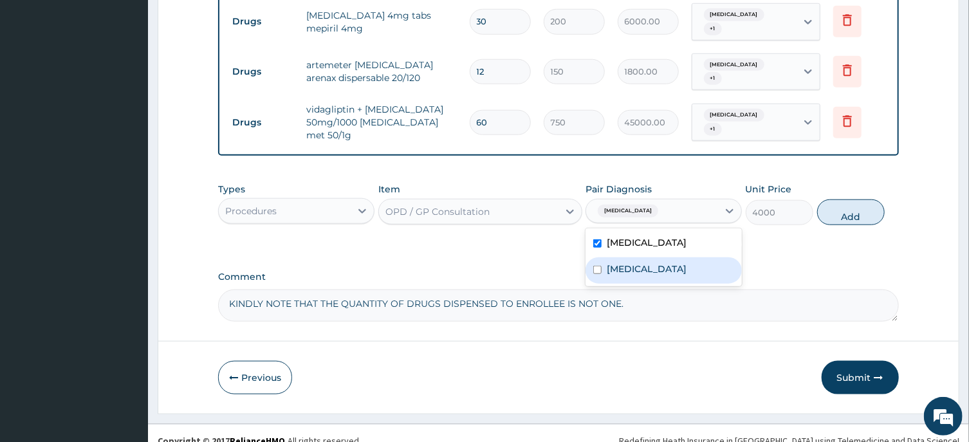
click at [675, 257] on div "[MEDICAL_DATA]" at bounding box center [663, 270] width 156 height 26
checkbox input "true"
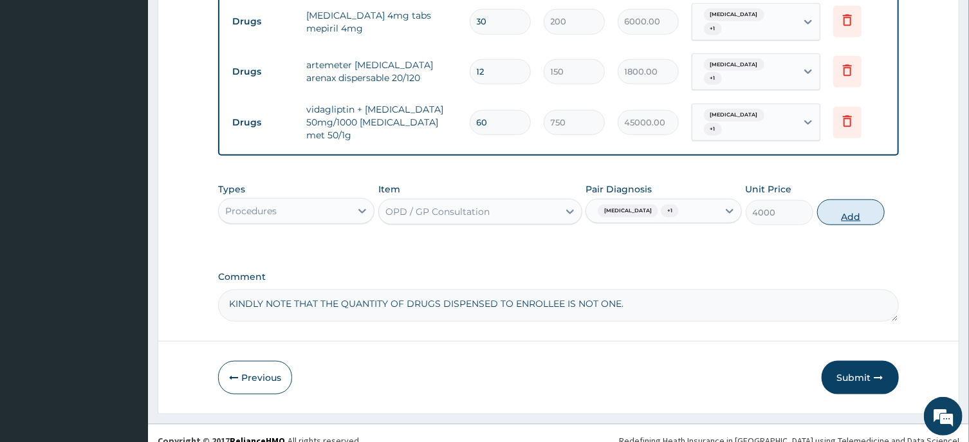
click at [868, 199] on button "Add" at bounding box center [851, 212] width 68 height 26
type input "0"
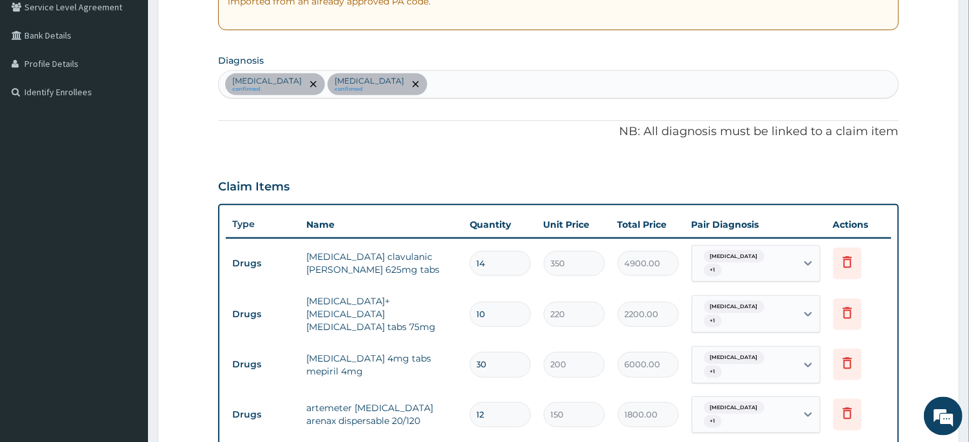
scroll to position [199, 0]
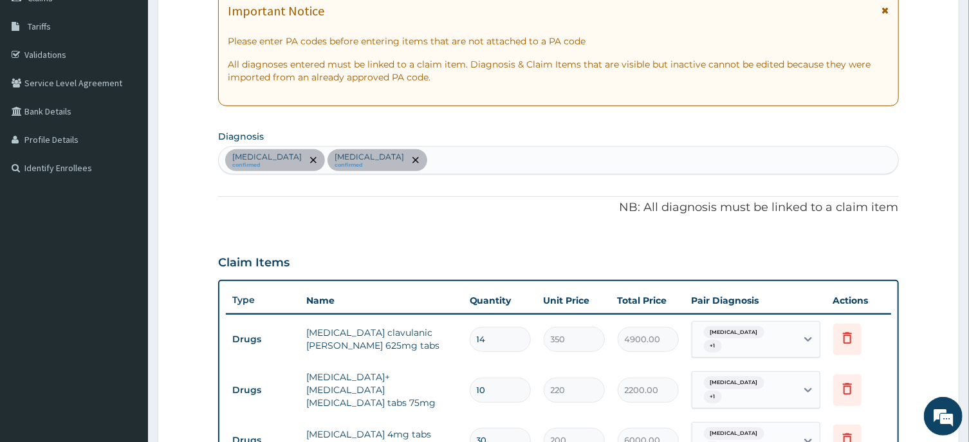
click at [562, 158] on div "Type 1 diabetes mellitus confirmed Malaria confirmed" at bounding box center [558, 160] width 679 height 27
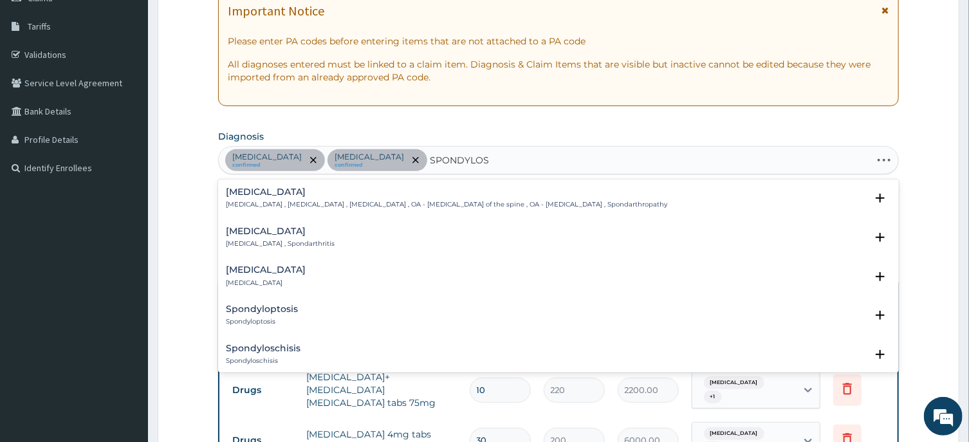
type input "SPONDYLOSIS"
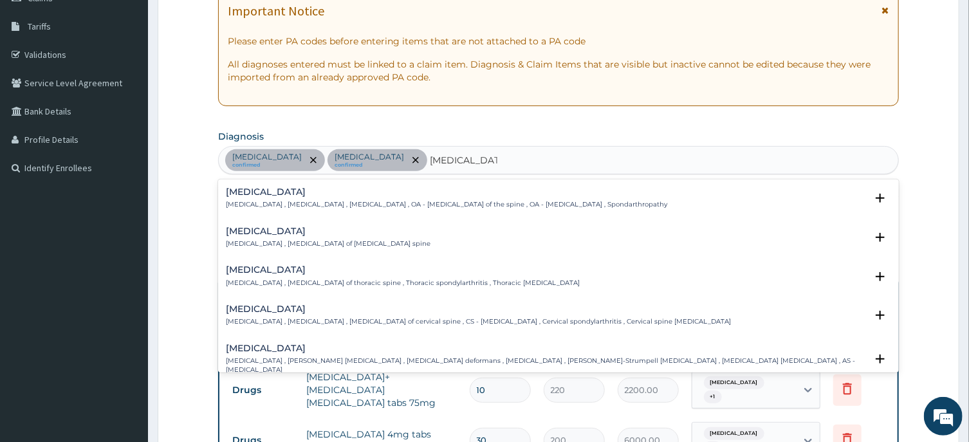
click at [263, 201] on p "Spondylosis , Spondylarthrosis , Osteoarthritis of spine , OA - Osteoarthritis …" at bounding box center [446, 204] width 441 height 9
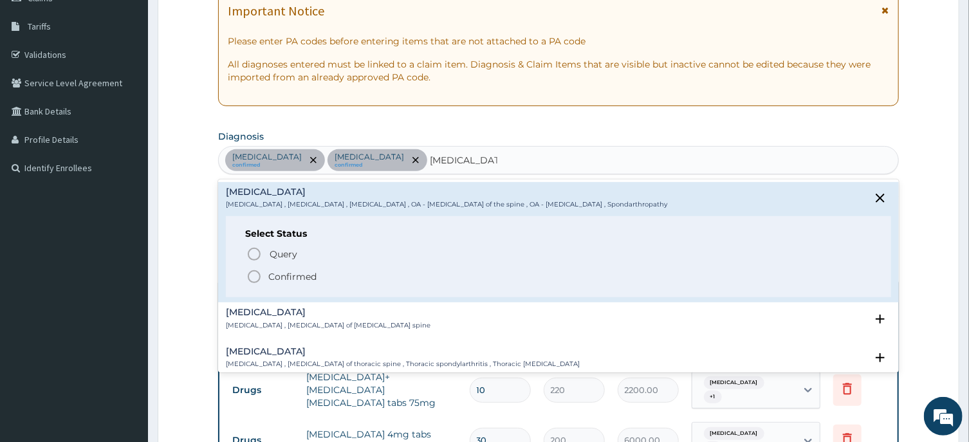
click at [254, 273] on icon "status option filled" at bounding box center [253, 276] width 15 height 15
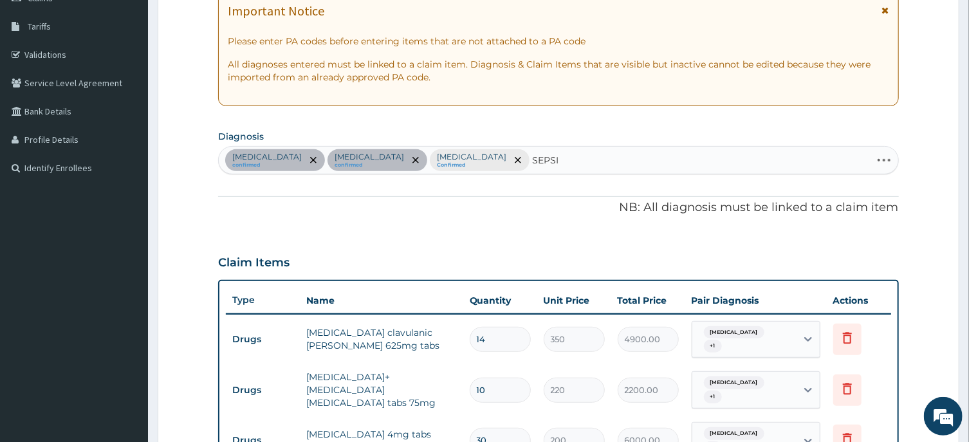
type input "SEPSIS"
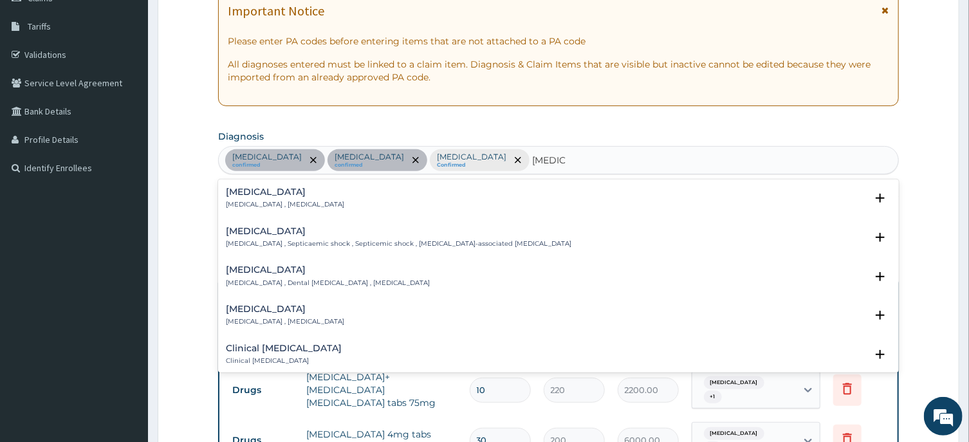
click at [239, 206] on p "Systemic infection , Sepsis" at bounding box center [285, 204] width 118 height 9
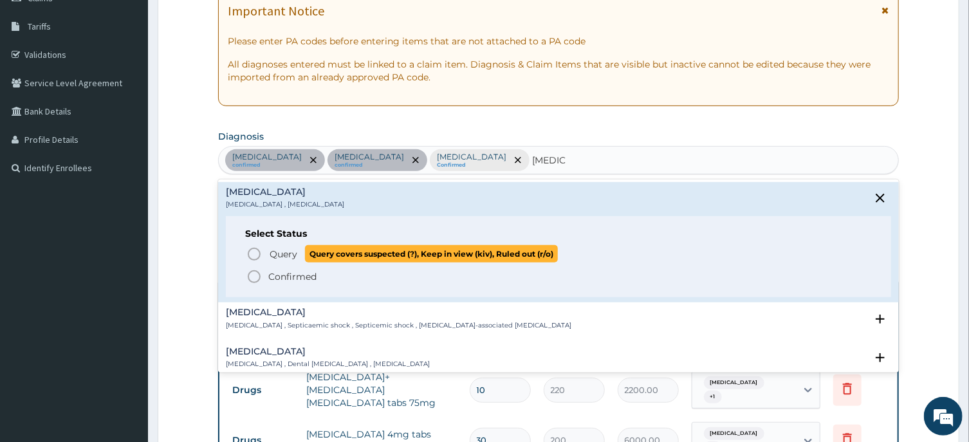
click at [252, 253] on icon "status option query" at bounding box center [253, 253] width 15 height 15
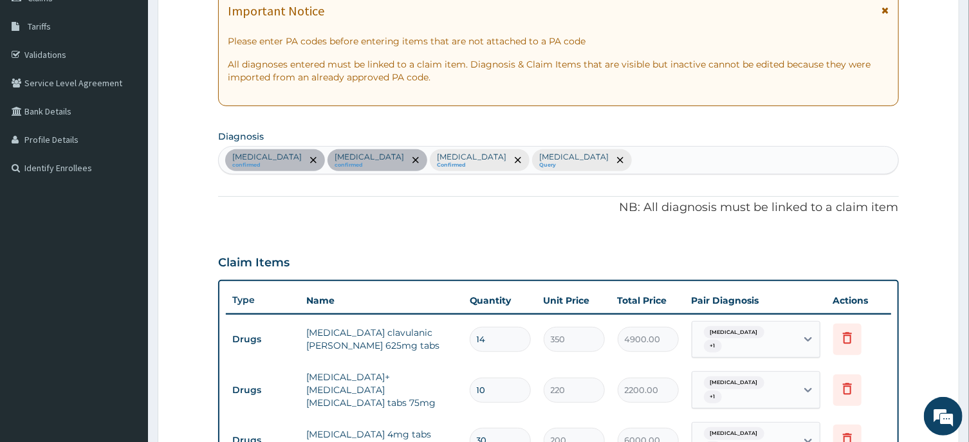
scroll to position [617, 0]
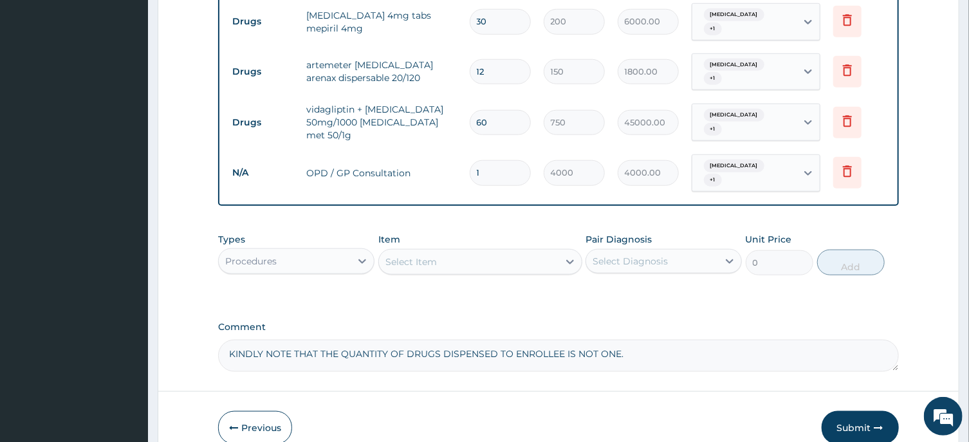
click at [777, 20] on div "Malaria + 1" at bounding box center [744, 22] width 104 height 36
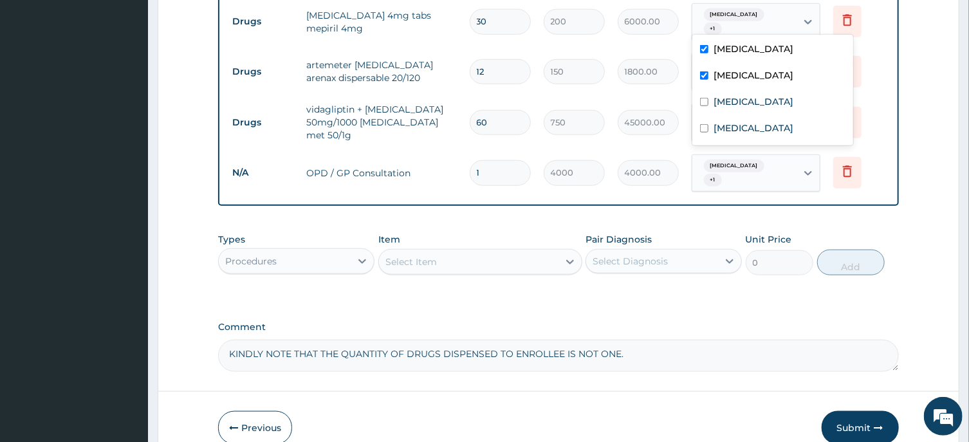
click at [708, 72] on input "checkbox" at bounding box center [704, 75] width 8 height 8
checkbox input "true"
click at [697, 79] on div "Malaria" at bounding box center [772, 77] width 161 height 26
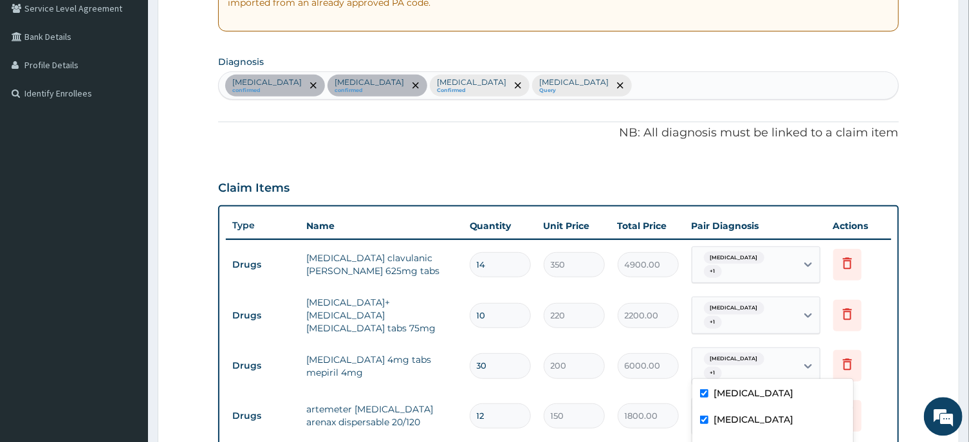
scroll to position [199, 0]
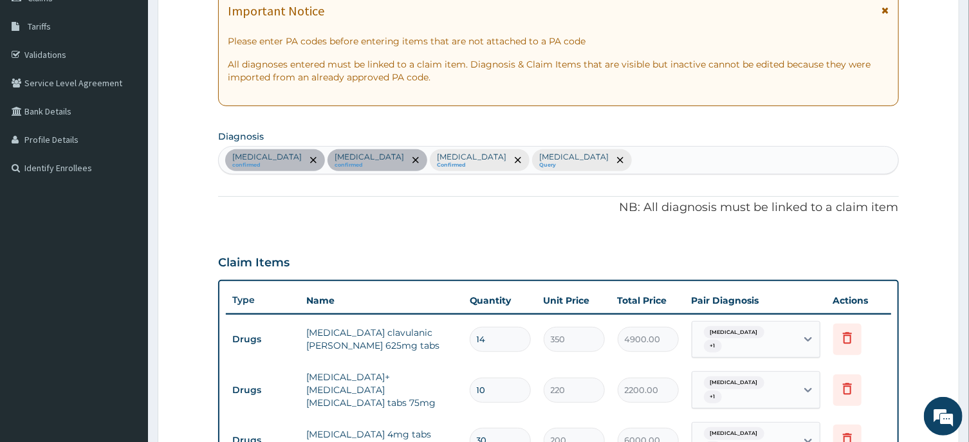
click at [765, 350] on div "Type 1 diabetes mellitus + 1" at bounding box center [742, 339] width 87 height 31
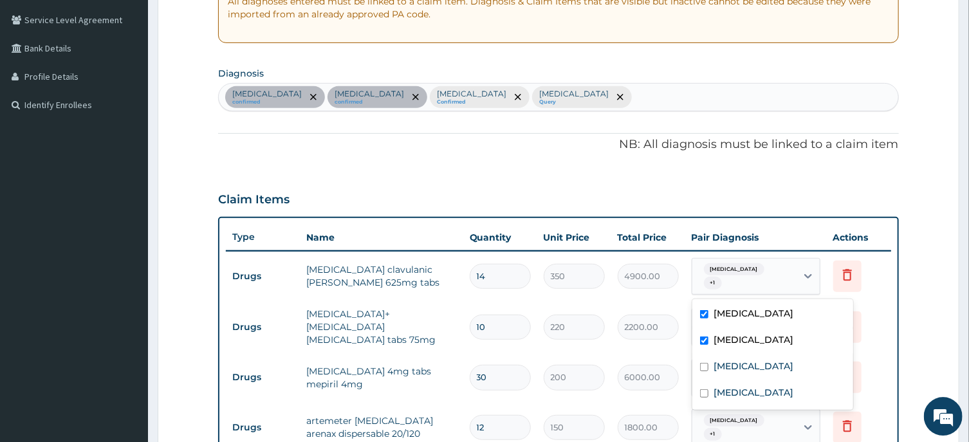
scroll to position [268, 0]
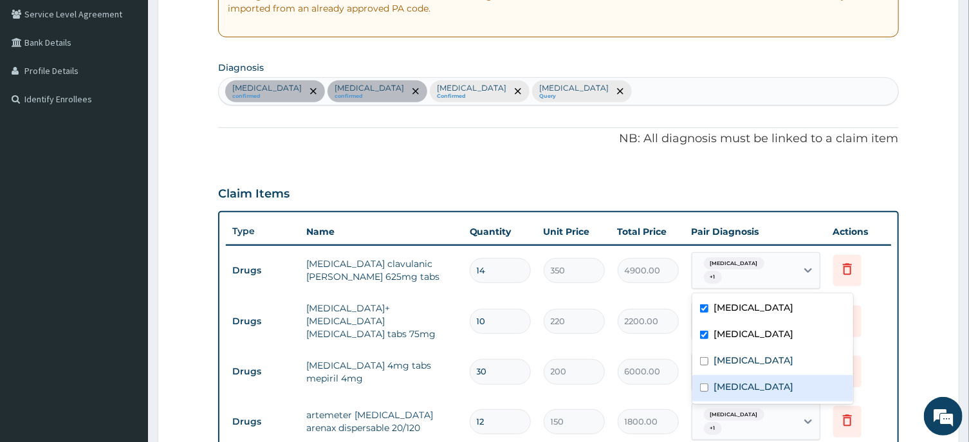
click at [707, 385] on input "checkbox" at bounding box center [704, 387] width 8 height 8
checkbox input "true"
click at [707, 334] on input "checkbox" at bounding box center [704, 335] width 8 height 8
checkbox input "true"
click at [703, 307] on input "checkbox" at bounding box center [704, 308] width 8 height 8
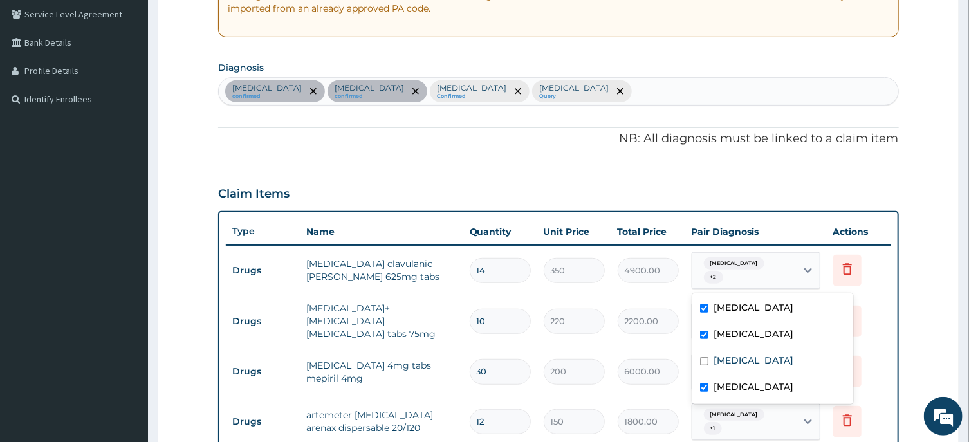
checkbox input "true"
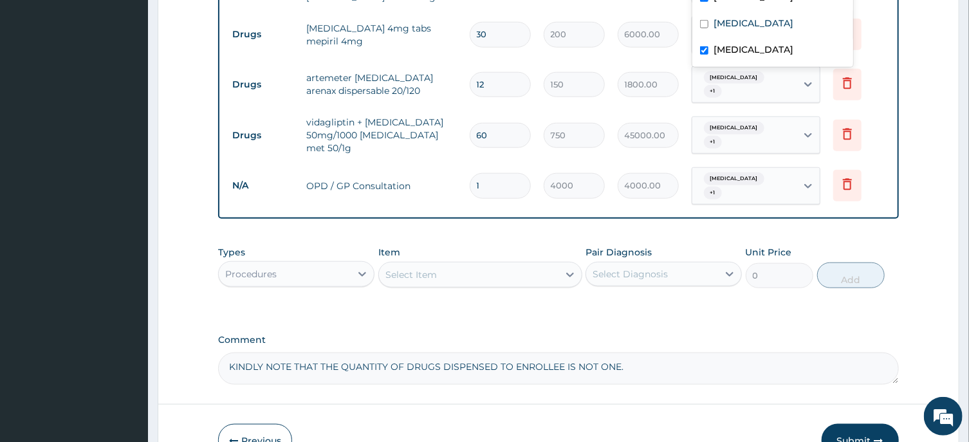
scroll to position [663, 0]
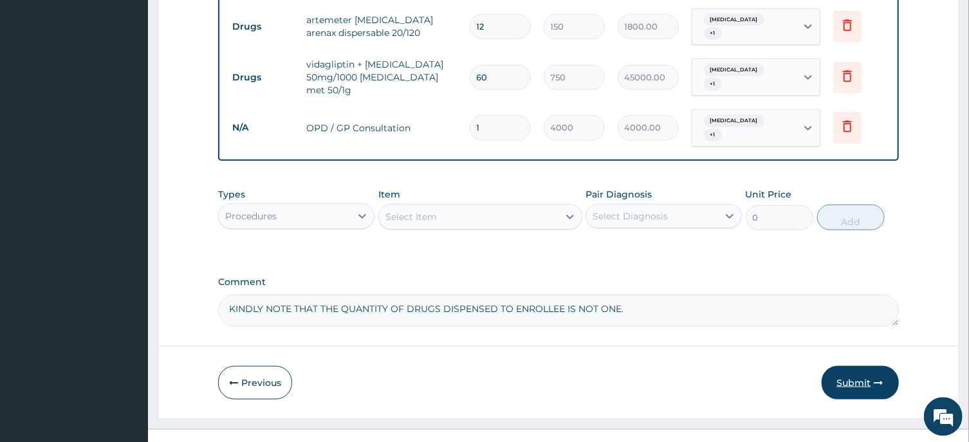
click at [855, 365] on button "Submit" at bounding box center [859, 381] width 77 height 33
click at [851, 365] on button "Submit" at bounding box center [859, 381] width 77 height 33
click at [858, 365] on button "Submit" at bounding box center [859, 381] width 77 height 33
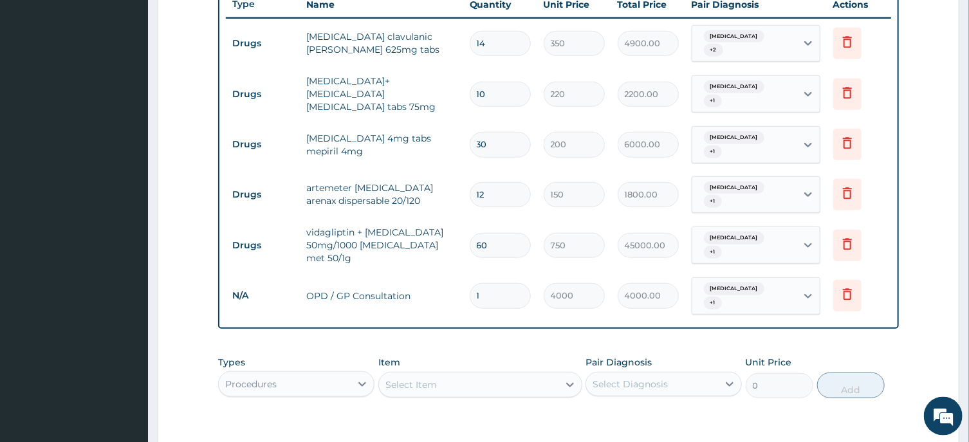
scroll to position [491, 0]
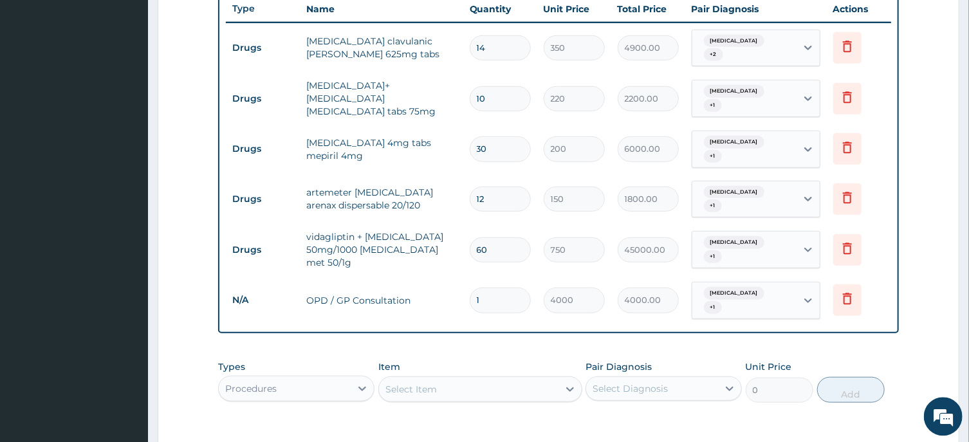
click at [733, 102] on div "Type 1 diabetes mellitus + 1" at bounding box center [742, 97] width 87 height 31
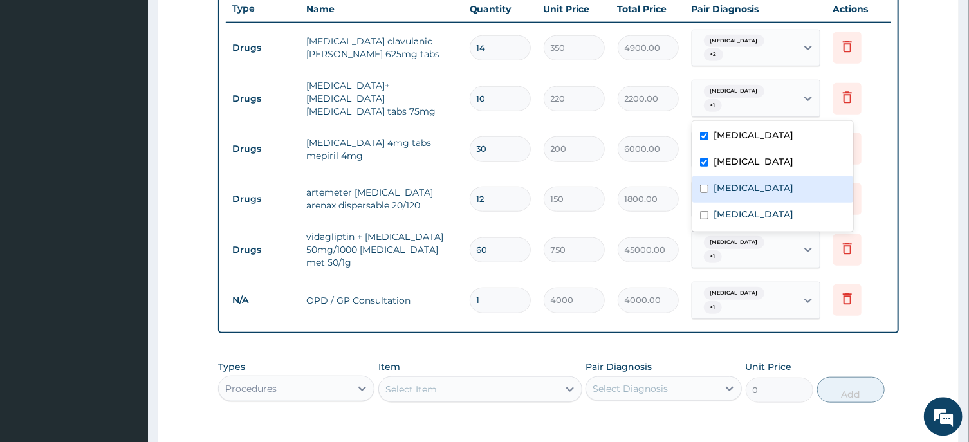
click at [710, 185] on div "Spondylosis" at bounding box center [772, 189] width 161 height 26
checkbox input "true"
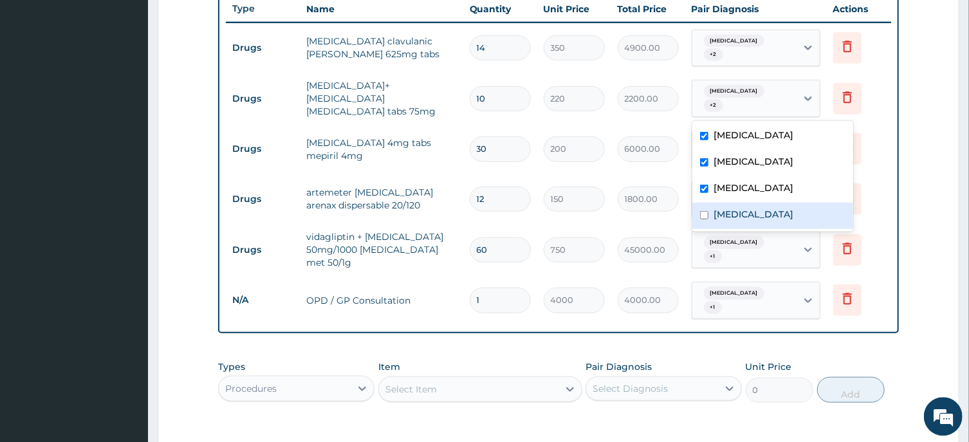
click at [968, 388] on section "Step 2 of 2 PA Code / Prescription Code PA/FDDA3B Encounter Date 09-02-2025 Imp…" at bounding box center [558, 84] width 821 height 1032
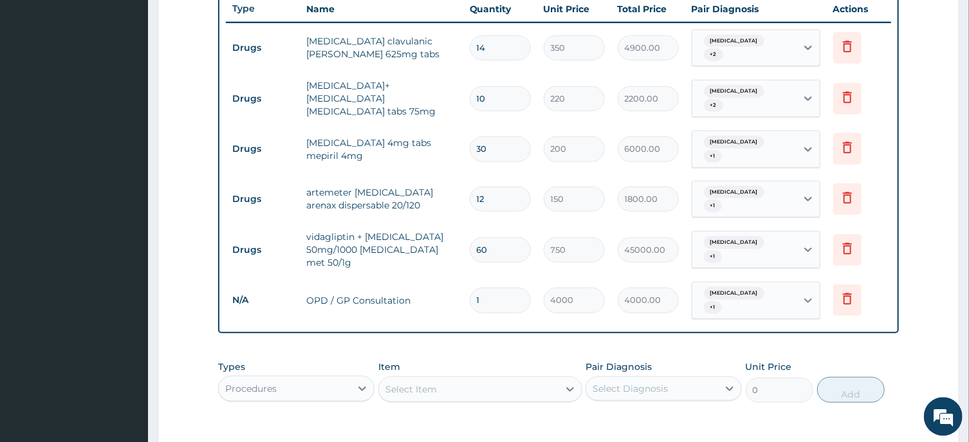
click at [968, 388] on section "Step 2 of 2 PA Code / Prescription Code PA/FDDA3B Encounter Date 09-02-2025 Imp…" at bounding box center [558, 84] width 821 height 1032
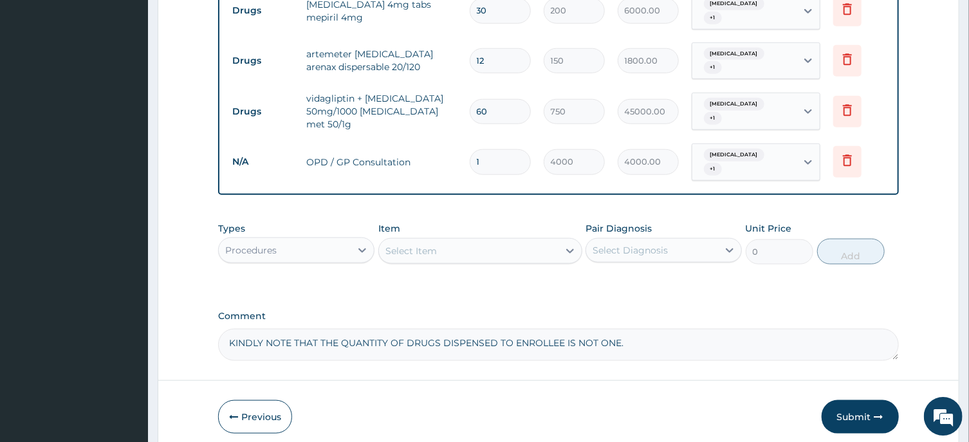
scroll to position [668, 0]
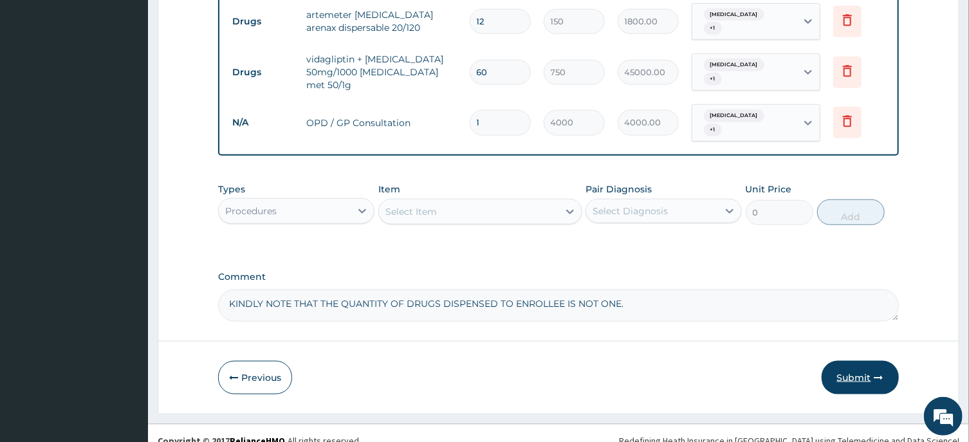
click at [878, 373] on icon "button" at bounding box center [878, 377] width 9 height 9
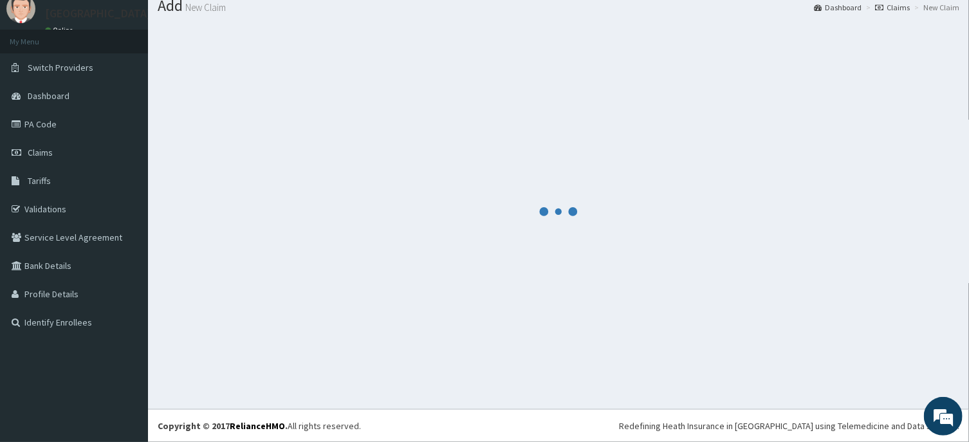
scroll to position [44, 0]
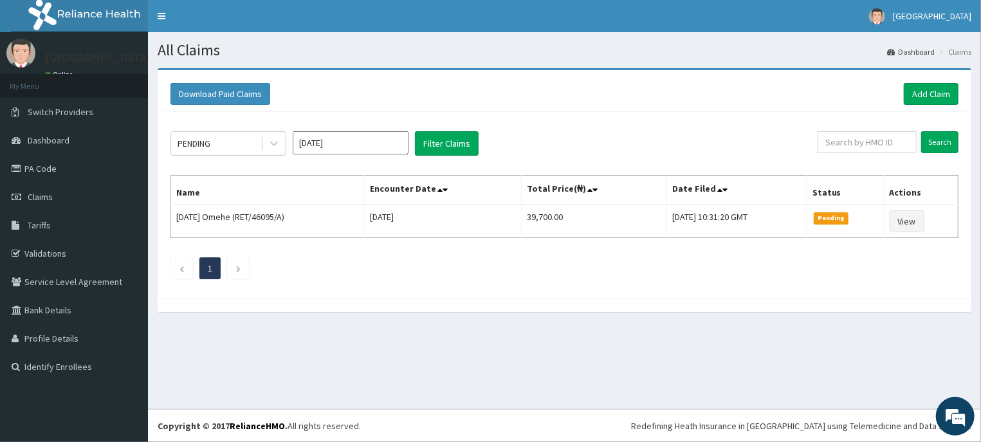
click at [383, 143] on input "[DATE]" at bounding box center [351, 142] width 116 height 23
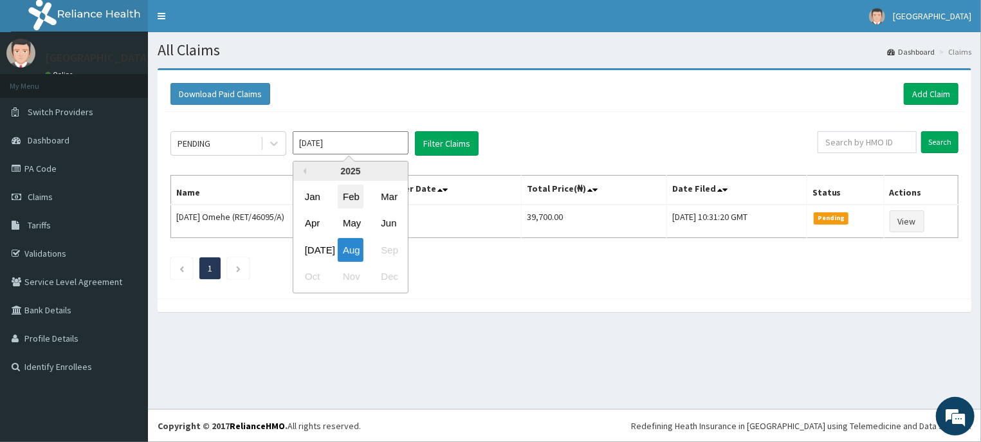
click at [352, 196] on div "Feb" at bounding box center [351, 197] width 26 height 24
type input "[DATE]"
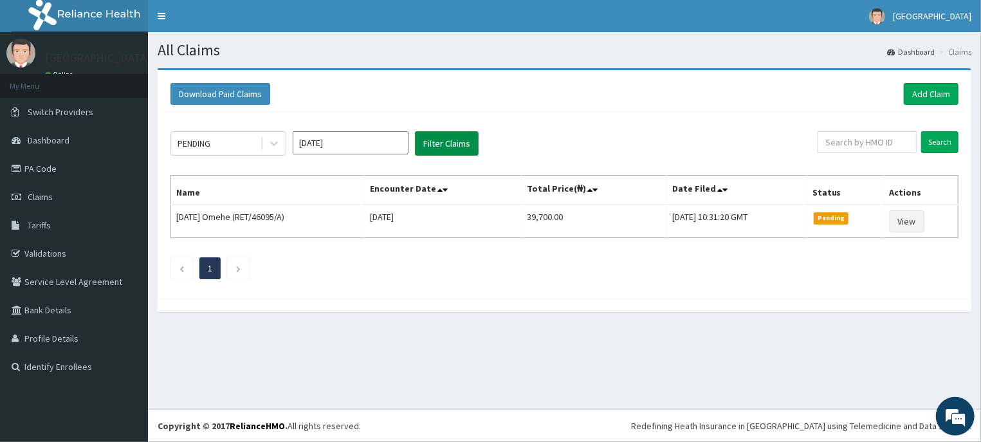
click at [455, 139] on button "Filter Claims" at bounding box center [447, 143] width 64 height 24
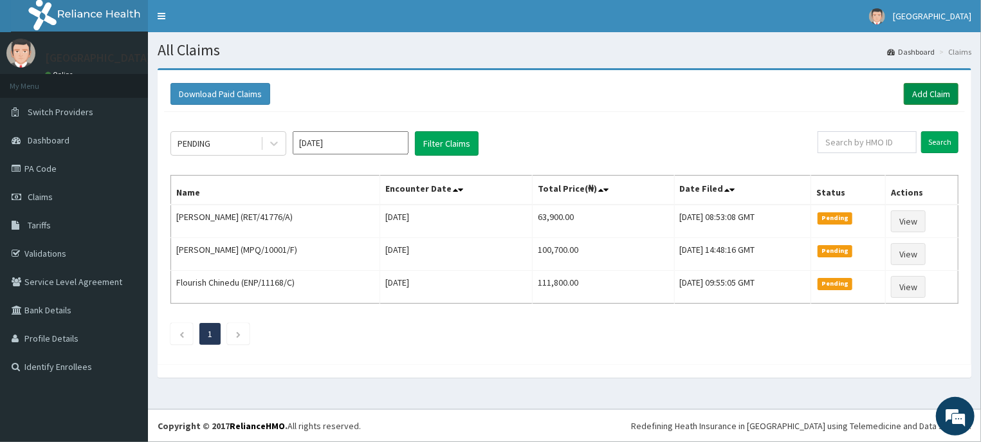
click at [935, 91] on link "Add Claim" at bounding box center [931, 94] width 55 height 22
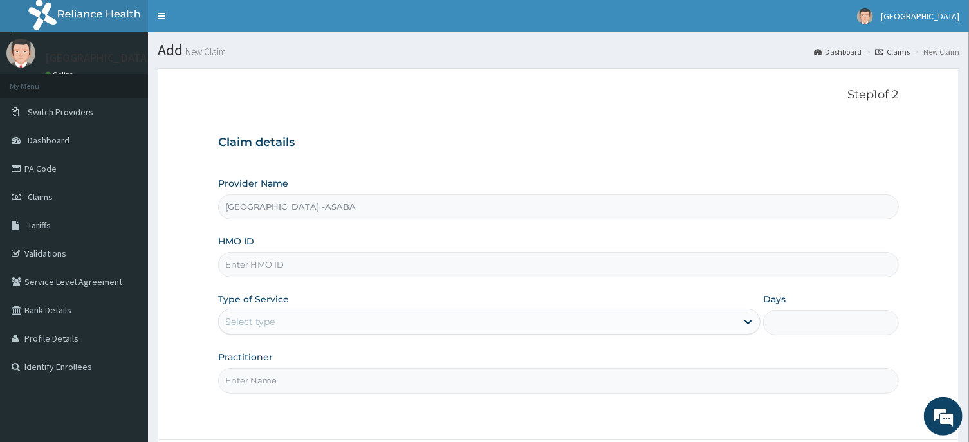
click at [464, 267] on input "HMO ID" at bounding box center [558, 264] width 680 height 25
type input "ENP/11074/C"
click at [592, 325] on div "Select type" at bounding box center [478, 321] width 518 height 21
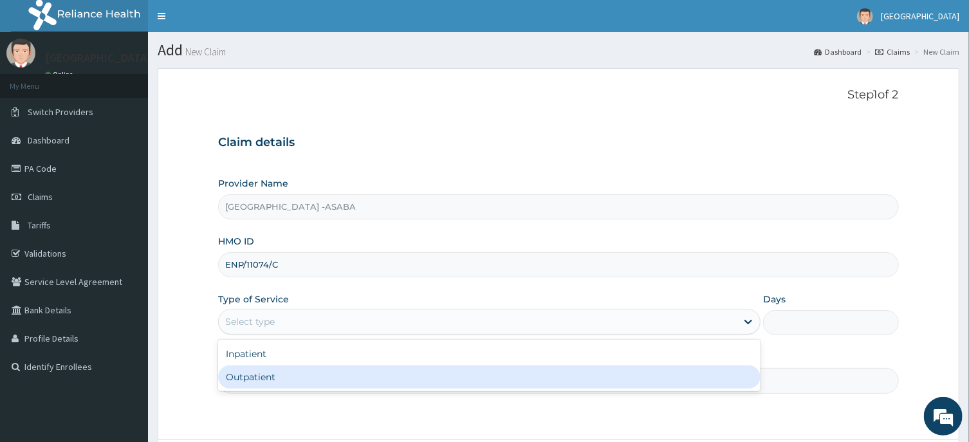
click at [554, 374] on div "Outpatient" at bounding box center [489, 376] width 542 height 23
type input "1"
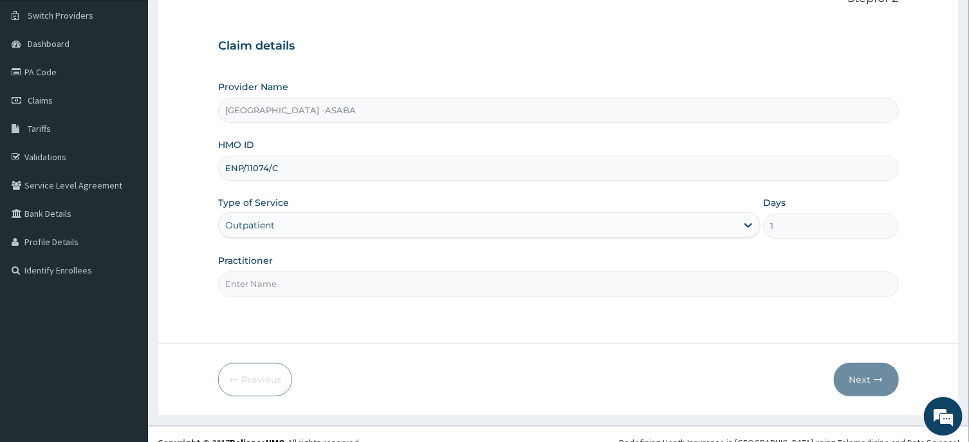
scroll to position [113, 0]
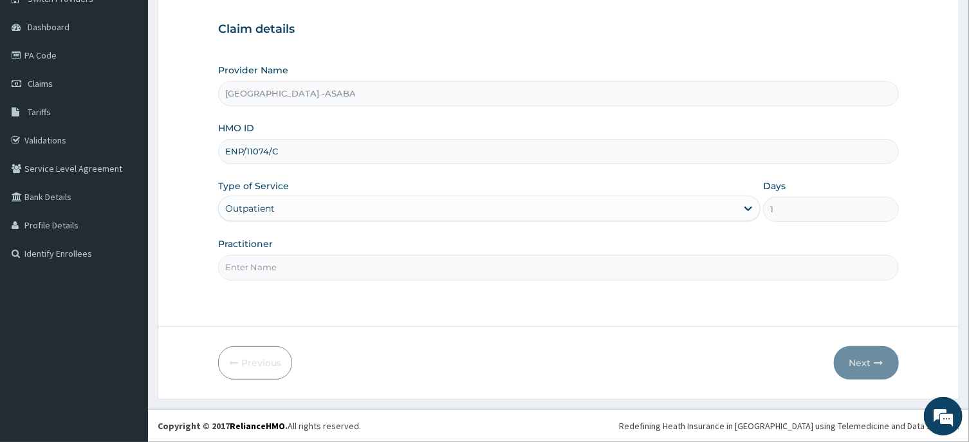
click at [554, 266] on input "Practitioner" at bounding box center [558, 267] width 680 height 25
type input "[PERSON_NAME]"
click at [881, 356] on button "Next" at bounding box center [866, 362] width 65 height 33
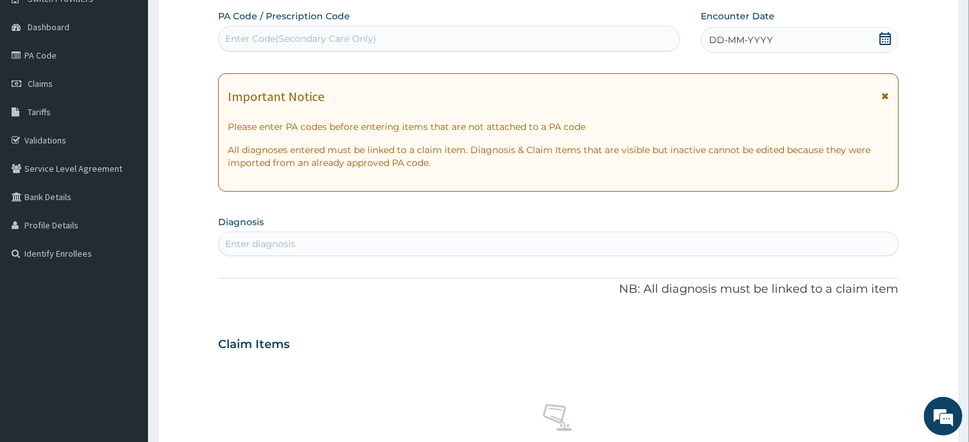
click at [817, 39] on div "DD-MM-YYYY" at bounding box center [799, 40] width 198 height 26
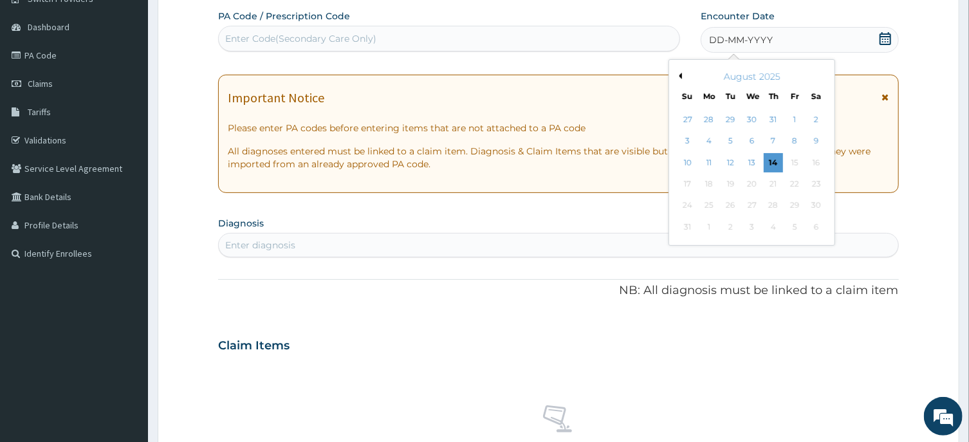
click at [682, 75] on button "Previous Month" at bounding box center [678, 76] width 6 height 6
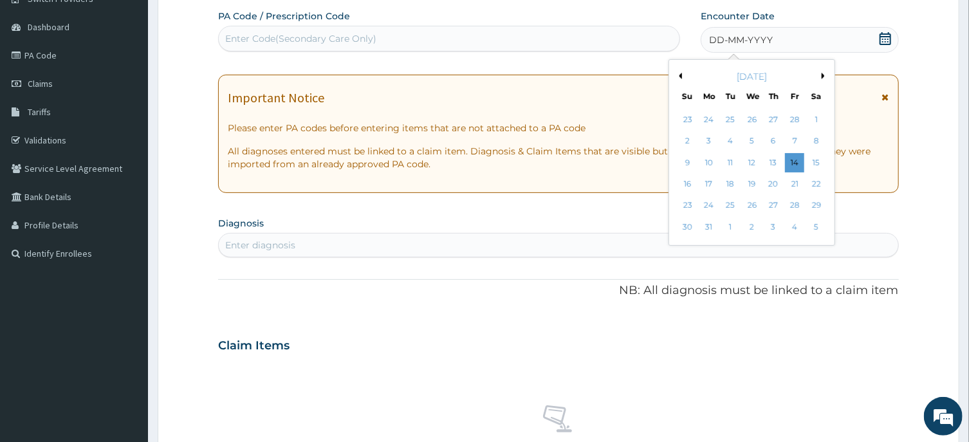
click at [682, 75] on button "Previous Month" at bounding box center [678, 76] width 6 height 6
click at [795, 142] on div "7" at bounding box center [794, 141] width 19 height 19
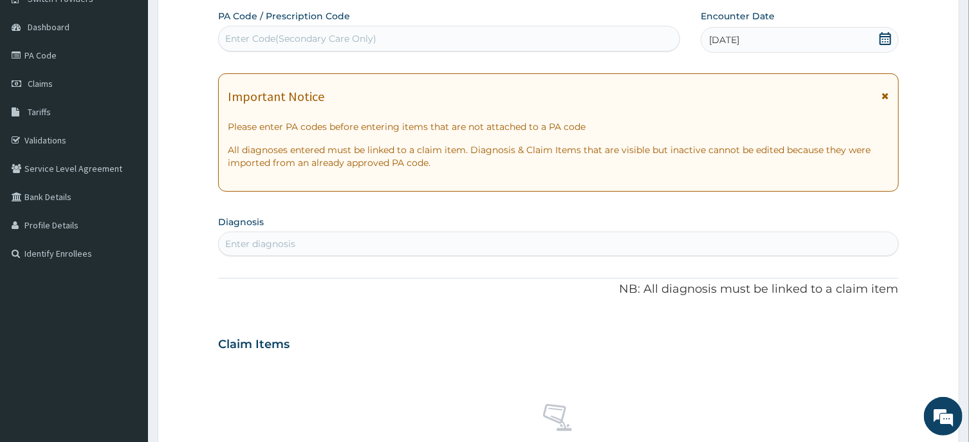
click at [630, 246] on div "Enter diagnosis" at bounding box center [558, 243] width 679 height 21
type input "MALARIA"
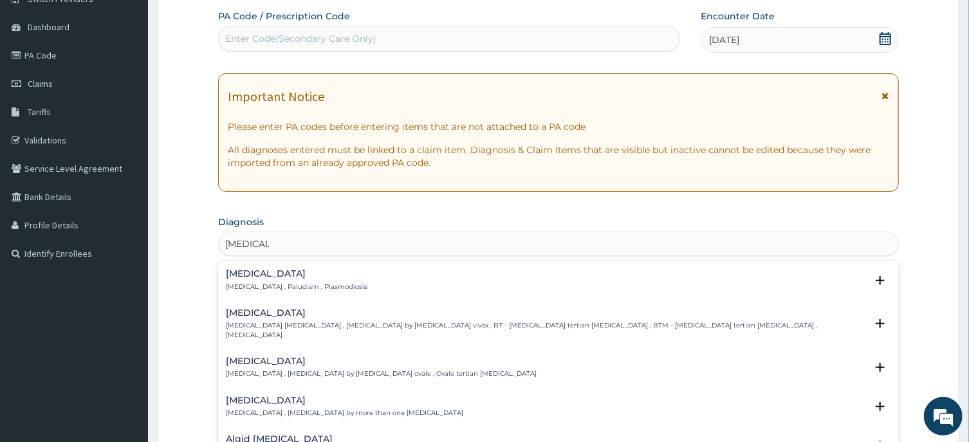
click at [264, 284] on p "Malaria , Paludism , Plasmodiosis" at bounding box center [297, 286] width 142 height 9
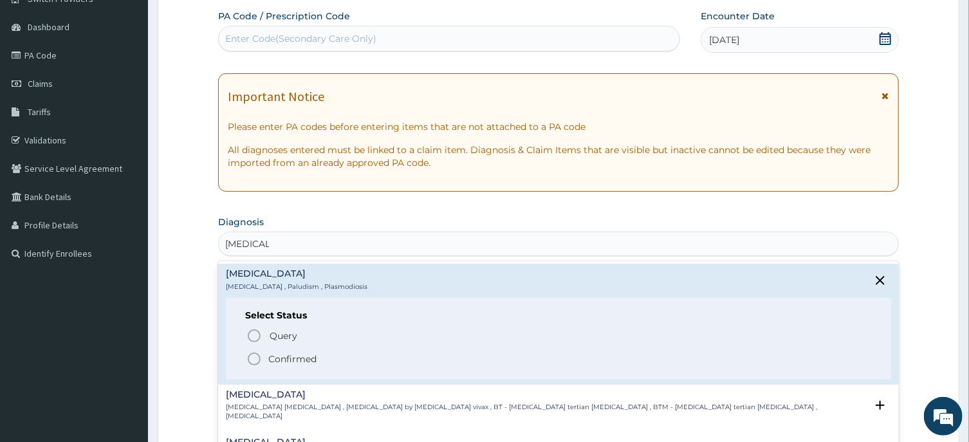
click at [257, 358] on icon "status option filled" at bounding box center [253, 358] width 15 height 15
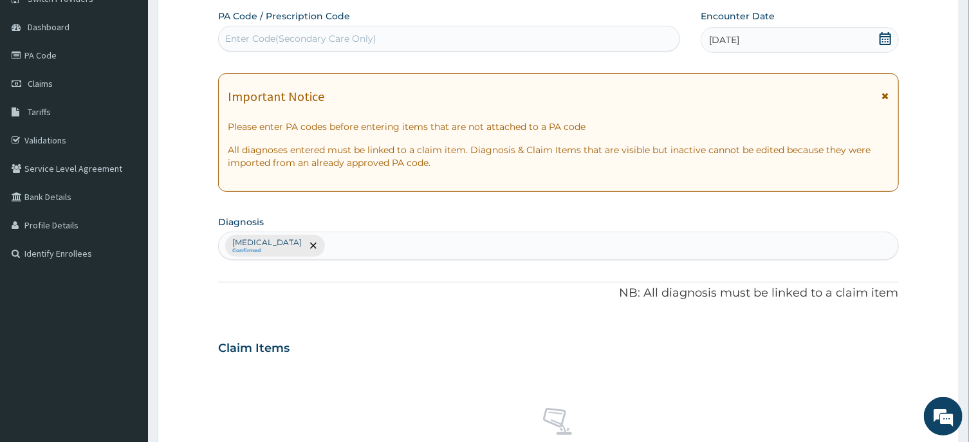
scroll to position [486, 0]
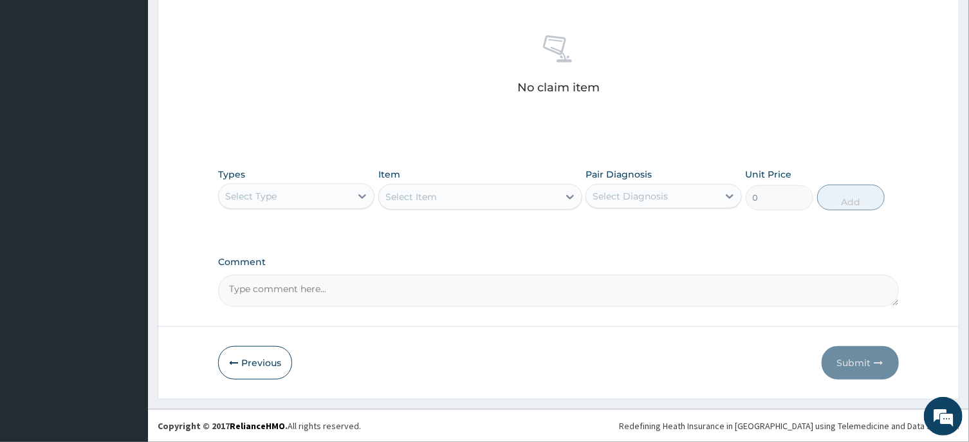
click at [314, 198] on div "Select Type" at bounding box center [285, 196] width 132 height 21
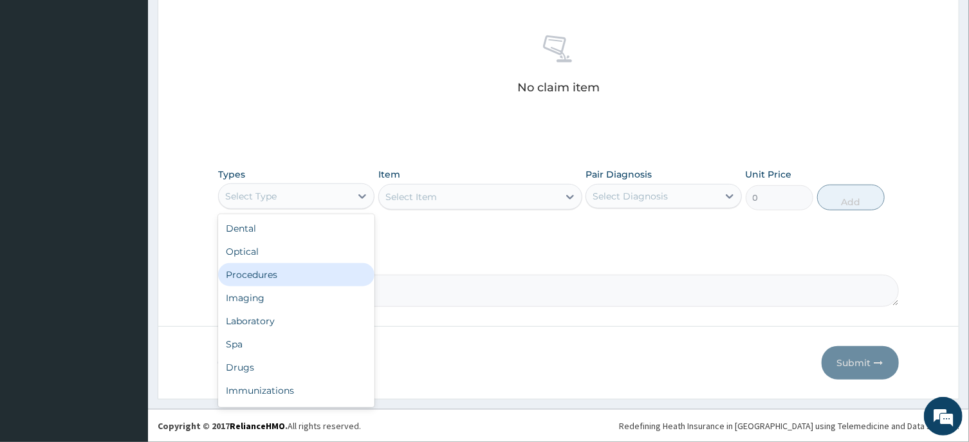
click at [283, 280] on div "Procedures" at bounding box center [296, 274] width 156 height 23
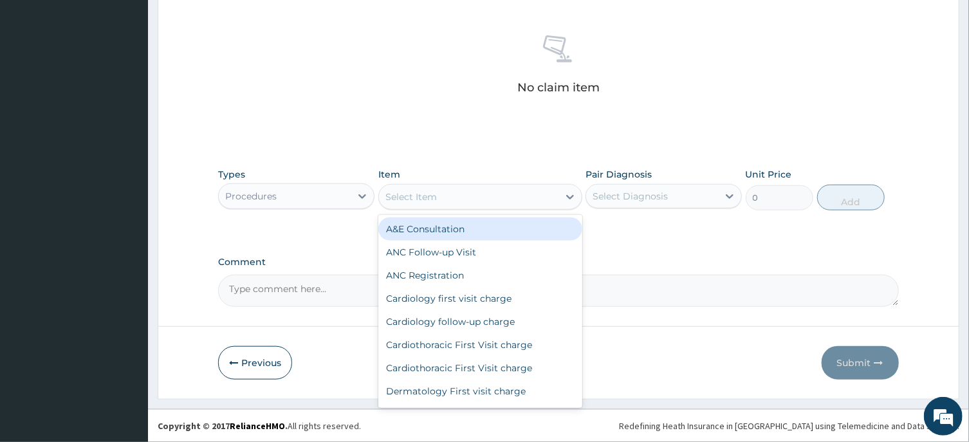
click at [528, 196] on div "Select Item" at bounding box center [468, 197] width 179 height 21
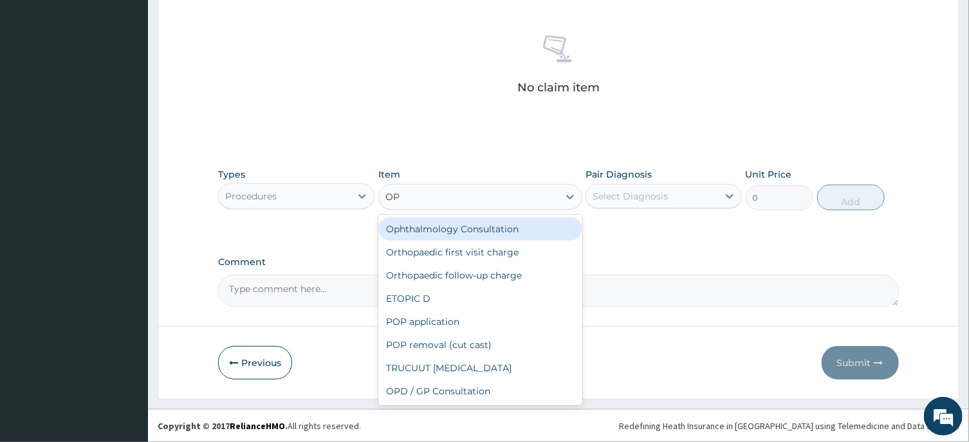
type input "OPD"
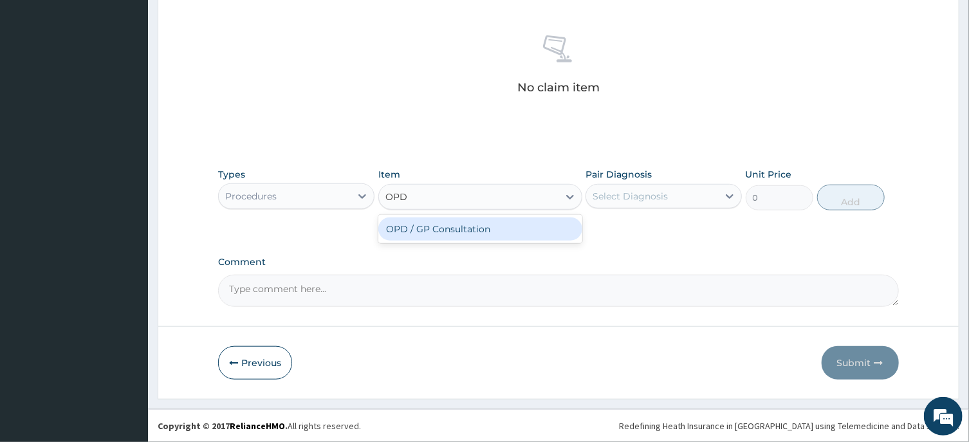
click at [549, 227] on div "OPD / GP Consultation" at bounding box center [480, 228] width 204 height 23
type input "4000"
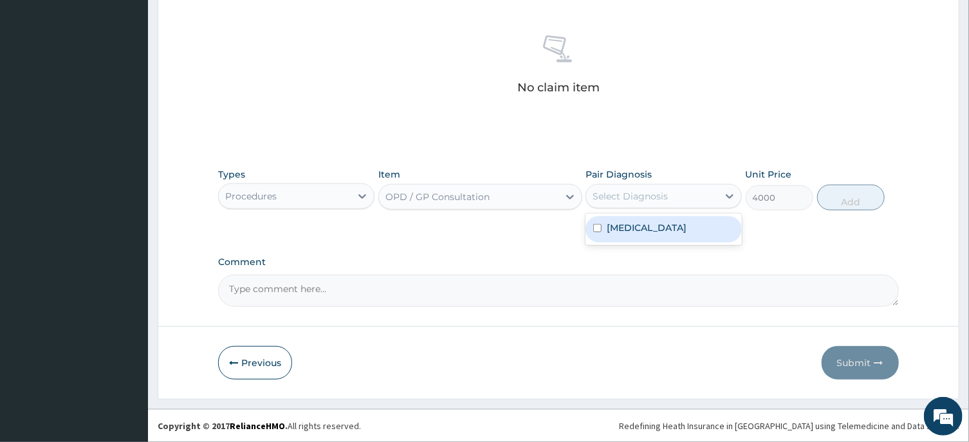
click at [684, 193] on div "Select Diagnosis" at bounding box center [652, 196] width 132 height 21
click at [683, 239] on div "Malaria" at bounding box center [663, 229] width 156 height 26
checkbox input "true"
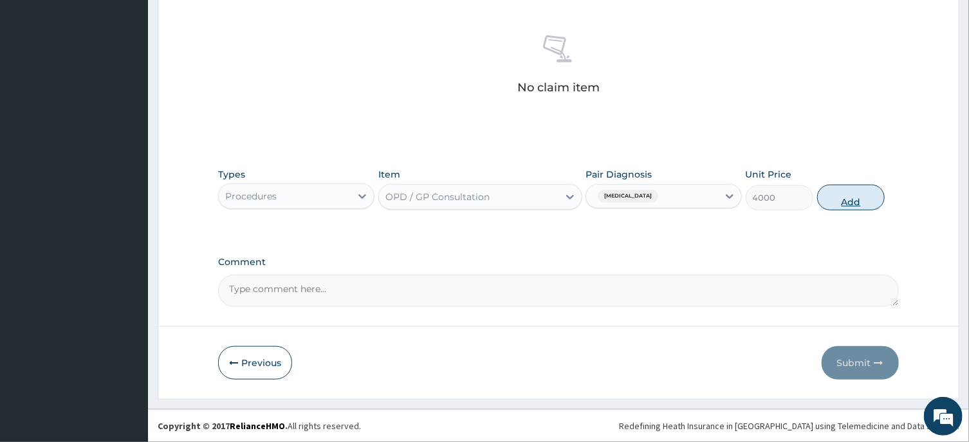
click at [854, 192] on button "Add" at bounding box center [851, 198] width 68 height 26
type input "0"
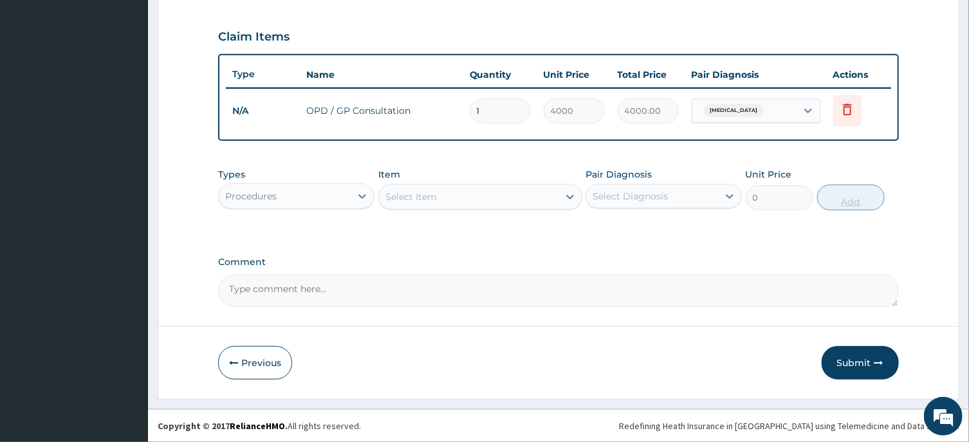
scroll to position [423, 0]
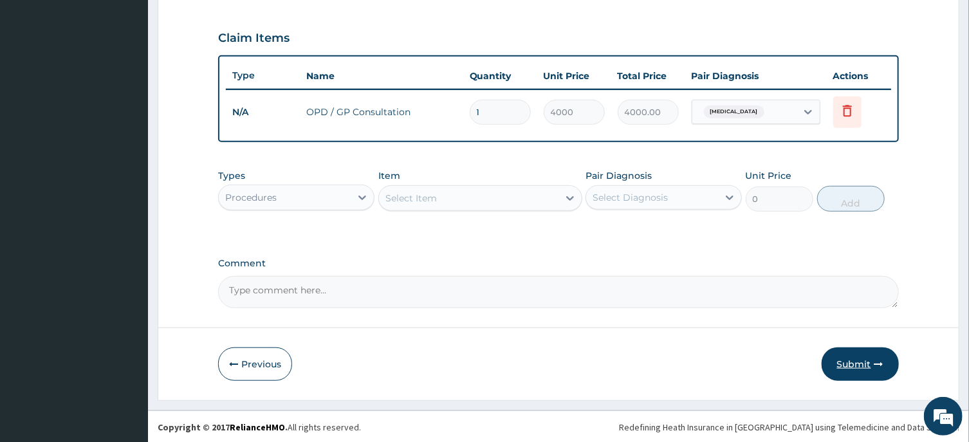
click at [846, 361] on button "Submit" at bounding box center [859, 363] width 77 height 33
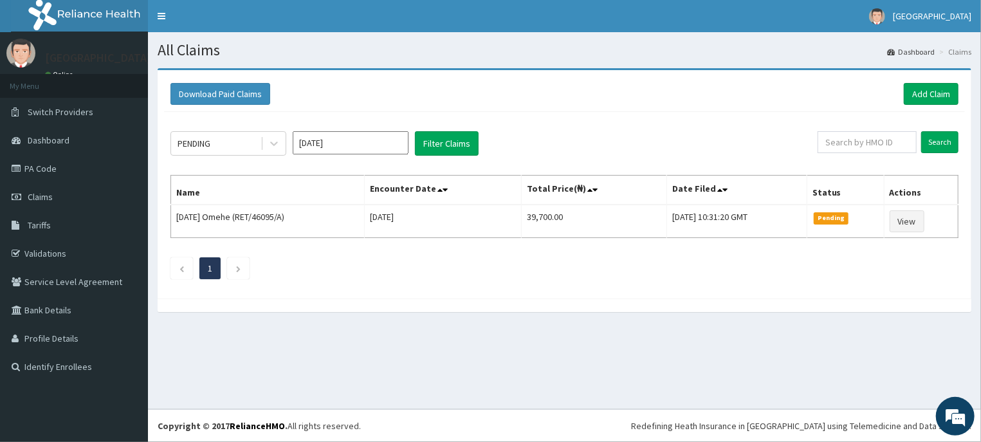
click at [345, 141] on input "[DATE]" at bounding box center [351, 142] width 116 height 23
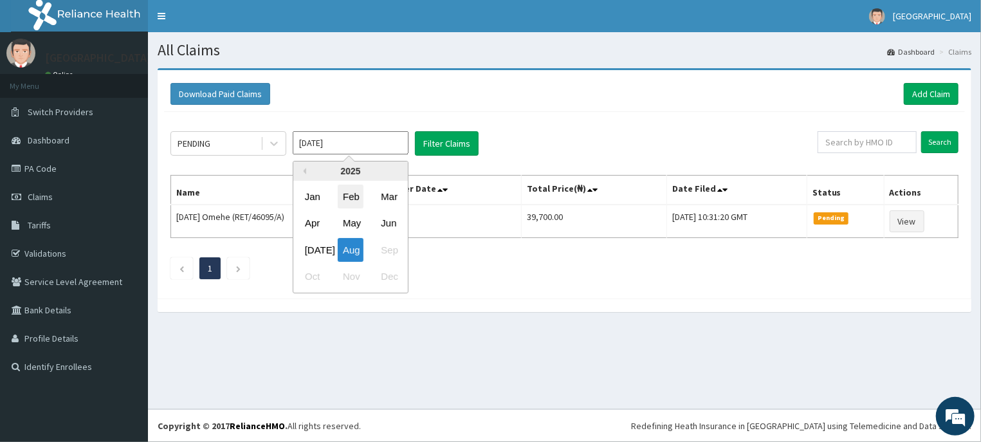
click at [353, 202] on div "Feb" at bounding box center [351, 197] width 26 height 24
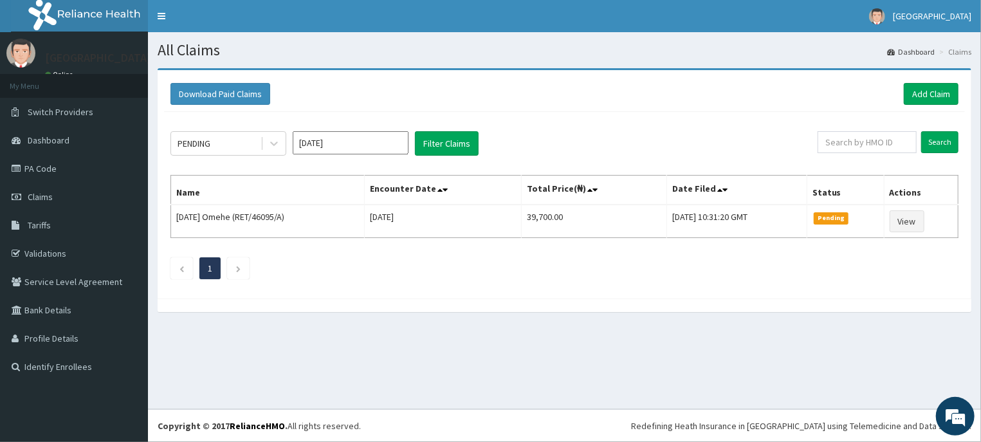
type input "[DATE]"
click at [457, 136] on button "Filter Claims" at bounding box center [447, 143] width 64 height 24
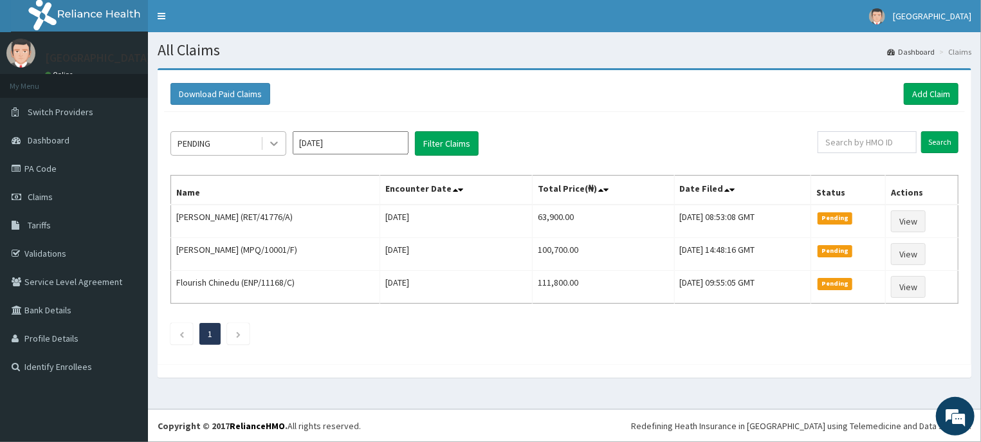
click at [278, 142] on icon at bounding box center [274, 143] width 13 height 13
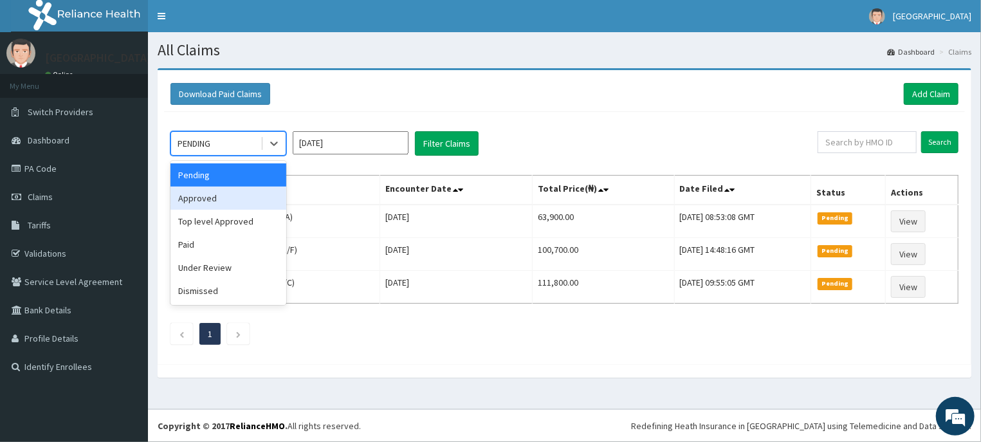
click at [251, 196] on div "Approved" at bounding box center [228, 198] width 116 height 23
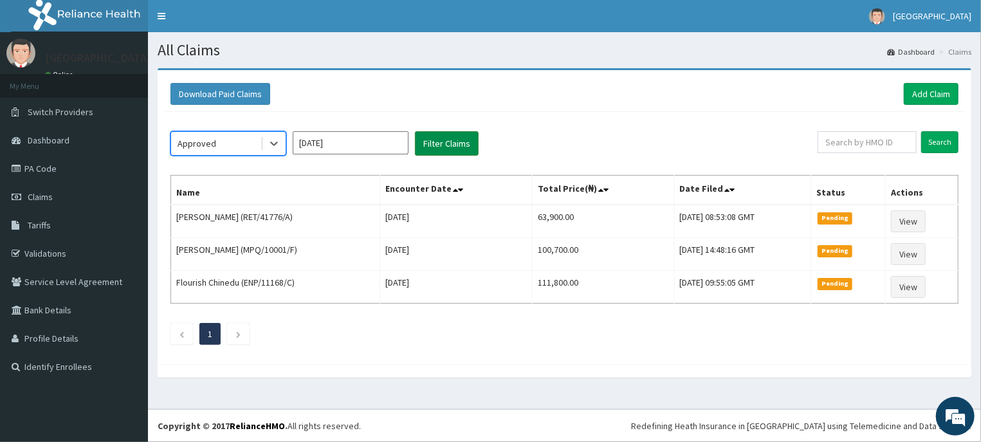
click at [446, 139] on button "Filter Claims" at bounding box center [447, 143] width 64 height 24
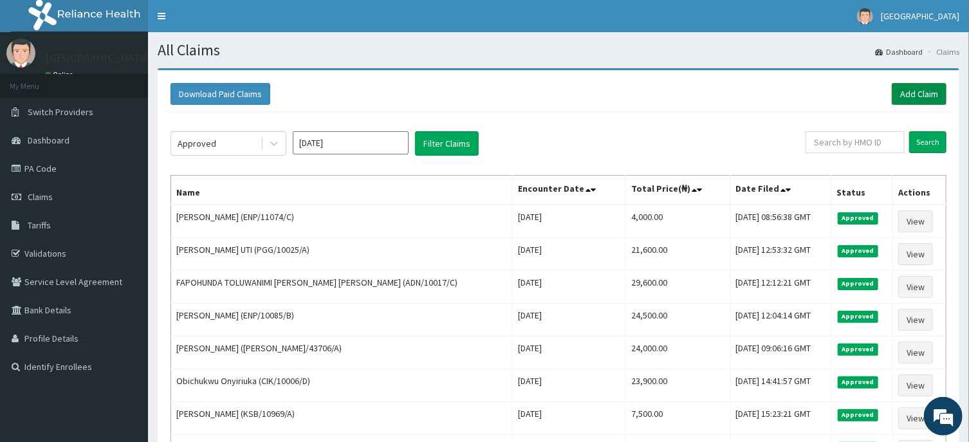
click at [916, 87] on link "Add Claim" at bounding box center [918, 94] width 55 height 22
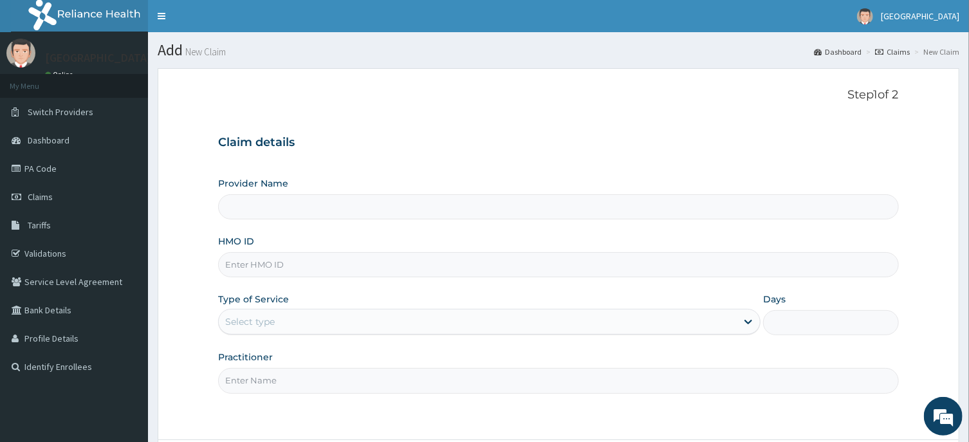
type input "[GEOGRAPHIC_DATA] -ASABA"
click at [454, 264] on input "HMO ID" at bounding box center [558, 264] width 680 height 25
click at [453, 271] on input "HMO ID" at bounding box center [558, 264] width 680 height 25
type input "HBI/10017/B"
click at [592, 306] on div "Type of Service Select type" at bounding box center [489, 314] width 542 height 42
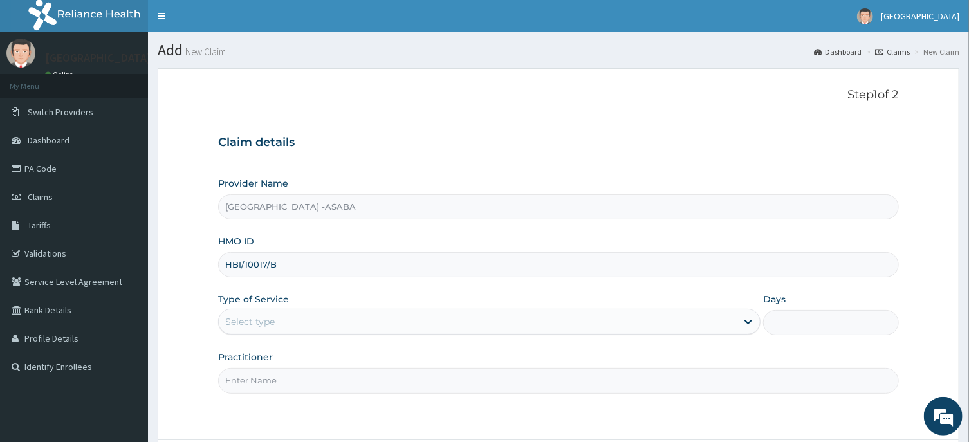
click at [598, 320] on div "Select type" at bounding box center [478, 321] width 518 height 21
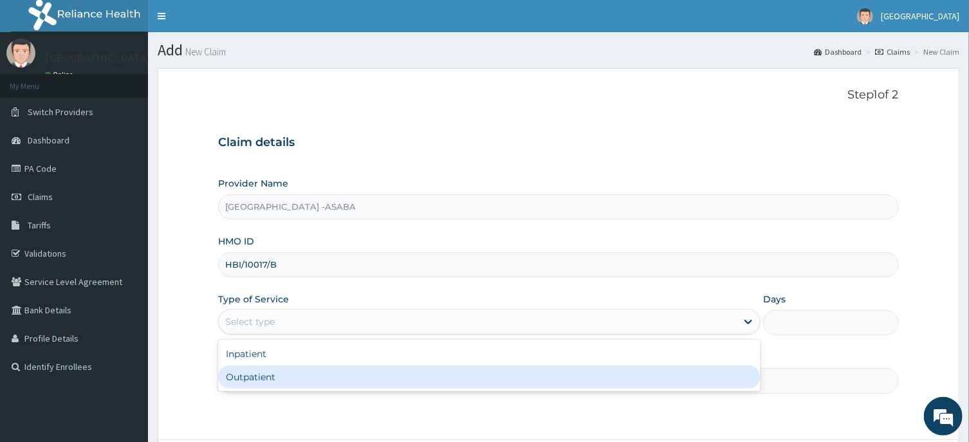
click at [572, 370] on div "Outpatient" at bounding box center [489, 376] width 542 height 23
type input "1"
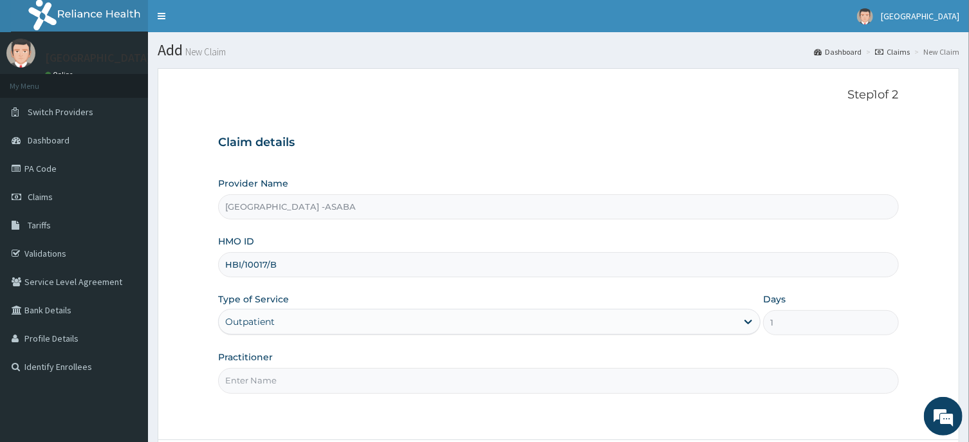
click at [597, 373] on input "Practitioner" at bounding box center [558, 380] width 680 height 25
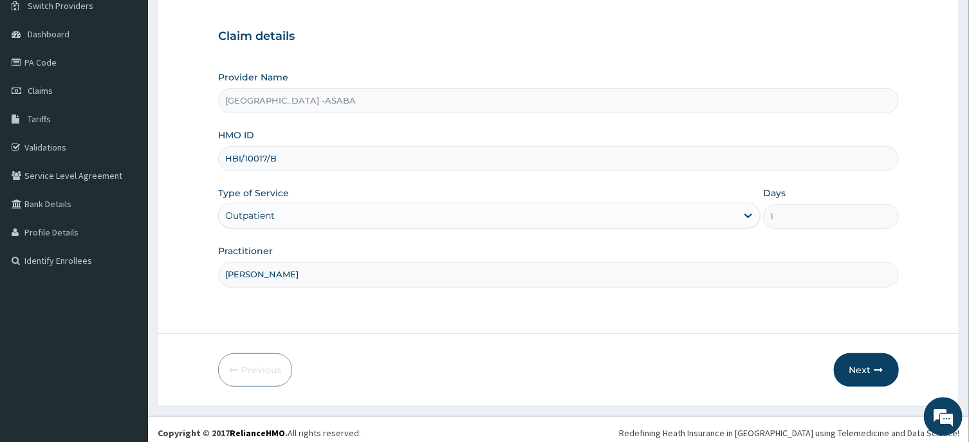
scroll to position [113, 0]
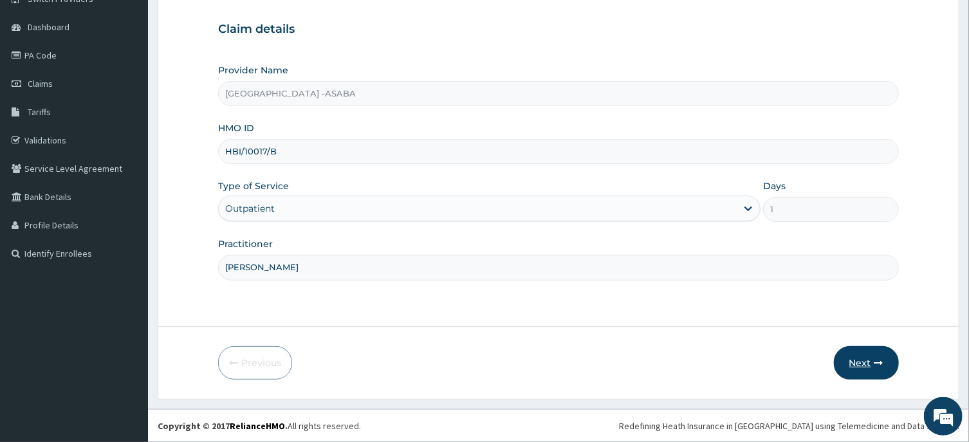
type input "[PERSON_NAME]"
click at [864, 351] on button "Next" at bounding box center [866, 362] width 65 height 33
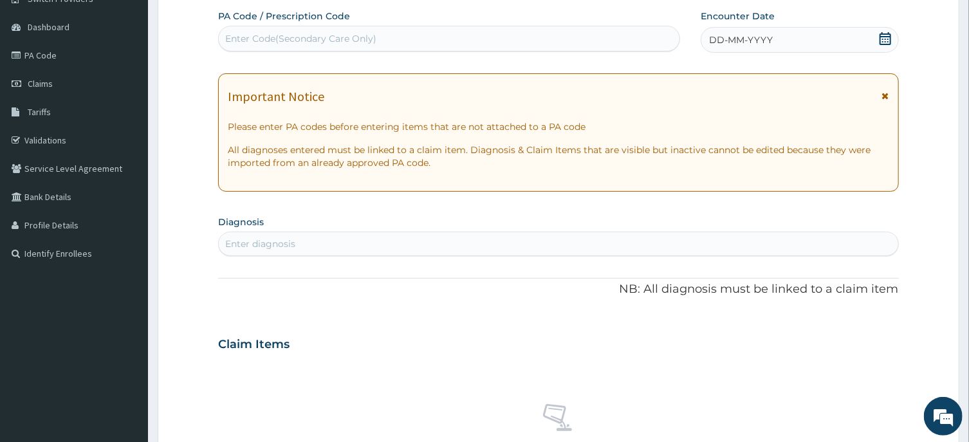
click at [536, 37] on div "Enter Code(Secondary Care Only)" at bounding box center [449, 38] width 461 height 21
type input "PA/C651A1"
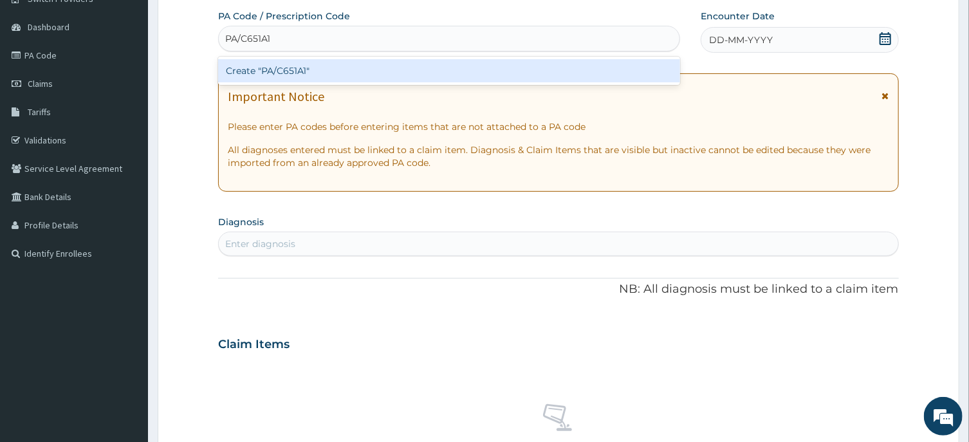
click at [491, 67] on div "Create "PA/C651A1"" at bounding box center [449, 70] width 462 height 23
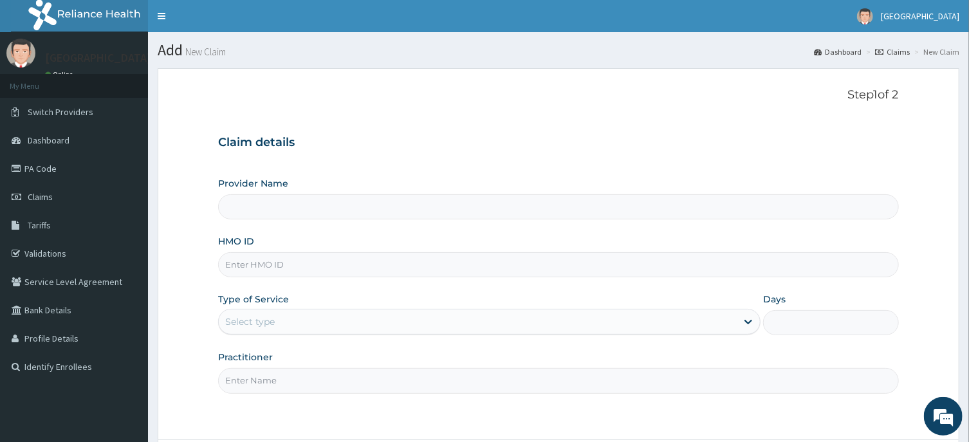
type input "St Lukes Hospital -ASABA"
click at [390, 253] on input "HMO ID" at bounding box center [558, 264] width 680 height 25
type input "HBI/10017/B"
click at [540, 318] on div "Select type" at bounding box center [478, 321] width 518 height 21
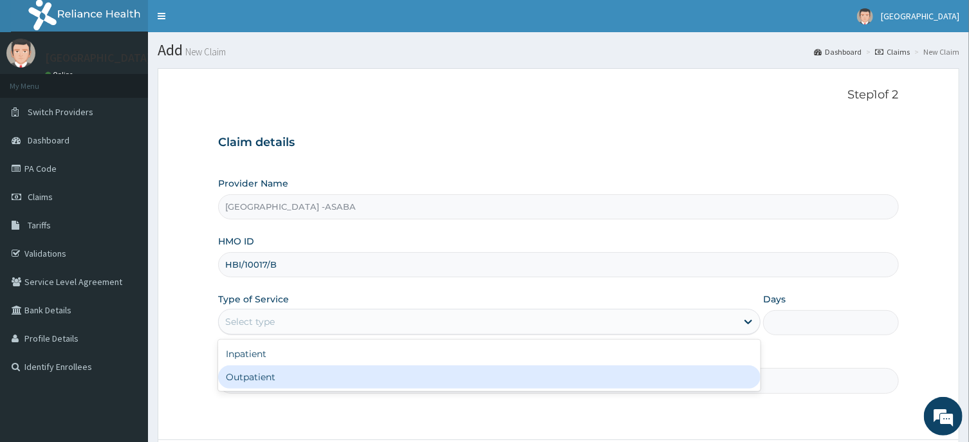
click at [527, 371] on div "Outpatient" at bounding box center [489, 376] width 542 height 23
type input "1"
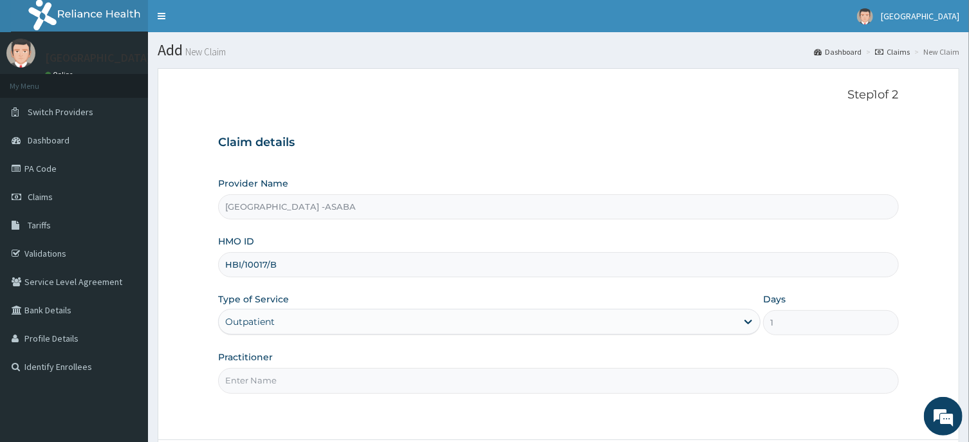
click at [565, 378] on input "Practitioner" at bounding box center [558, 380] width 680 height 25
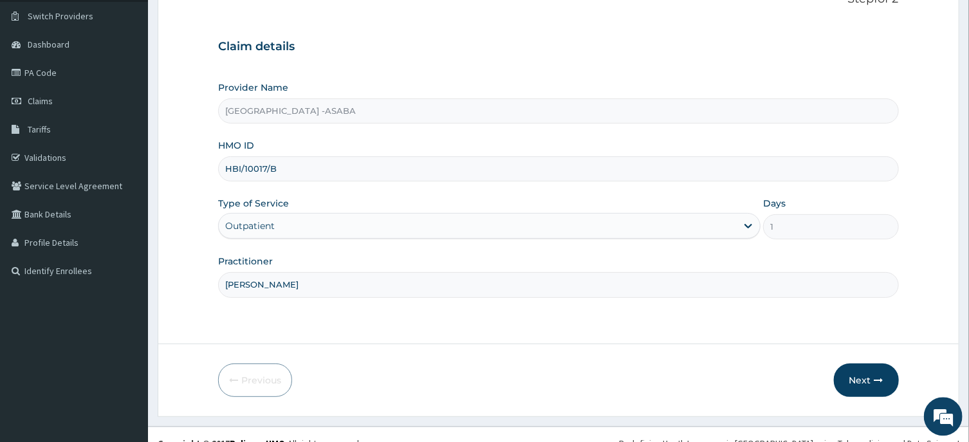
scroll to position [113, 0]
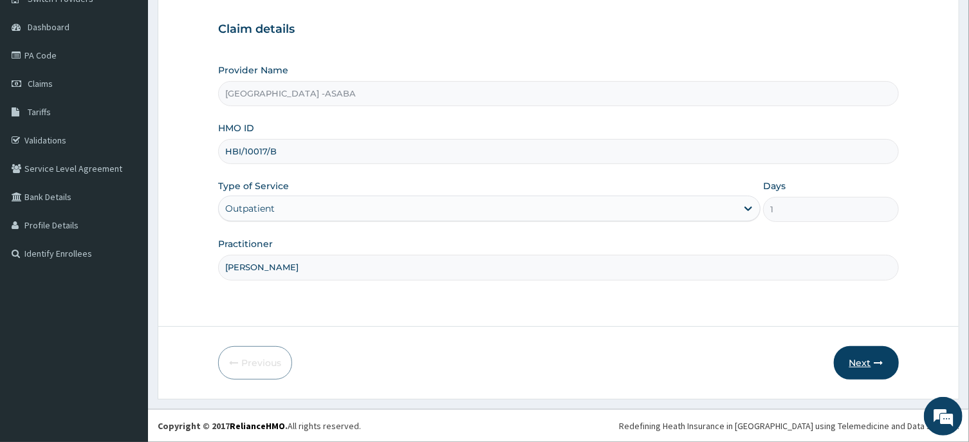
type input "DR BRUNO"
click at [872, 365] on button "Next" at bounding box center [866, 362] width 65 height 33
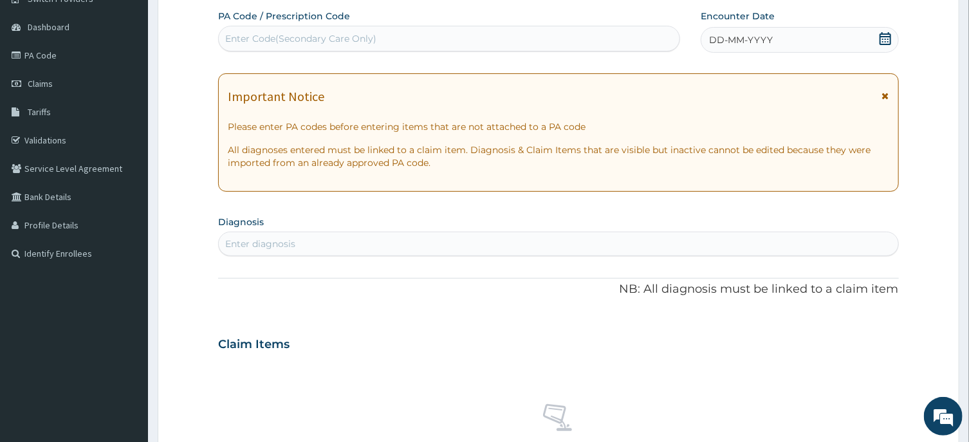
click at [545, 42] on div "Enter Code(Secondary Care Only)" at bounding box center [449, 38] width 461 height 21
type input "PA/"
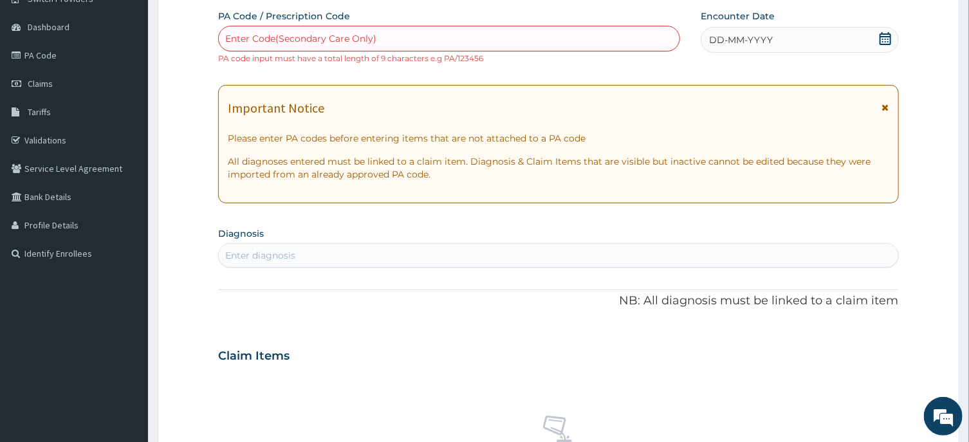
click at [327, 37] on div "Enter Code(Secondary Care Only)" at bounding box center [300, 38] width 151 height 13
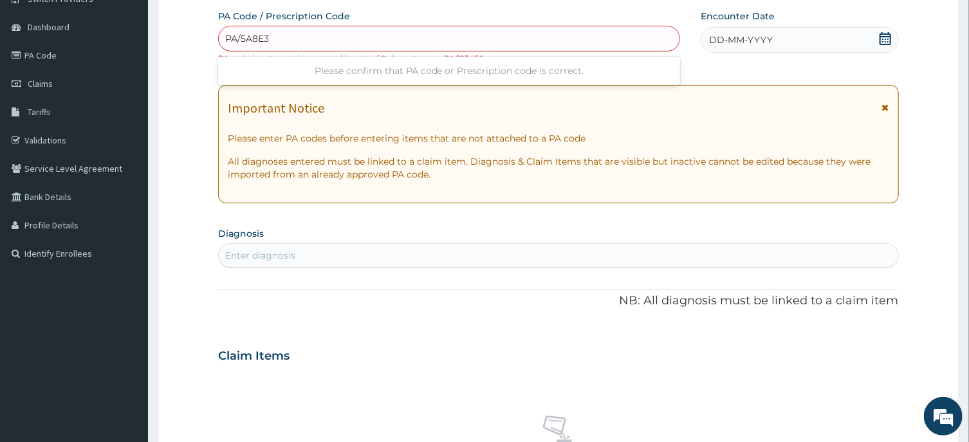
type input "PA/5A8E3F"
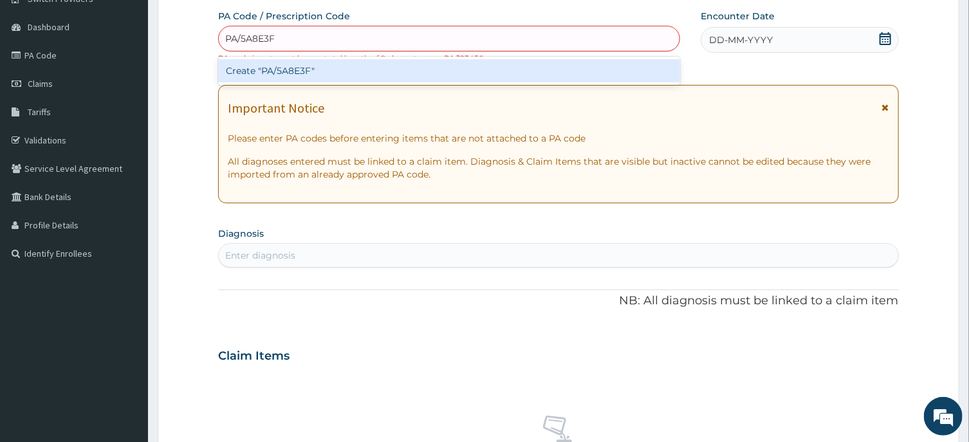
click at [347, 72] on div "Create "PA/5A8E3F"" at bounding box center [449, 70] width 462 height 23
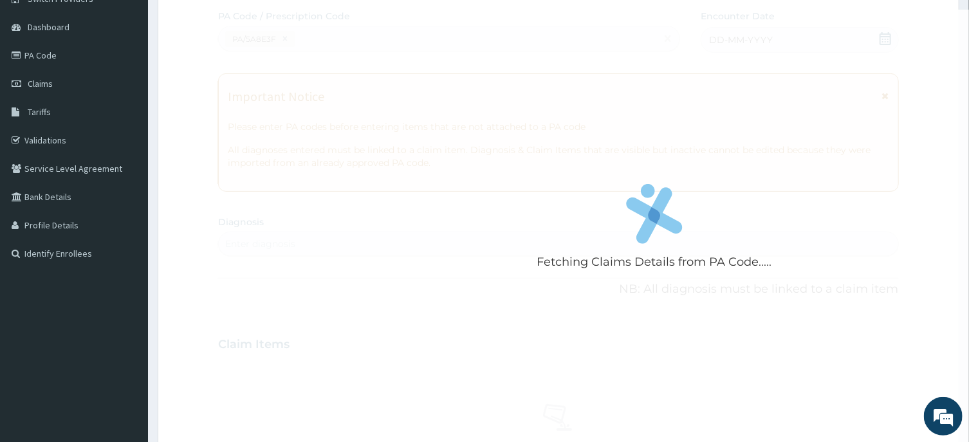
click at [720, 122] on div "Fetching Claims Details from PA Code....." at bounding box center [654, 231] width 872 height 442
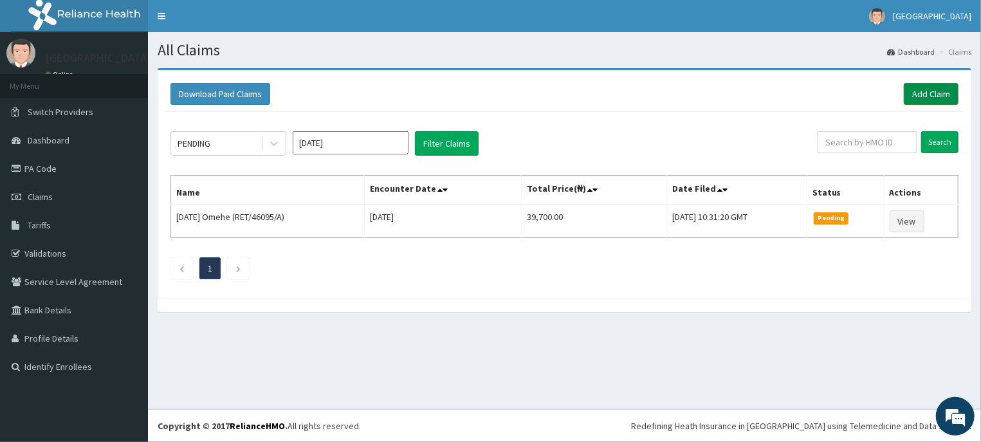
click at [943, 93] on link "Add Claim" at bounding box center [931, 94] width 55 height 22
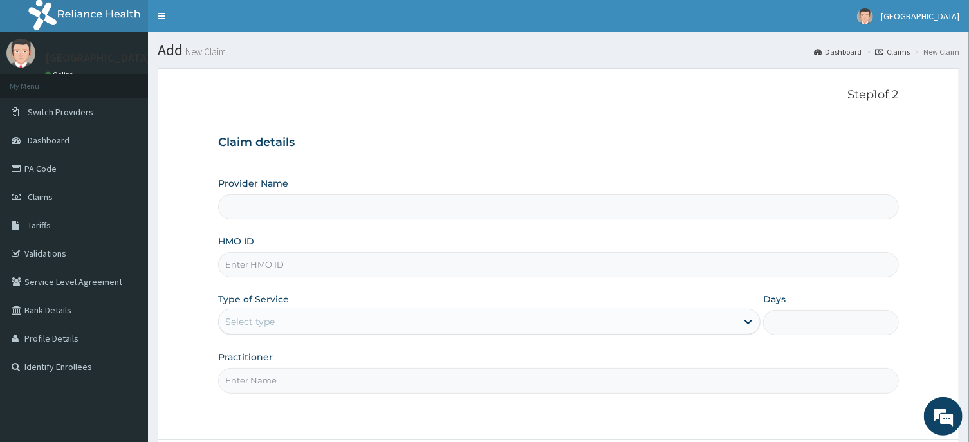
type input "[GEOGRAPHIC_DATA] -ASABA"
click at [315, 259] on input "HMO ID" at bounding box center [558, 264] width 680 height 25
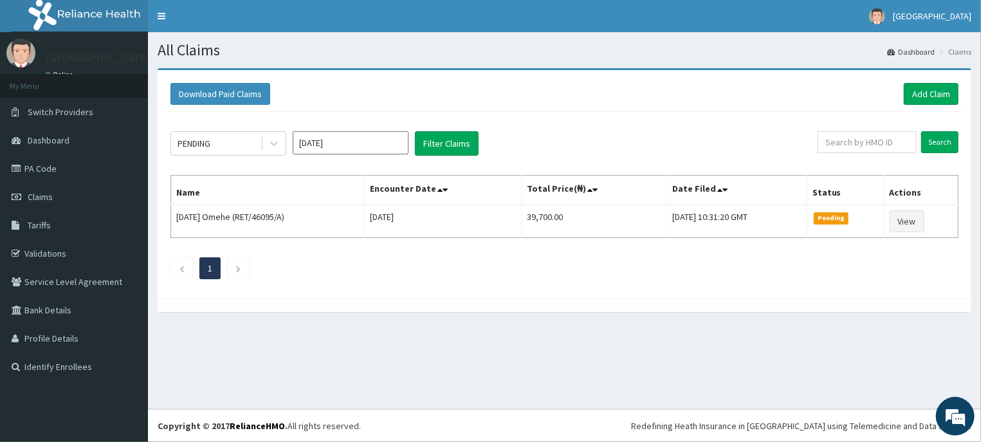
click at [362, 152] on input "[DATE]" at bounding box center [351, 142] width 116 height 23
click at [947, 86] on link "Add Claim" at bounding box center [931, 94] width 55 height 22
click at [918, 94] on link "Add Claim" at bounding box center [931, 94] width 55 height 22
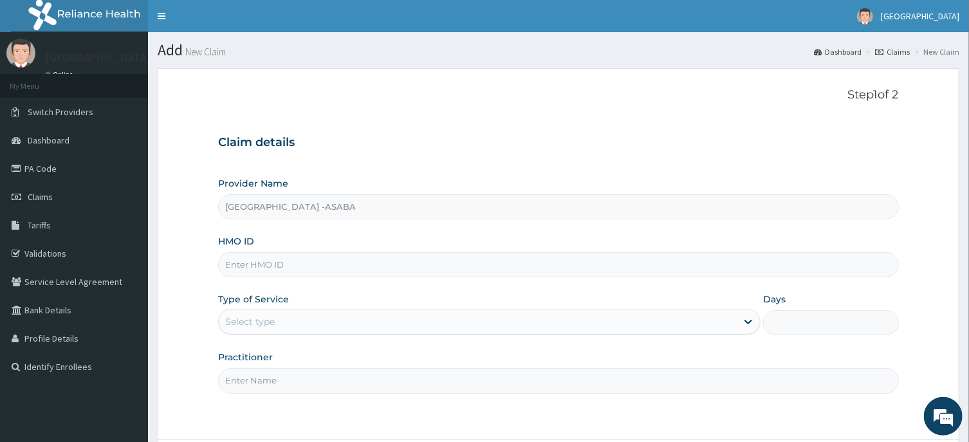
click at [495, 258] on input "HMO ID" at bounding box center [558, 264] width 680 height 25
type input "HBI/10017/B"
click at [574, 318] on div "Select type" at bounding box center [478, 321] width 518 height 21
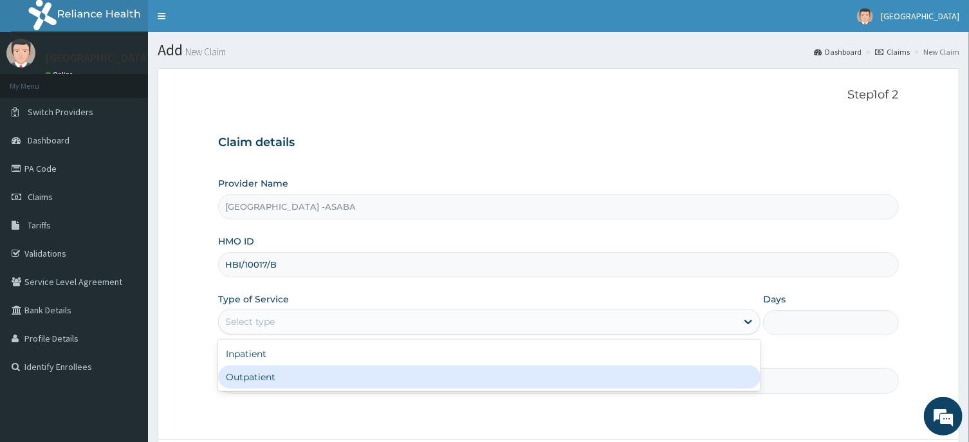
click at [558, 381] on div "Outpatient" at bounding box center [489, 376] width 542 height 23
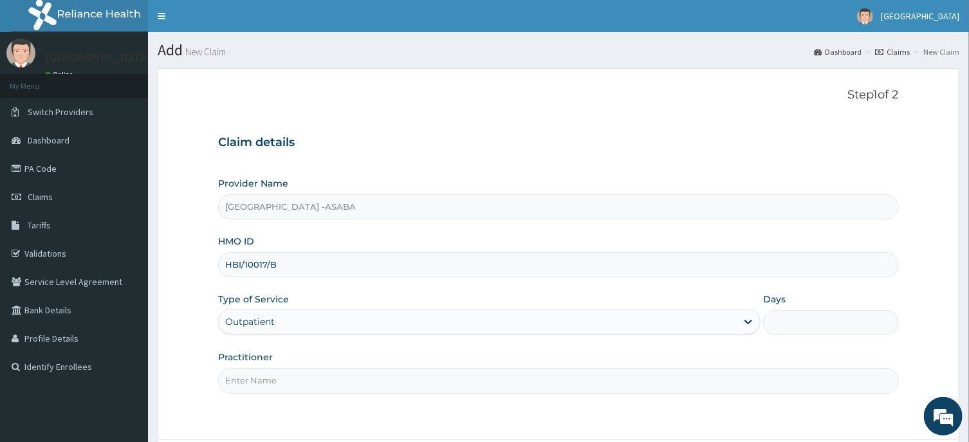
type input "1"
click at [558, 389] on input "Practitioner" at bounding box center [558, 380] width 680 height 25
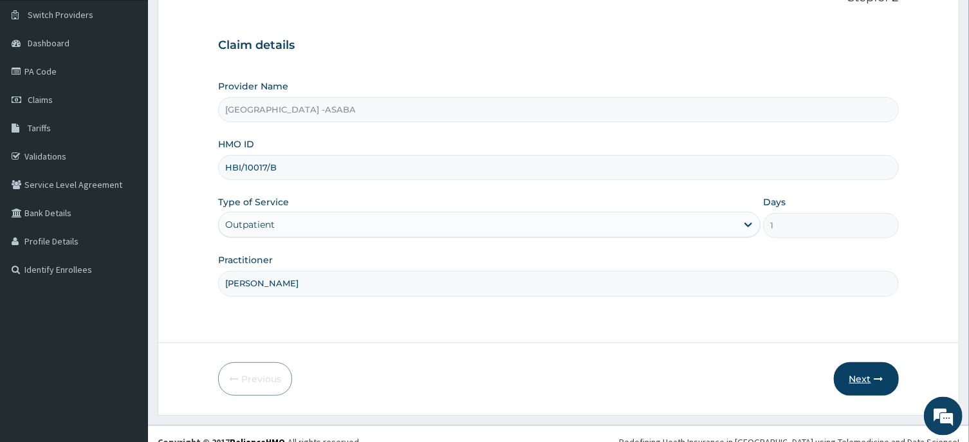
scroll to position [113, 0]
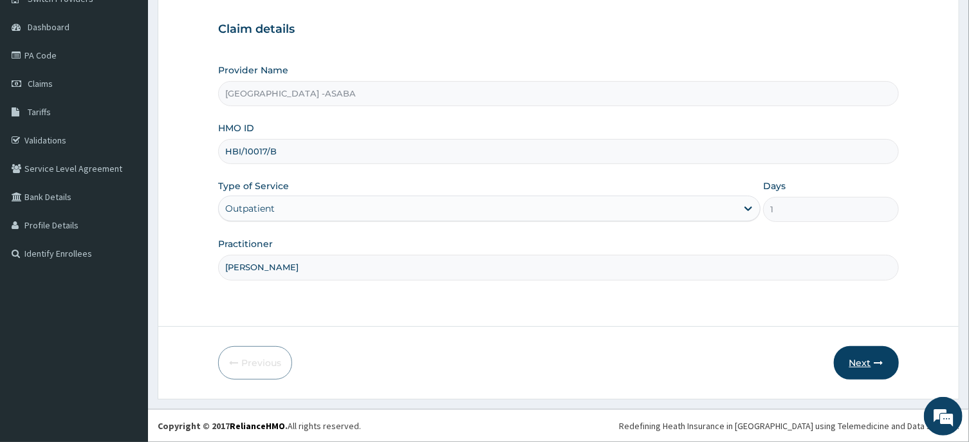
type input "[PERSON_NAME]"
click at [866, 357] on button "Next" at bounding box center [866, 362] width 65 height 33
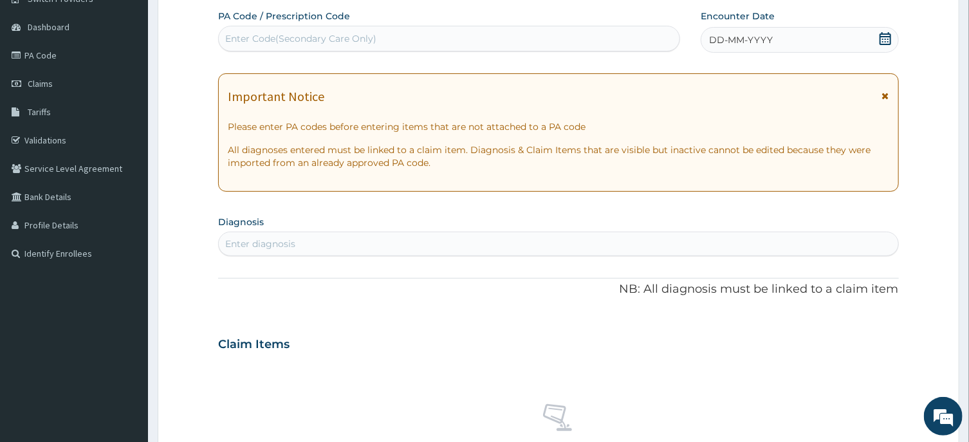
click at [634, 32] on div "Enter Code(Secondary Care Only)" at bounding box center [449, 38] width 461 height 21
type input "PA/5A8E3F"
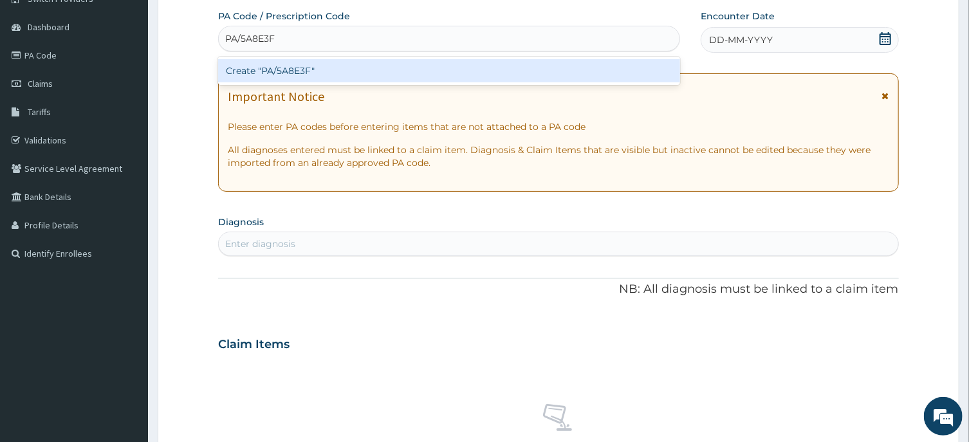
click at [606, 70] on div "Create "PA/5A8E3F"" at bounding box center [449, 70] width 462 height 23
